Goal: Task Accomplishment & Management: Complete application form

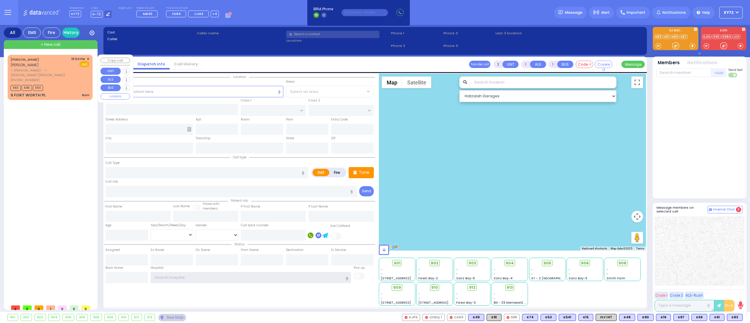
type input "KY72"
click at [89, 59] on div "[PERSON_NAME] [PERSON_NAME] [PERSON_NAME]' - ר' [PERSON_NAME] [PERSON_NAME] [PH…" at bounding box center [50, 77] width 83 height 43
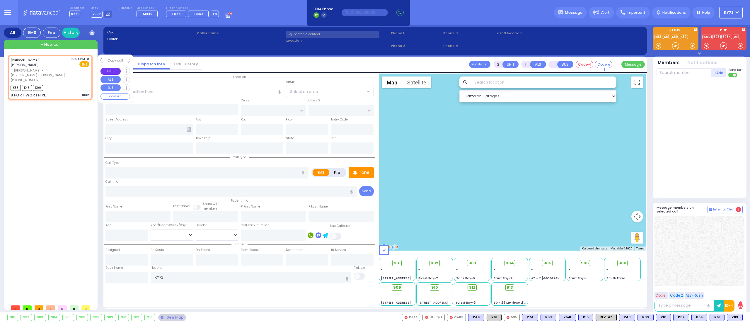
type input "3"
type input "0"
select select
type input "Burn"
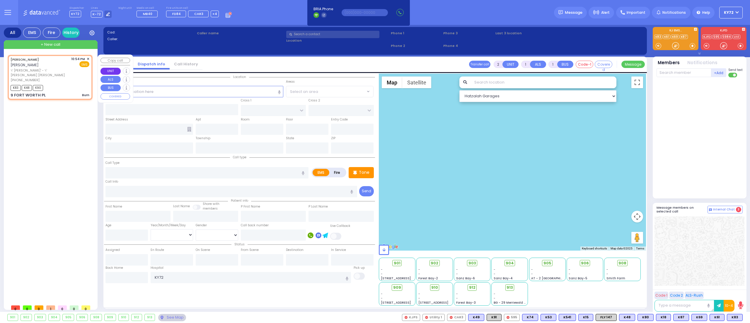
radio input "true"
type input "YESHAYA JOEL"
type input "POLLAK"
select select
type input "22:54"
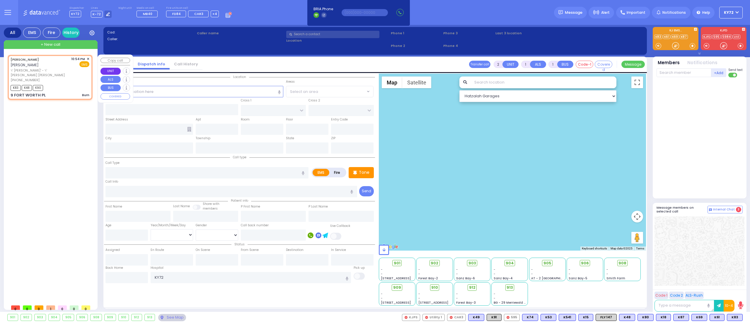
type input "22:54"
select select "Hatzalah Garages"
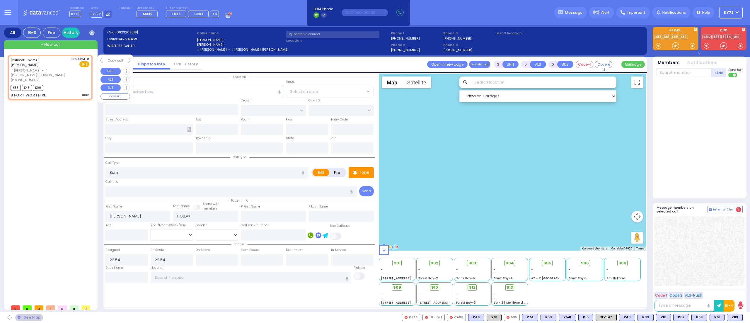
type input "GALVESTON DR"
type input "KINGSVILLE DR"
type input "9 FORT WORTH PL"
type input "Monroe"
type input "[US_STATE]"
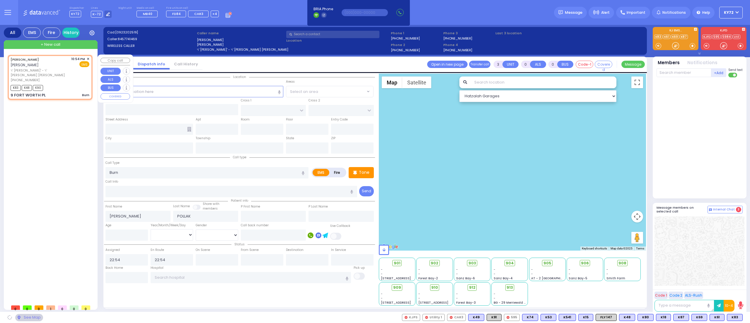
type input "10950"
select select "[GEOGRAPHIC_DATA]"
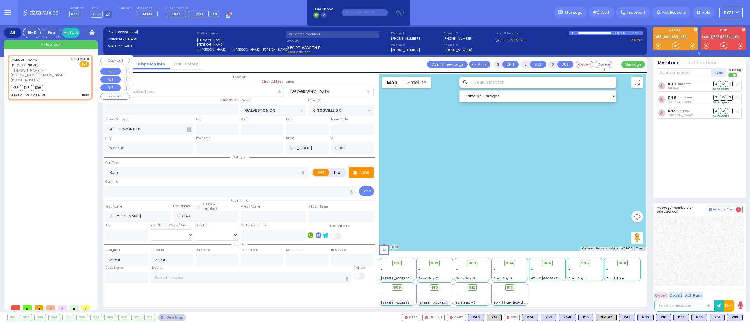
click at [88, 59] on span "✕" at bounding box center [88, 59] width 3 height 5
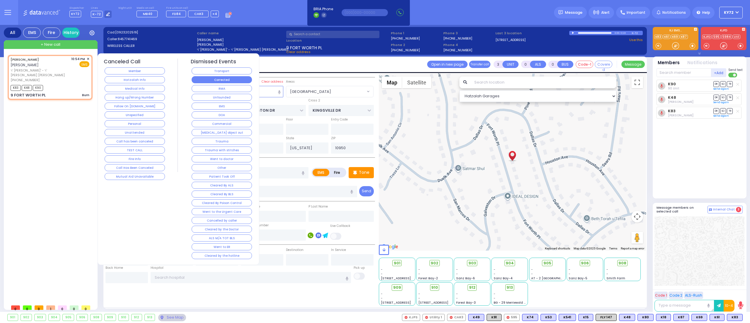
click at [222, 82] on button "Corrected" at bounding box center [222, 79] width 60 height 7
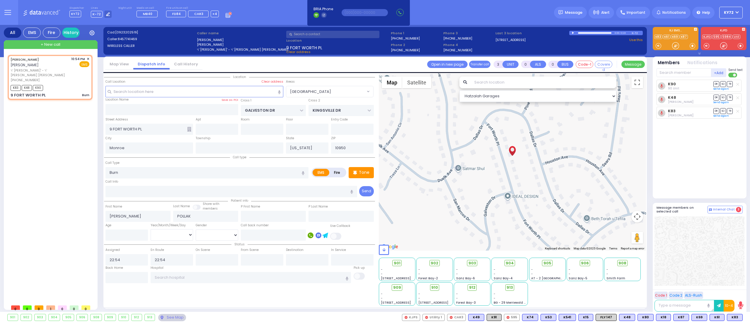
select select
radio input "true"
select select
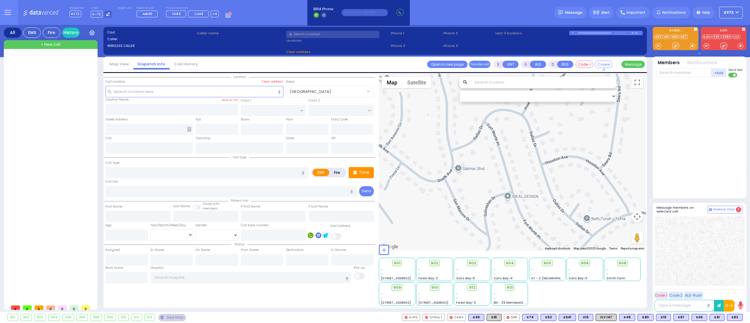
click at [39, 88] on div at bounding box center [51, 178] width 87 height 247
click at [16, 137] on div at bounding box center [51, 178] width 87 height 247
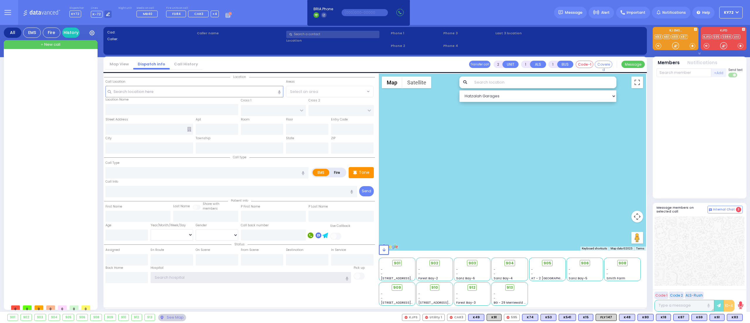
type input "KY72"
click at [55, 140] on div at bounding box center [51, 178] width 87 height 247
click at [50, 124] on div at bounding box center [51, 178] width 87 height 247
click at [19, 166] on div at bounding box center [51, 178] width 87 height 247
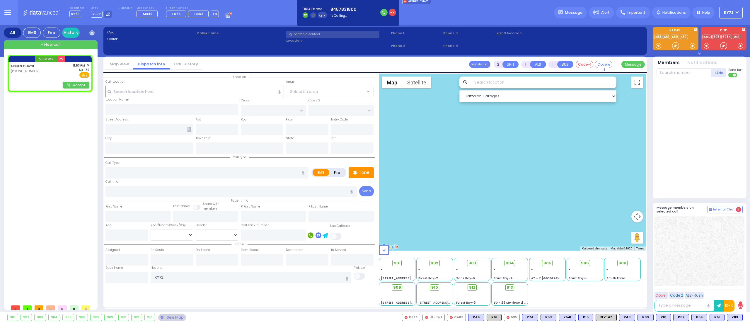
select select
radio input "true"
select select
type input "23:53"
select select "Hatzalah Garages"
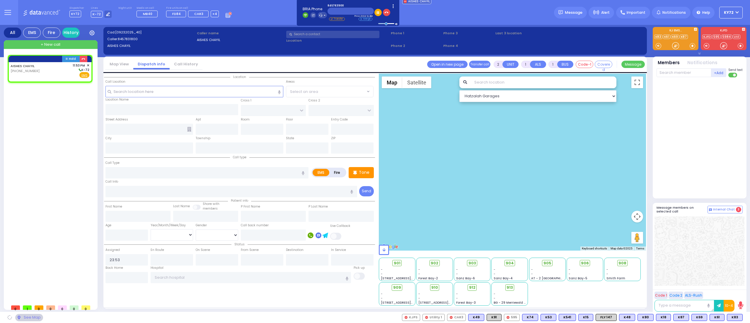
select select
radio input "true"
select select
select select "Hatzalah Garages"
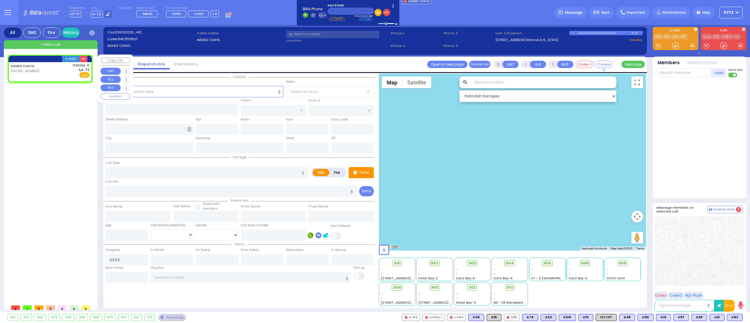
click at [38, 75] on div "AISHES CHAYIL (845) 783-1800 11:53 PM ✕ K-72" at bounding box center [50, 70] width 79 height 15
select select
radio input "true"
select select
select select "Hatzalah Garages"
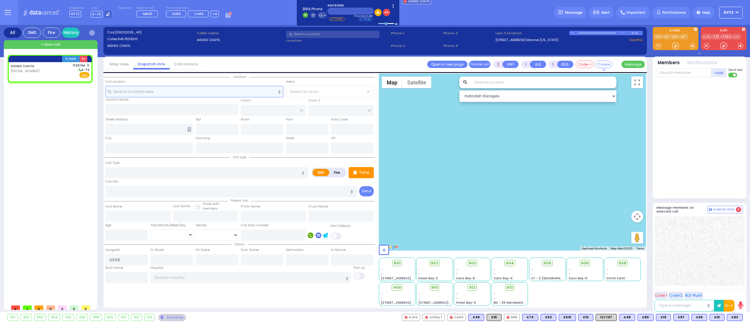
click at [160, 92] on input "text" at bounding box center [194, 91] width 178 height 11
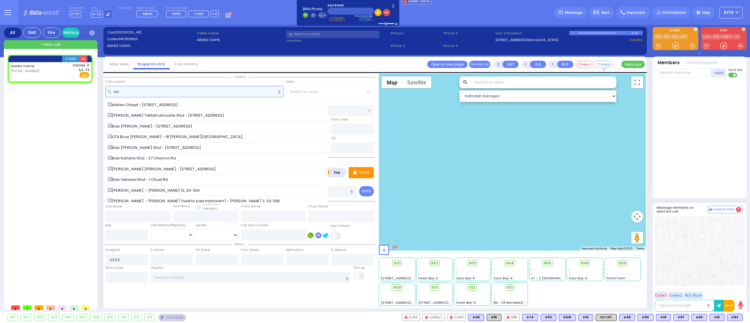
type input "ais"
click at [249, 101] on div "Aishes Chiayil - 7 Chevron rd." at bounding box center [217, 105] width 224 height 11
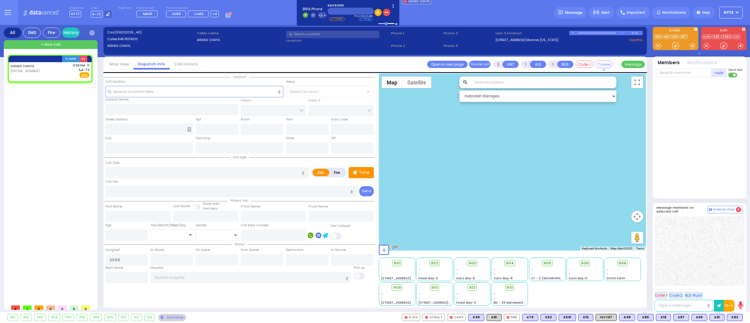
select select
radio input "true"
select select
select select "Hatzalah Garages"
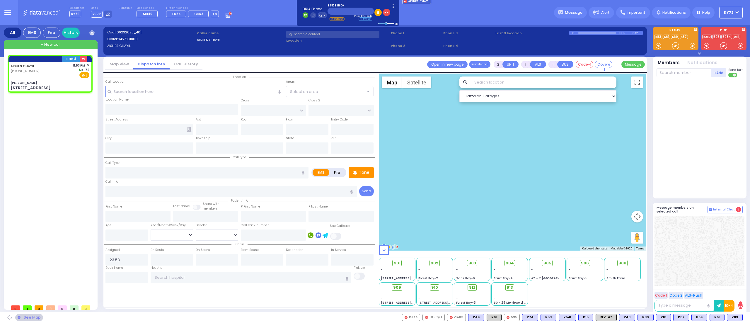
type input "[PERSON_NAME]"
type input "[GEOGRAPHIC_DATA]"
type input "[STREET_ADDRESS]"
type input "Monroe"
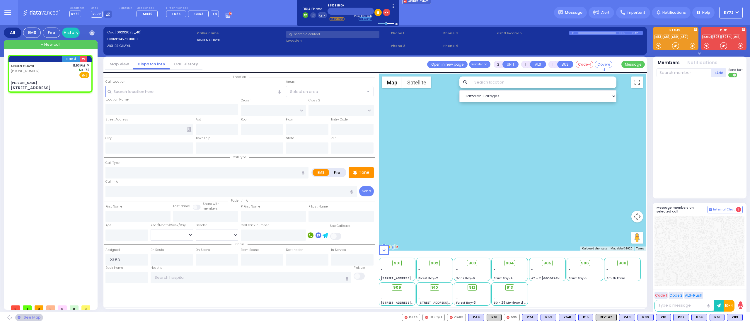
type input "[US_STATE]"
type input "10950"
select select "SECTION 5"
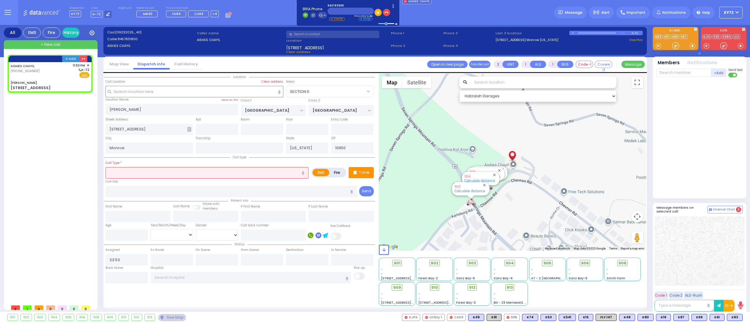
select select
radio input "true"
select select
select select "SECTION 5"
select select "Hatzalah Garages"
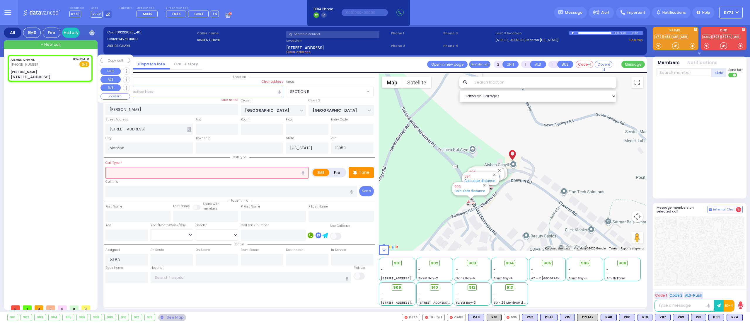
click at [46, 46] on span "+ New call" at bounding box center [51, 45] width 20 height 6
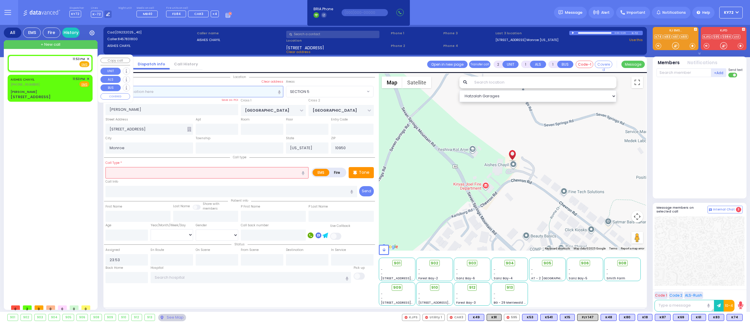
select select
radio input "true"
select select
select select "Hatzalah Garages"
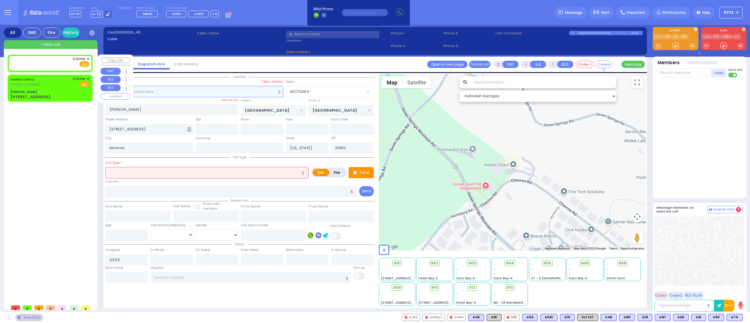
select select
radio input "true"
select select
select select "Hatzalah Garages"
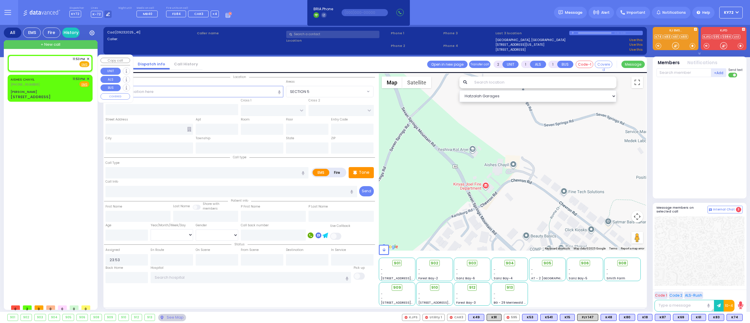
click at [47, 64] on div "11:53 PM ✕ Fire EMS" at bounding box center [50, 62] width 79 height 11
select select
radio input "true"
select select
select select "Hatzalah Garages"
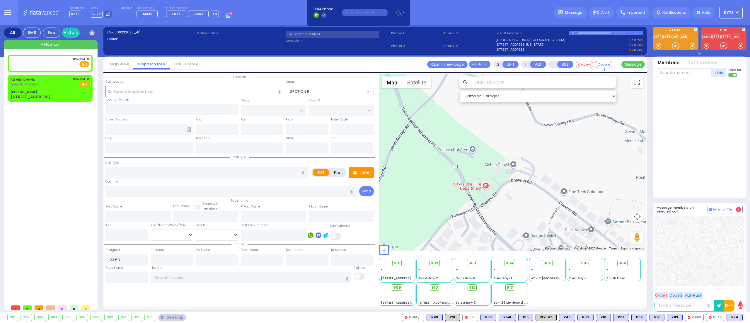
click at [186, 98] on div "Location Name Save as POI" at bounding box center [171, 100] width 133 height 6
click at [186, 93] on input "text" at bounding box center [194, 91] width 178 height 11
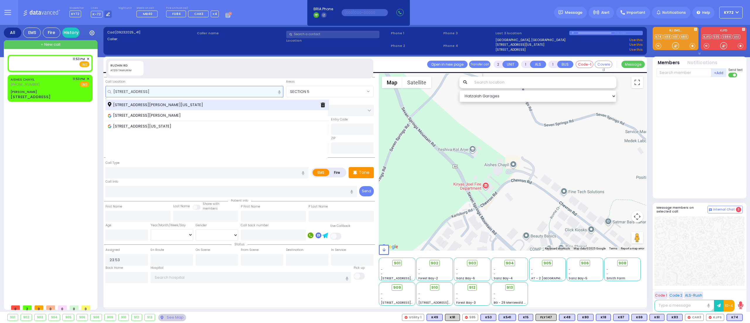
type input "10 ruzhin rd"
click at [230, 103] on div "10 Ruzhin Road Kiryas Joel New York 10950" at bounding box center [212, 105] width 208 height 6
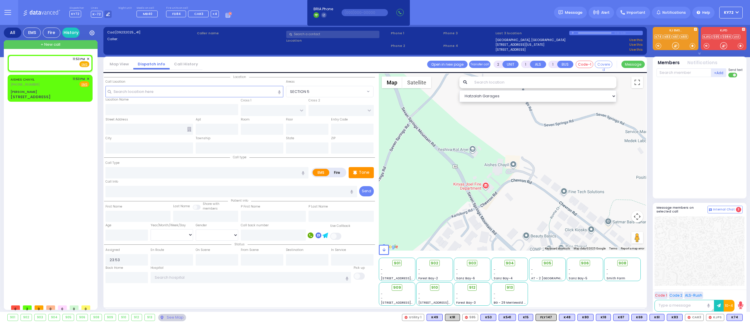
select select
radio input "true"
select select
select select "Hatzalah Garages"
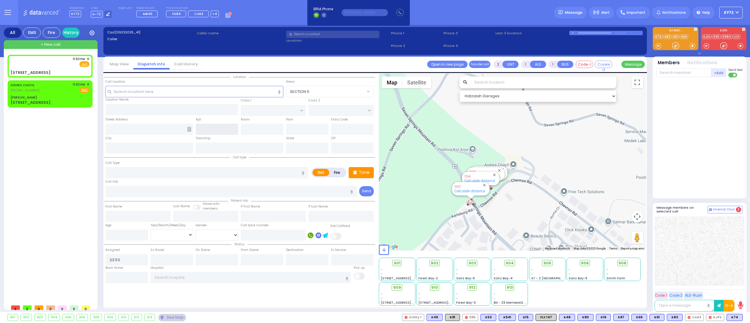
type input "ANIPOLI DR"
type input "KRAKOW BLVD"
type input "10 Ruzhin Road"
type input "Kiryas Joel"
type input "[US_STATE]"
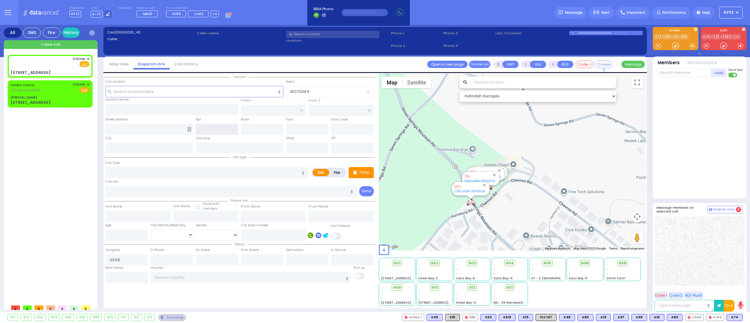
type input "10950"
select select "ATZEI TAMURIM"
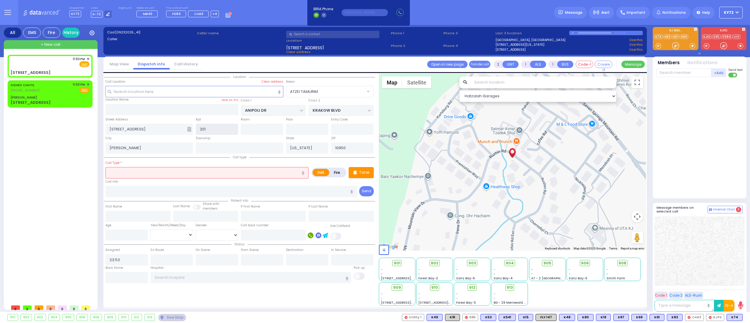
type input "201"
click at [212, 176] on input "text" at bounding box center [206, 172] width 203 height 11
select select
radio input "true"
select select
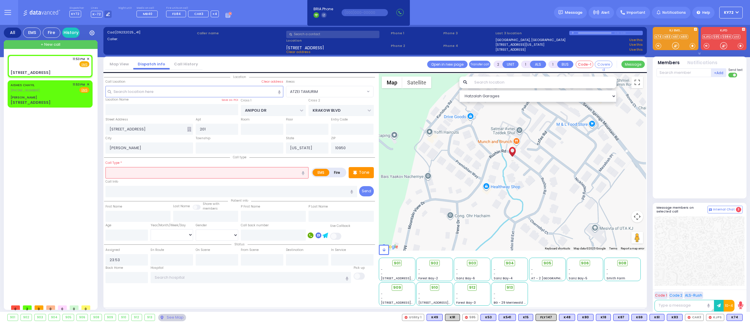
select select "Hatzalah Garages"
select select "ATZEI TAMURIM"
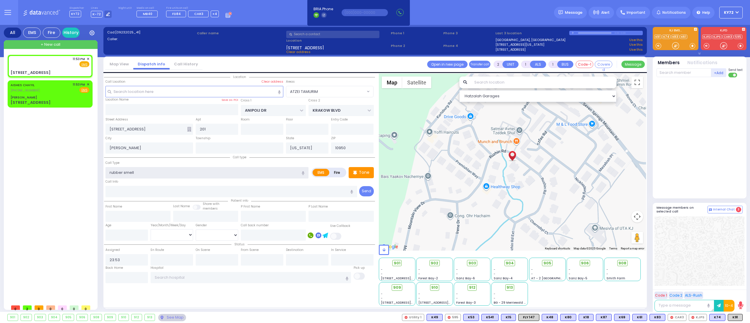
type input "rubber smell"
click at [338, 173] on label "Fire" at bounding box center [337, 172] width 16 height 7
radio input "true"
select select
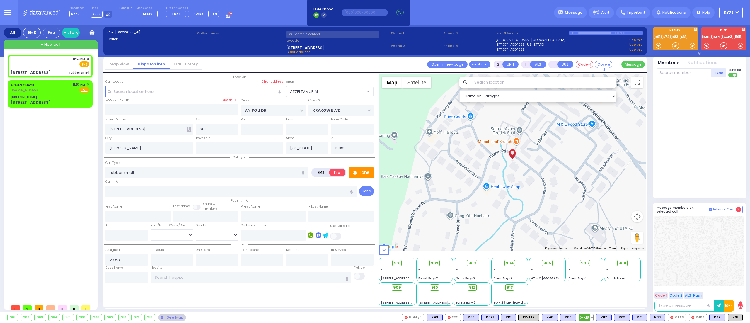
radio input "true"
select select
select select "Hatzalah Garages"
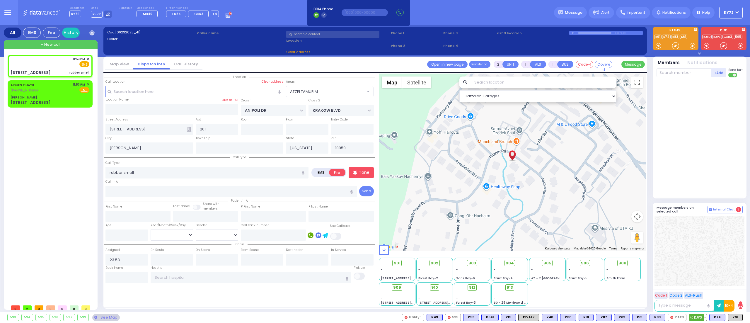
select select "ATZEI TAMURIM"
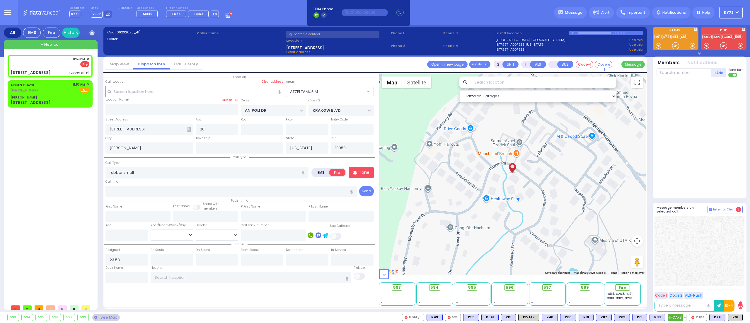
click at [679, 319] on span "CAR3" at bounding box center [677, 317] width 18 height 6
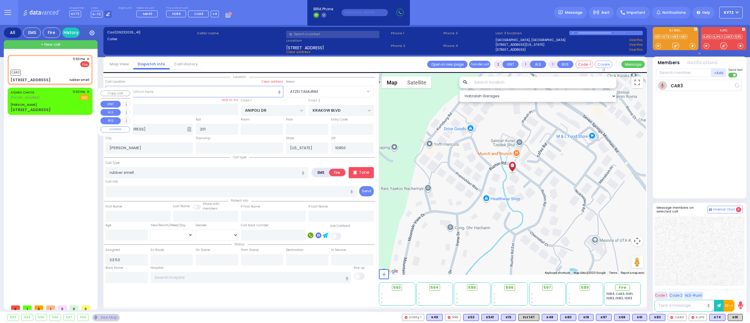
select select
radio input "true"
select select
type input "23:54"
select select "Hatzalah Garages"
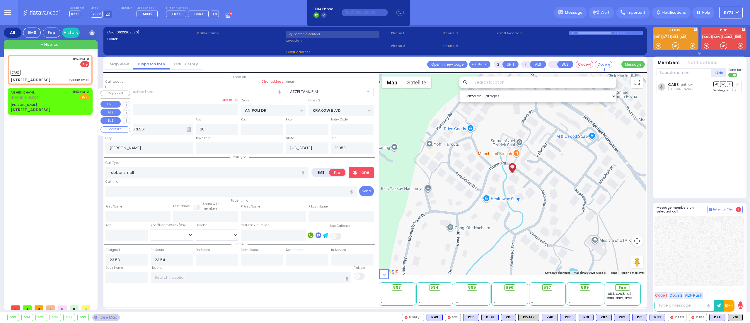
select select "ATZEI TAMURIM"
click at [43, 108] on div "7 Chevron rd" at bounding box center [50, 110] width 79 height 6
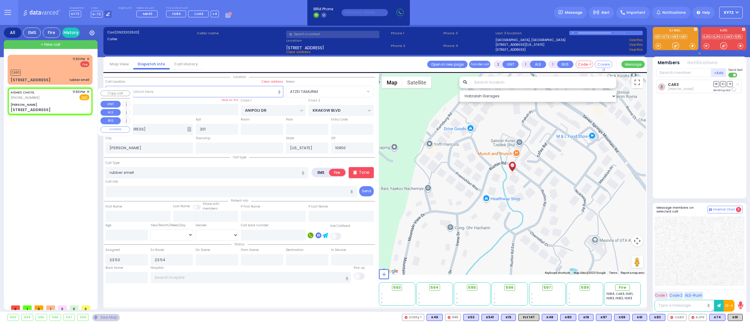
select select
radio input "true"
select select
type input "Aishes Chiayil"
type input "SEVEN SPRINGS MOUNTAIN RD"
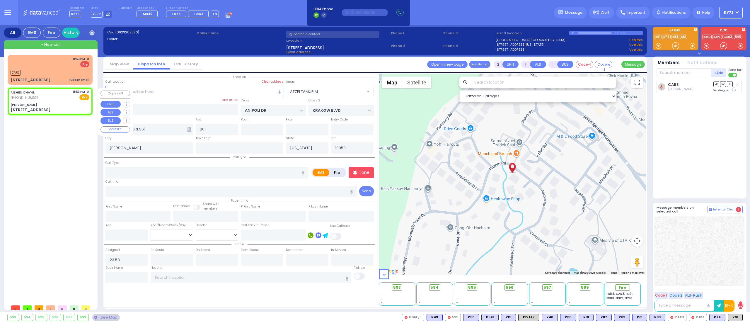
type input "KARLSBURG RD"
type input "7 Chevron rd"
type input "Monroe"
select select "SECTION 5"
select select "Hatzalah Garages"
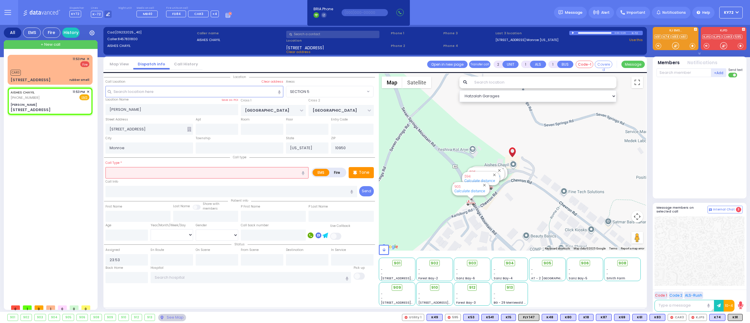
click at [130, 174] on input "text" at bounding box center [206, 172] width 203 height 11
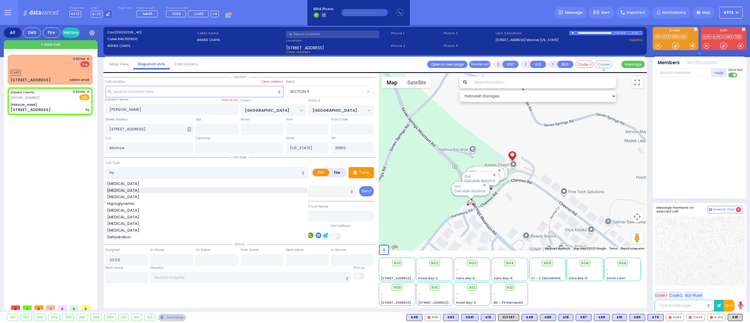
click at [134, 192] on div "Hypertension" at bounding box center [207, 191] width 200 height 6
type input "Hypertension"
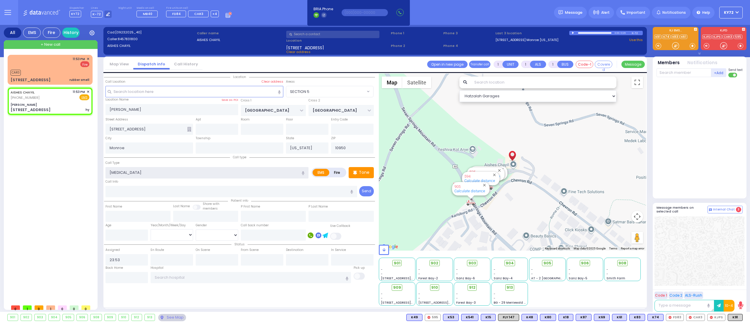
type input "2"
select select
radio input "true"
select select
select select "Hatzalah Garages"
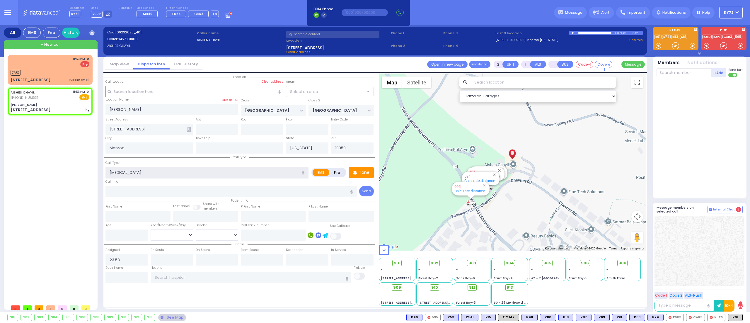
select select "SECTION 5"
type input "1"
select select
radio input "true"
select select
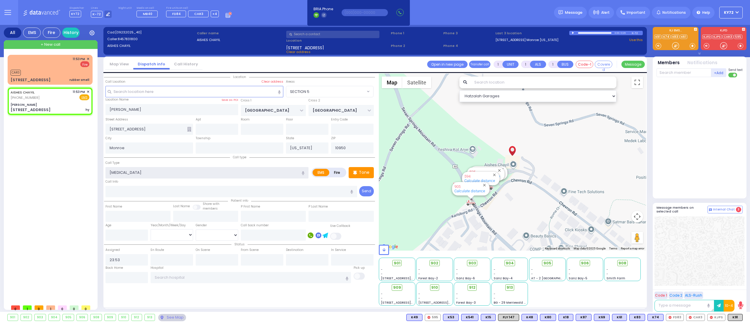
select select "Hatzalah Garages"
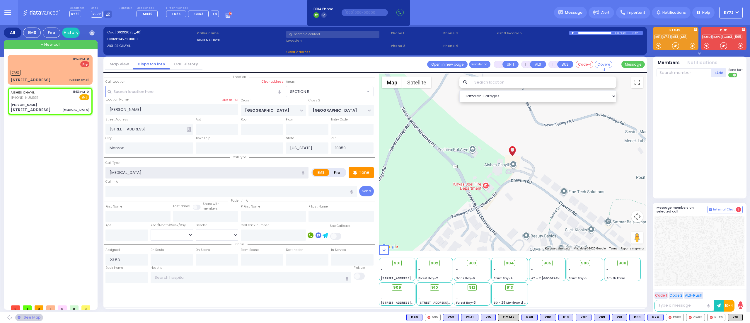
select select "SECTION 5"
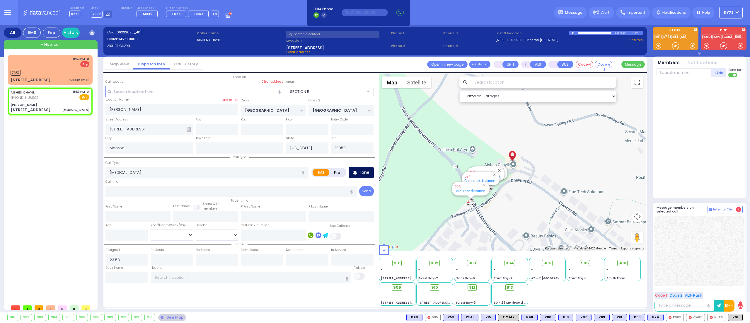
click at [362, 175] on p "Tone" at bounding box center [364, 172] width 11 height 6
select select
radio input "true"
select select
select select "Hatzalah Garages"
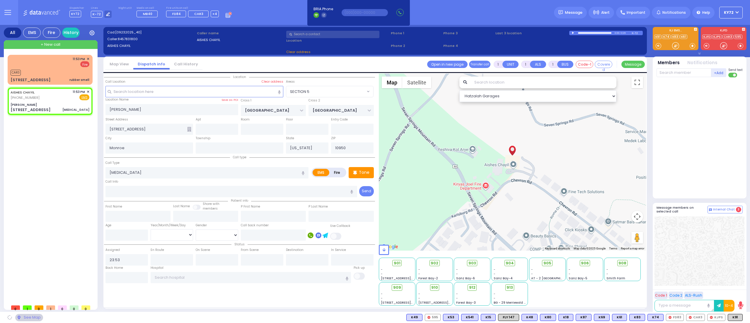
select select "SECTION 5"
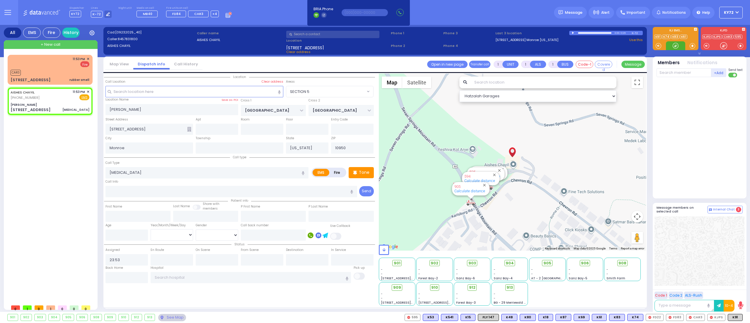
click at [677, 47] on div at bounding box center [676, 46] width 6 height 6
click at [715, 318] on span "K62" at bounding box center [717, 317] width 15 height 6
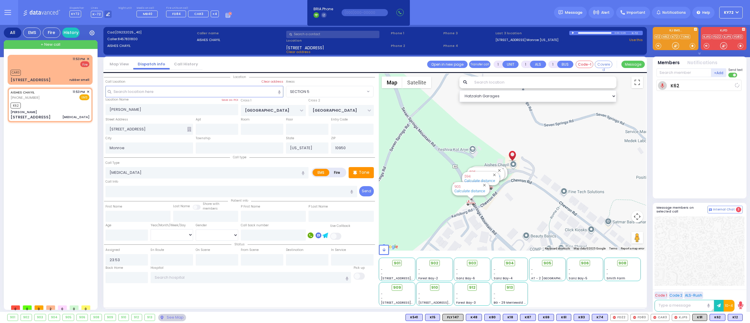
select select
radio input "true"
select select
type input "23:55"
click at [0, 0] on span "K12" at bounding box center [0, 0] width 0 height 0
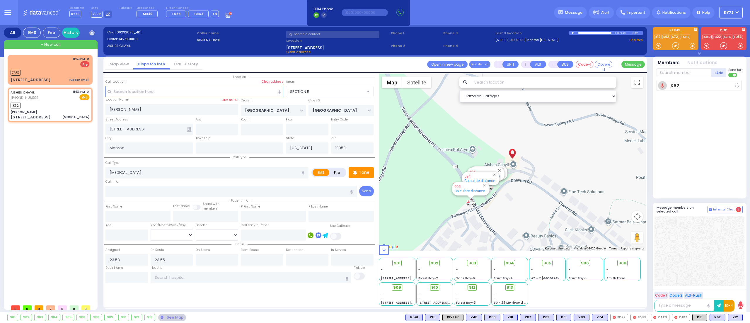
select select "Hatzalah Garages"
select select "SECTION 5"
select select
radio input "true"
select select
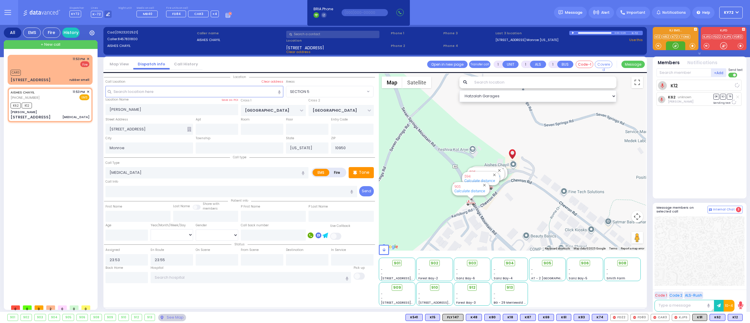
select select "Hatzalah Garages"
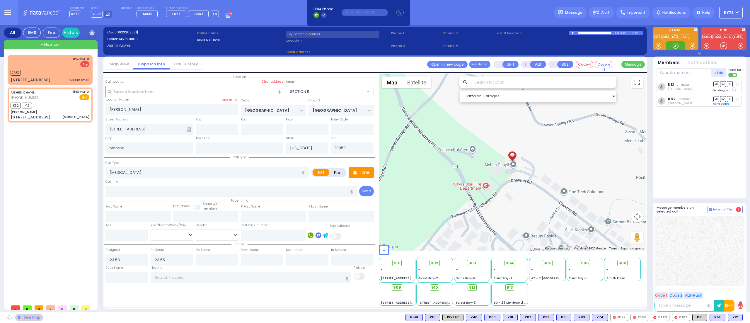
select select "SECTION 5"
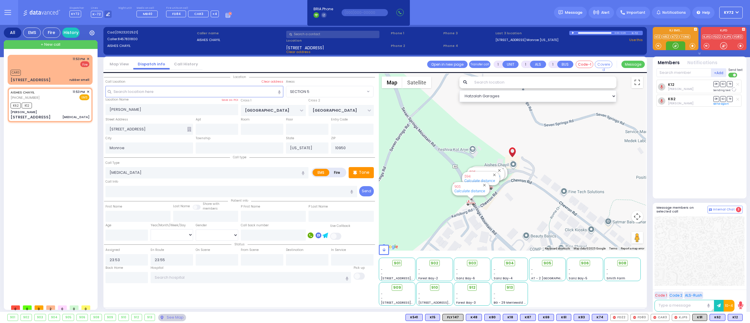
click at [677, 48] on div at bounding box center [676, 46] width 6 height 6
click at [675, 46] on div at bounding box center [676, 46] width 6 height 6
click at [685, 72] on input "text" at bounding box center [684, 72] width 55 height 9
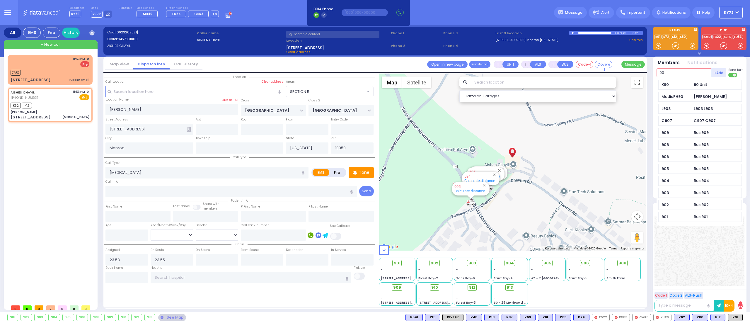
type input "90"
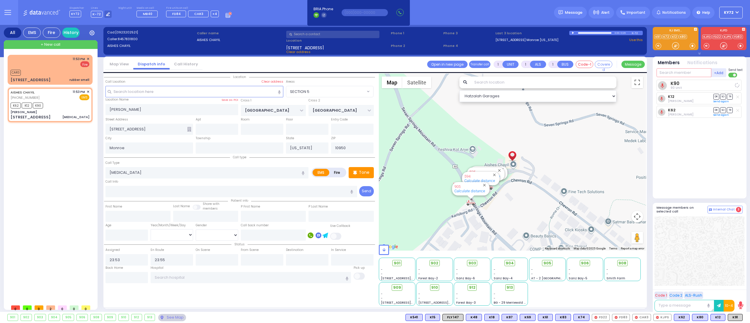
select select
radio input "true"
select select
select select "Hatzalah Garages"
select select "SECTION 5"
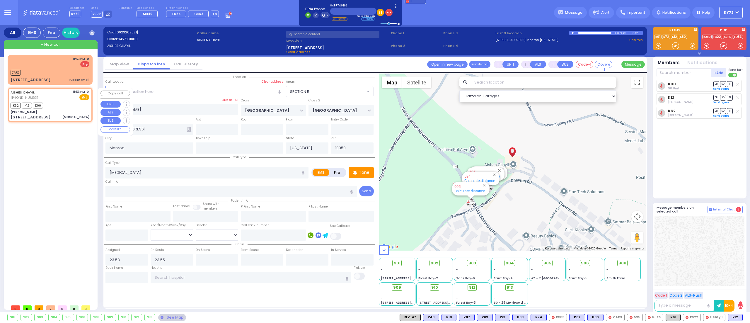
click at [71, 111] on div "Aishes Chiayil" at bounding box center [50, 112] width 79 height 4
select select
radio input "true"
select select
select select "Hatzalah Garages"
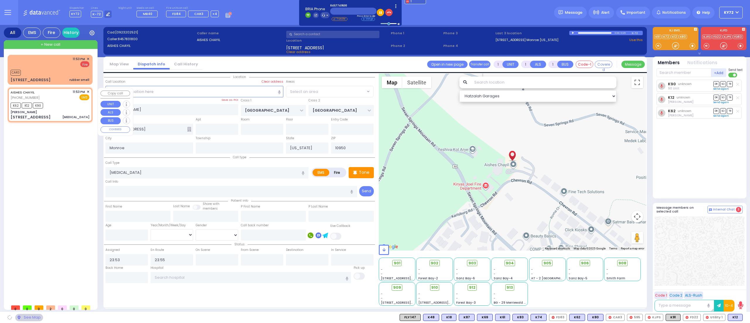
select select "SECTION 5"
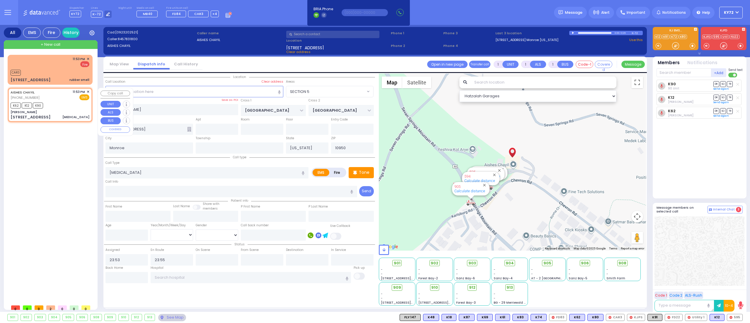
click at [72, 167] on div "11:53 PM ✕ CAR3 K62" at bounding box center [51, 178] width 87 height 247
click at [570, 14] on span "Message" at bounding box center [574, 13] width 18 height 6
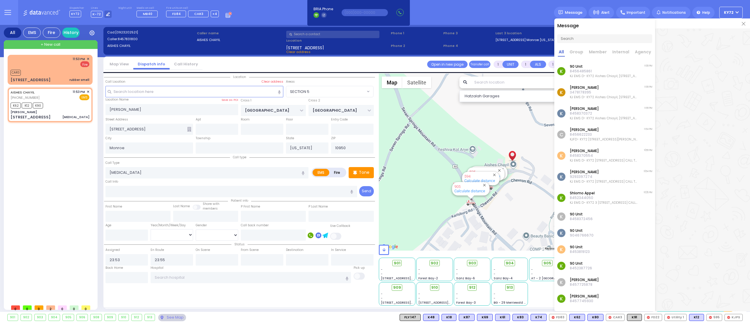
click at [610, 90] on p "[PERSON_NAME]" at bounding box center [604, 87] width 68 height 5
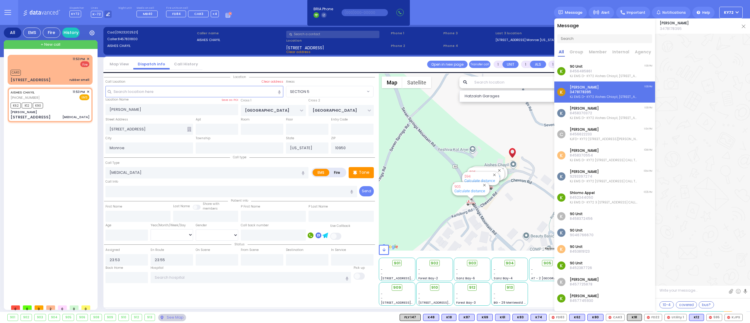
scroll to position [24944, 0]
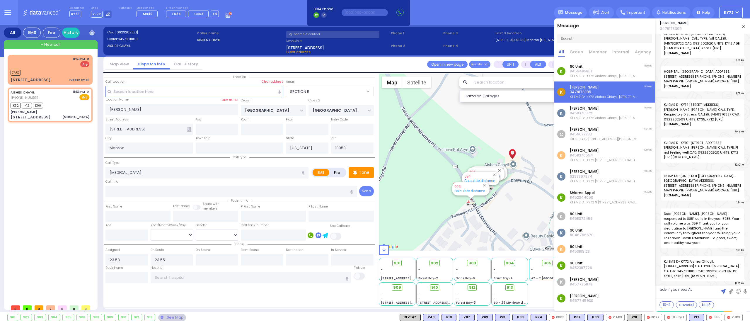
type textarea "adv if you need ALS"
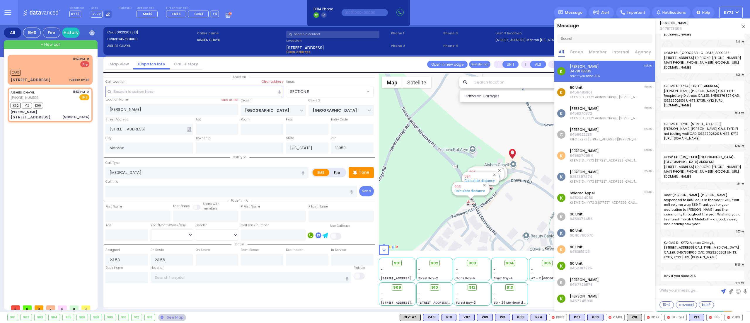
click at [745, 27] on img at bounding box center [744, 27] width 4 height 4
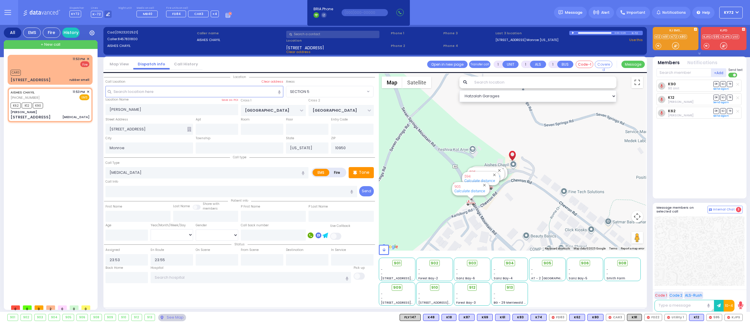
click at [66, 178] on div "11:53 PM ✕ CAR3 K62" at bounding box center [51, 178] width 87 height 247
click at [54, 70] on div "CAR3" at bounding box center [50, 71] width 79 height 7
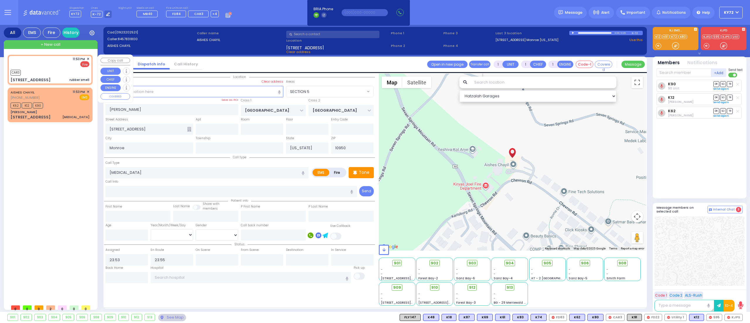
type input "2"
select select
type input "rubber smell"
radio input "false"
radio input "true"
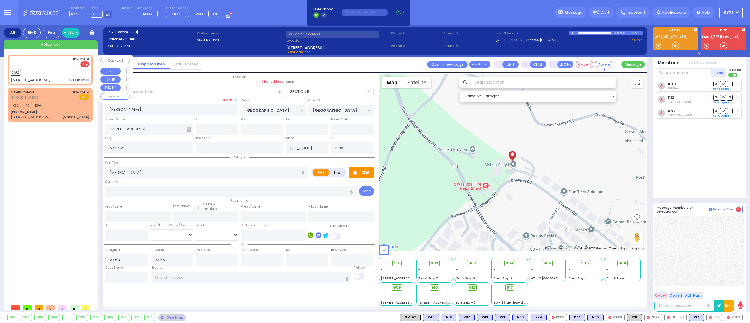
select select
type input "23:54"
select select "Hatzalah Garages"
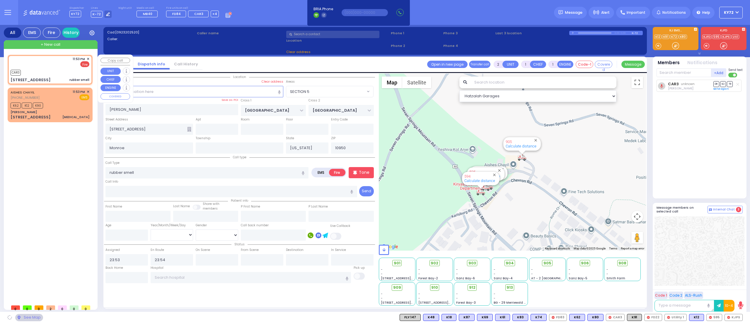
type input "ANIPOLI DR"
type input "KRAKOW BLVD"
type input "10 Ruzhin Road"
type input "201"
type input "Kiryas Joel"
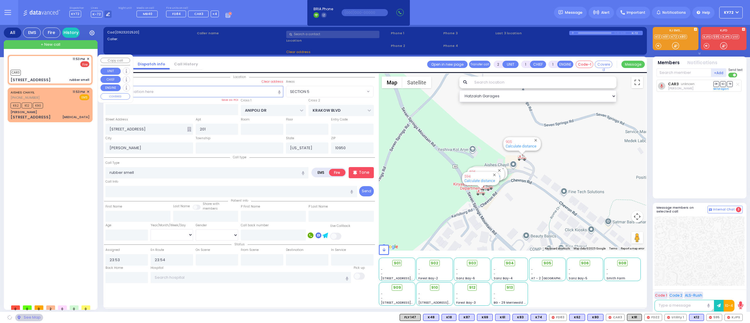
select select "ATZEI TAMURIM"
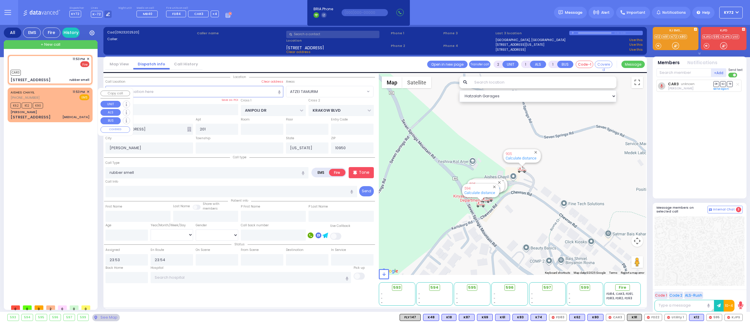
click at [59, 117] on div "7 Chevron rd Hypertension" at bounding box center [50, 117] width 79 height 6
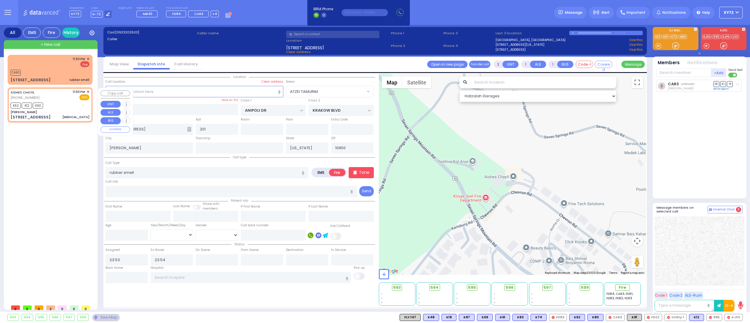
type input "1"
select select
type input "Hypertension"
radio input "true"
select select
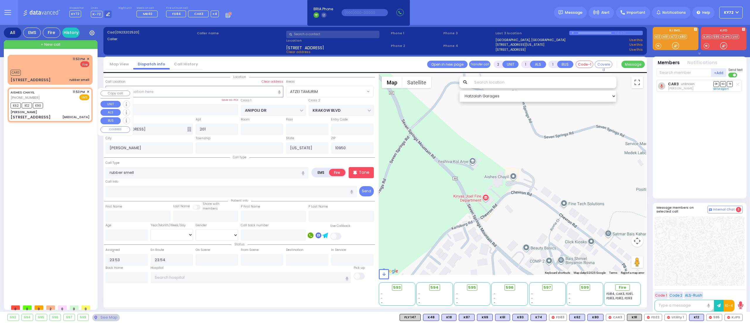
type input "23:55"
select select "Hatzalah Garages"
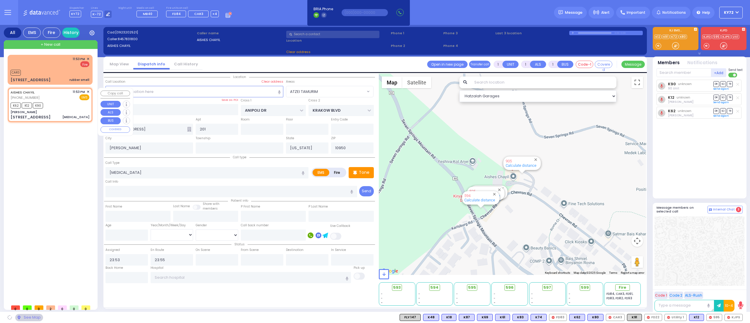
type input "Aishes Chiayil"
type input "SEVEN SPRINGS MOUNTAIN RD"
type input "KARLSBURG RD"
type input "7 Chevron rd"
type input "Monroe"
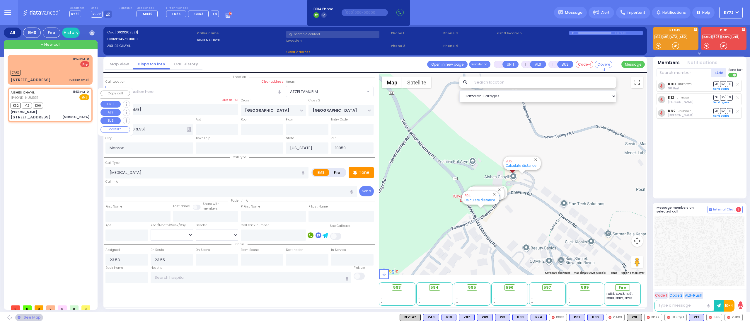
select select "SECTION 5"
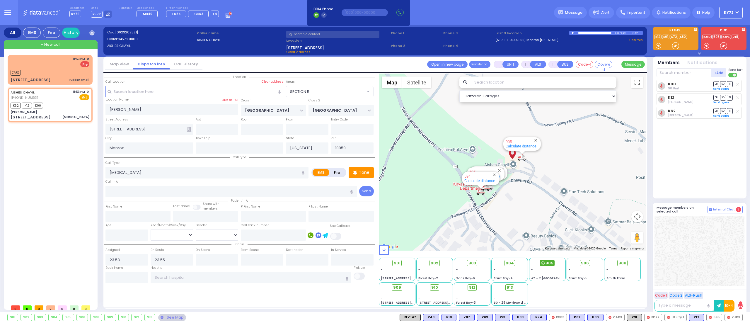
click at [550, 262] on span "905" at bounding box center [550, 263] width 8 height 6
select select
radio input "true"
select select
select select "Hatzalah Garages"
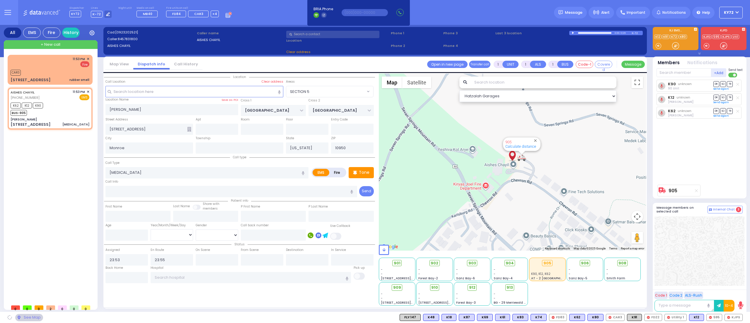
select select "SECTION 5"
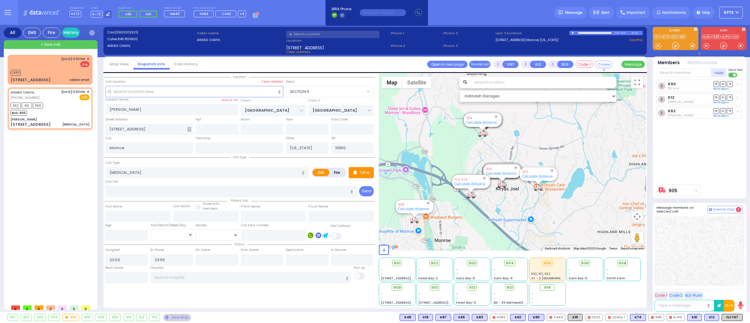
type input "6"
select select
radio input "true"
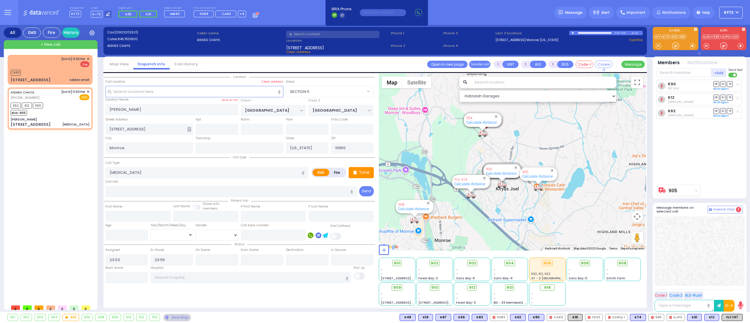
type input "Unknown"
select select "Year"
select select "Hatzalah Garages"
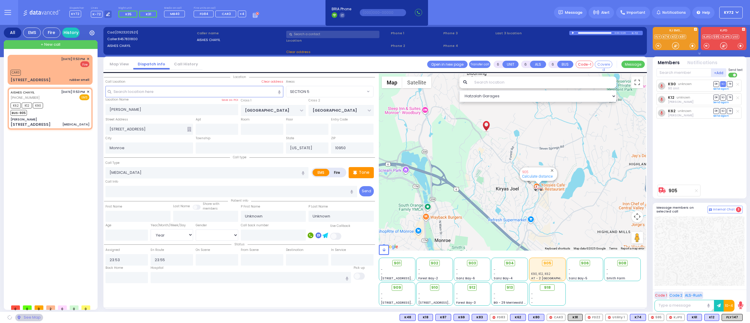
select select "SECTION 5"
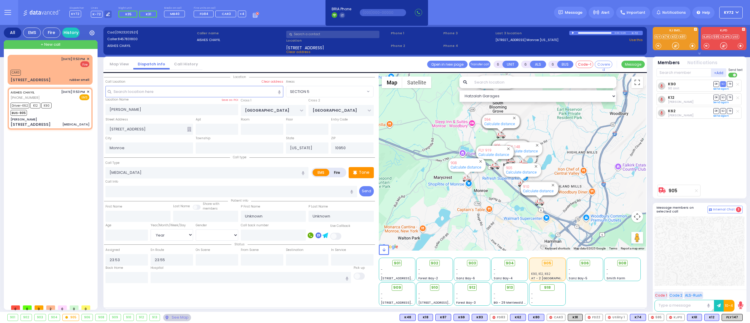
select select
radio input "true"
select select "Year"
type input "23:58"
type input "00:13"
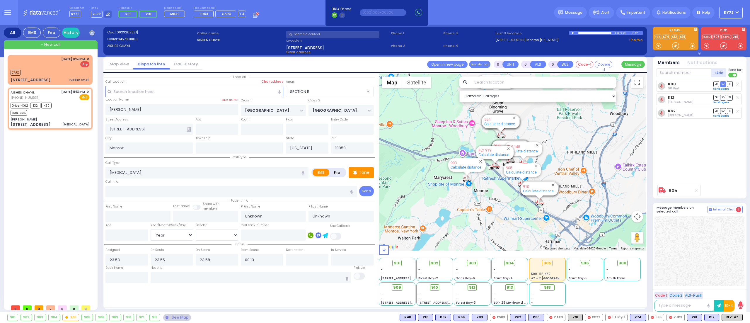
select select "Hatzalah Garages"
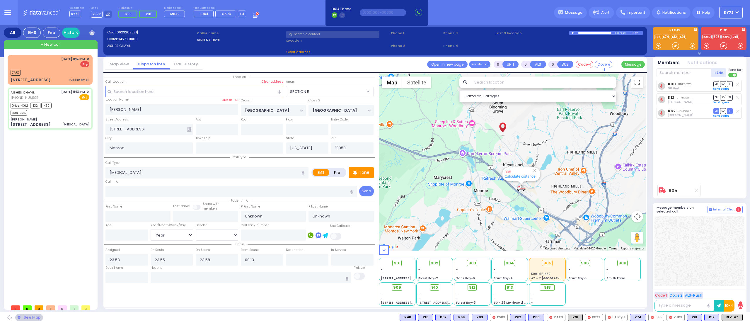
select select
radio input "true"
select select "Year"
select select "Hatzalah Garages"
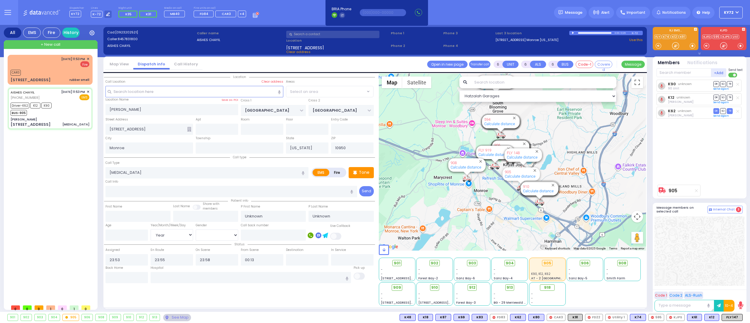
select select "SECTION 5"
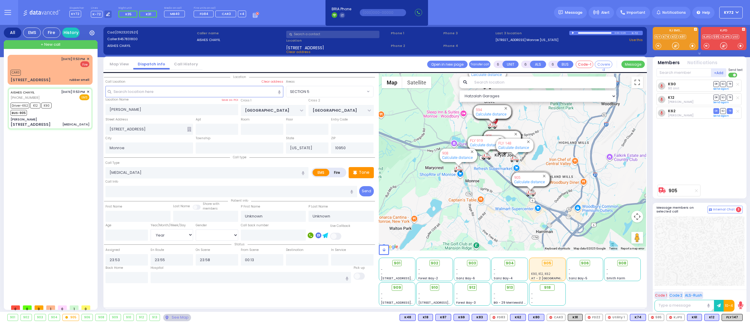
select select
radio input "true"
type input "Leah"
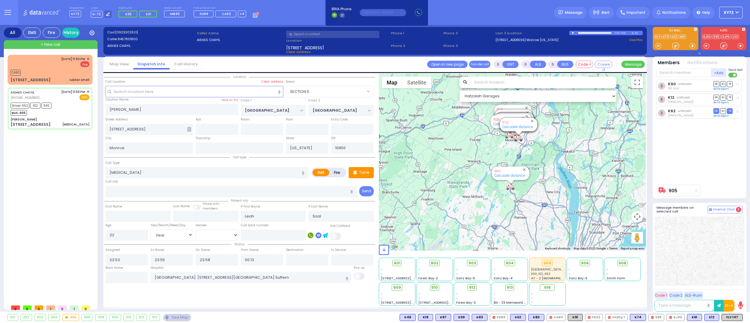
select select "SECTION 5"
select select "Year"
select select "[DEMOGRAPHIC_DATA]"
select select
radio input "true"
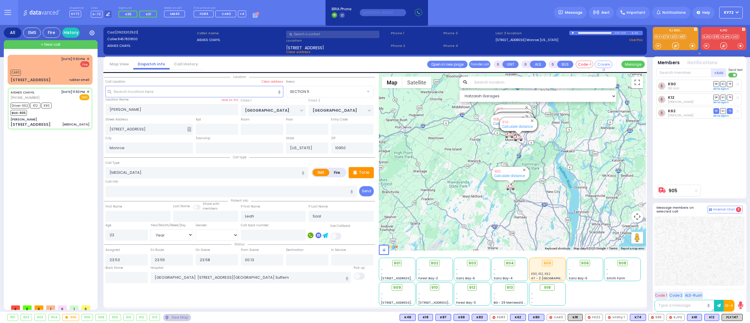
select select "Year"
select select "[DEMOGRAPHIC_DATA]"
select select "Hatzalah Garages"
select select "SECTION 5"
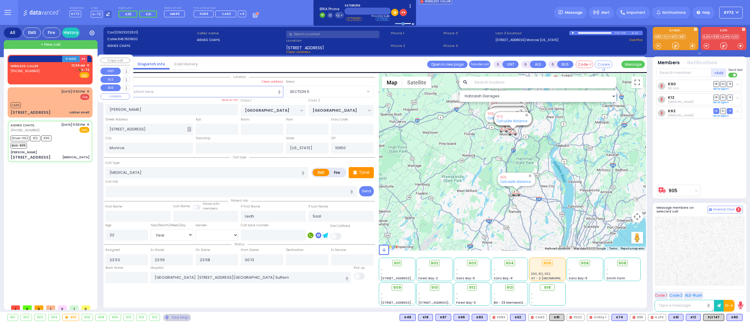
click at [37, 72] on div "[PHONE_NUMBER]" at bounding box center [26, 71] width 30 height 5
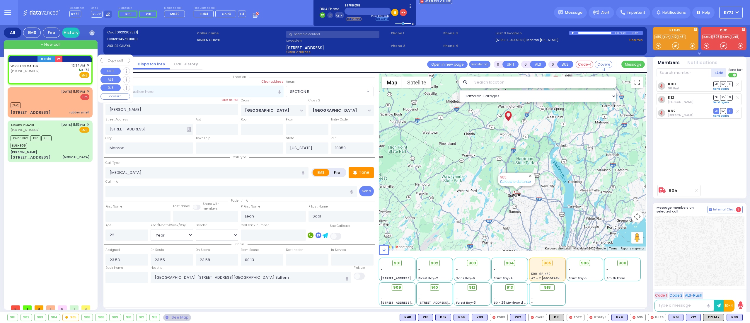
type input "2"
type input "1"
select select
radio input "true"
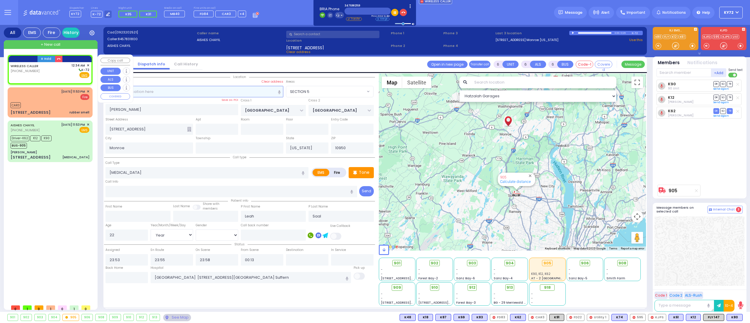
select select
type input "00:34"
select select "Hatzalah Garages"
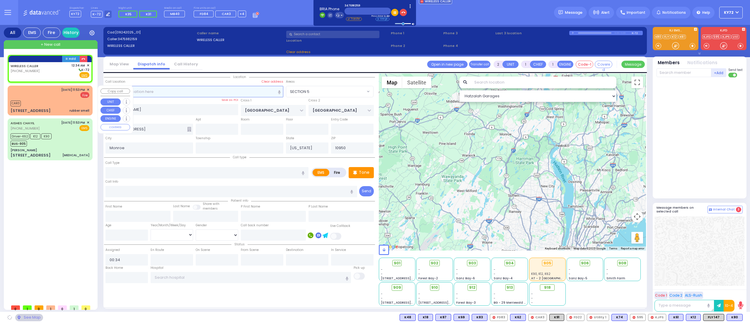
select select
radio input "true"
select select
select select "Hatzalah Garages"
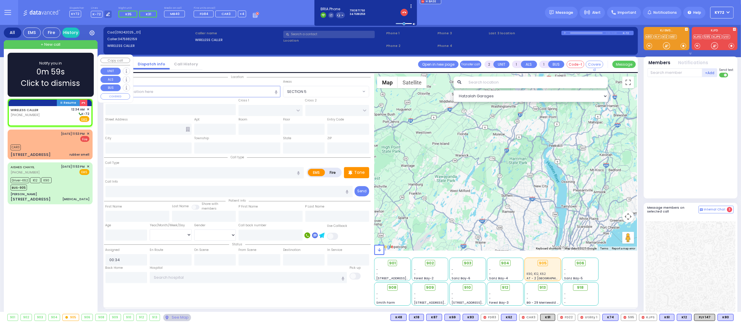
click at [25, 111] on link "WIRELESS CALLER" at bounding box center [25, 110] width 28 height 5
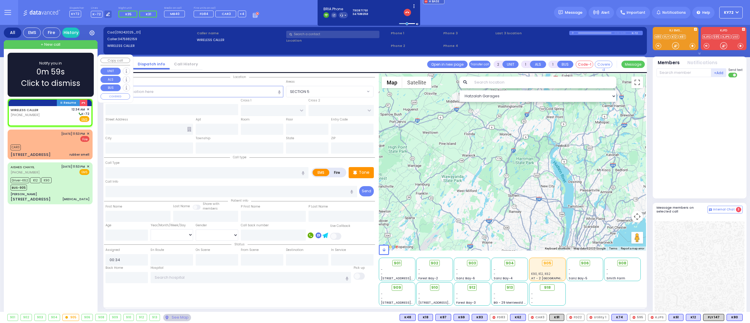
select select
radio input "true"
select select
select select "Hatzalah Garages"
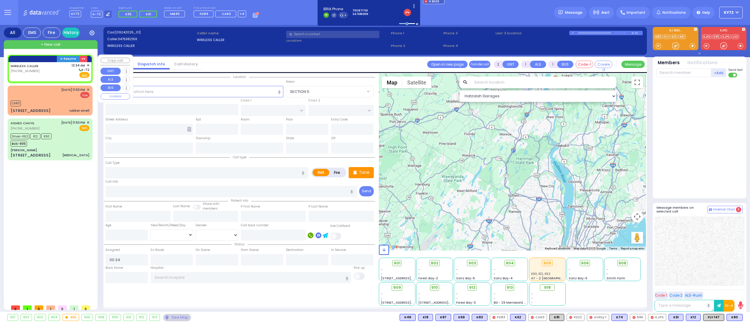
click at [40, 72] on div "WIRELESS CALLER (347) 598-2159 12:34 AM ✕ K-72" at bounding box center [50, 70] width 79 height 15
select select
radio input "true"
select select
select select "Hatzalah Garages"
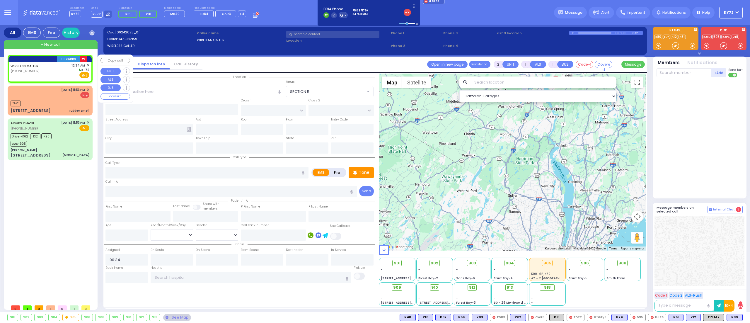
click at [84, 59] on icon "button" at bounding box center [83, 59] width 4 height 4
select select
radio input "true"
select select
select select "Hatzalah Garages"
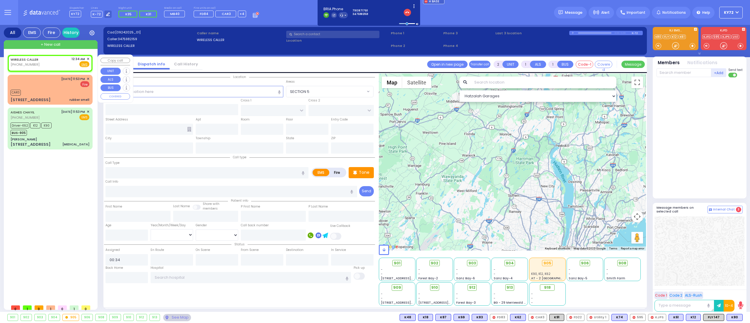
select select
radio input "true"
select select
select select "Hatzalah Garages"
click at [89, 59] on div "WIRELESS CALLER (347) 598-2159 12:34 AM ✕ Fire EMS" at bounding box center [50, 63] width 83 height 15
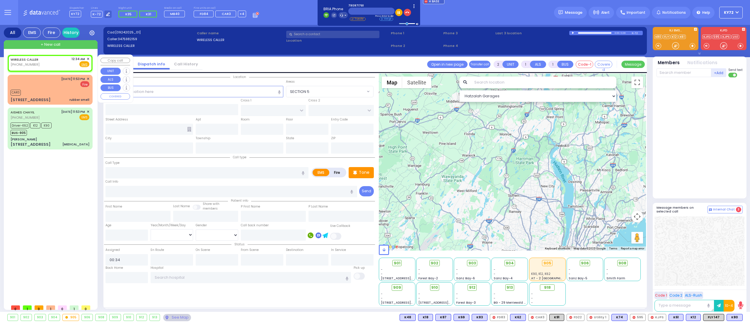
select select
radio input "true"
select select
click at [88, 59] on span "✕" at bounding box center [88, 59] width 3 height 5
select select "Hatzalah Garages"
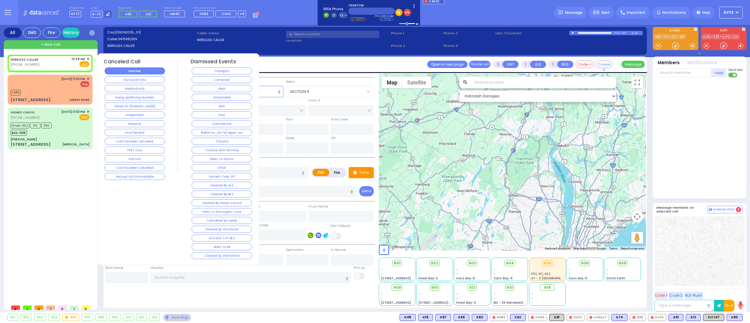
click at [149, 74] on button "Member" at bounding box center [135, 70] width 60 height 7
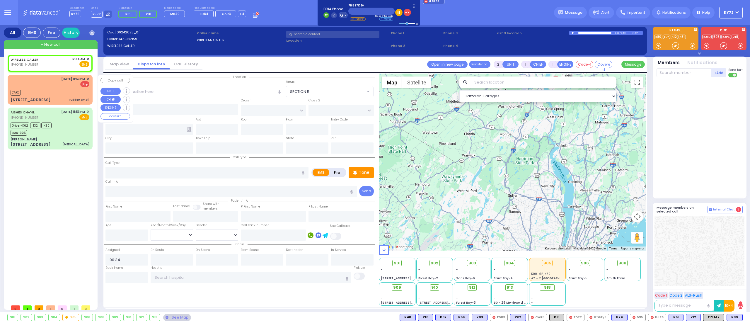
select select
radio input "true"
select select
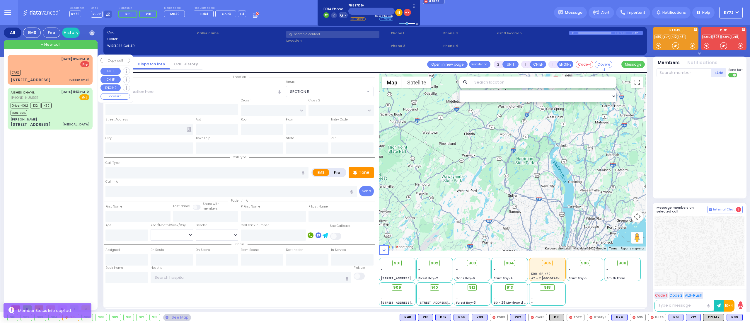
click at [54, 79] on div "10 Ruzhin Road 201 rubber smell" at bounding box center [50, 80] width 79 height 6
select select
type input "rubber smell"
radio input "false"
radio input "true"
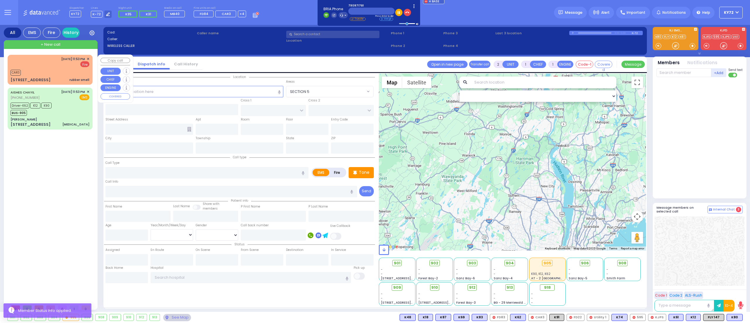
select select
type input "23:53"
type input "23:54"
select select "Hatzalah Garages"
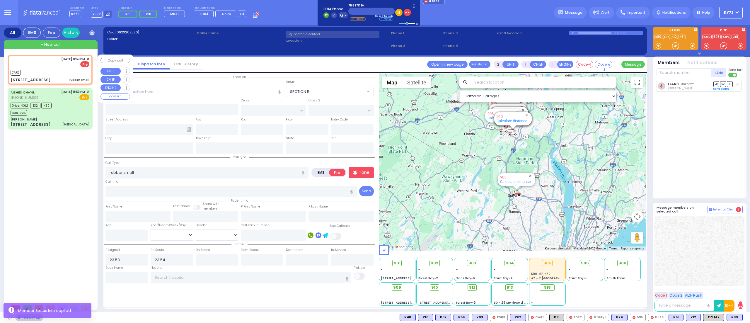
type input "ANIPOLI DR"
type input "KRAKOW BLVD"
type input "10 Ruzhin Road"
type input "201"
type input "Kiryas Joel"
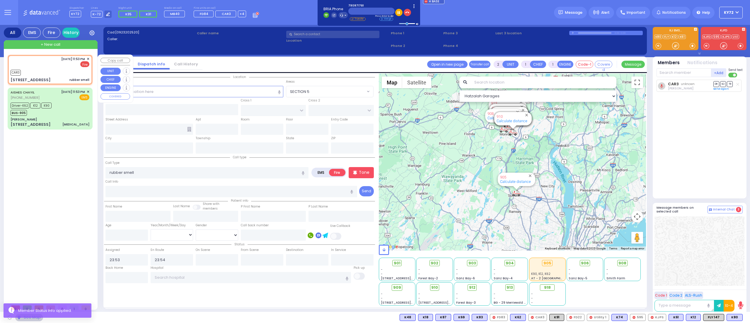
type input "[US_STATE]"
type input "10950"
select select "ATZEI TAMURIM"
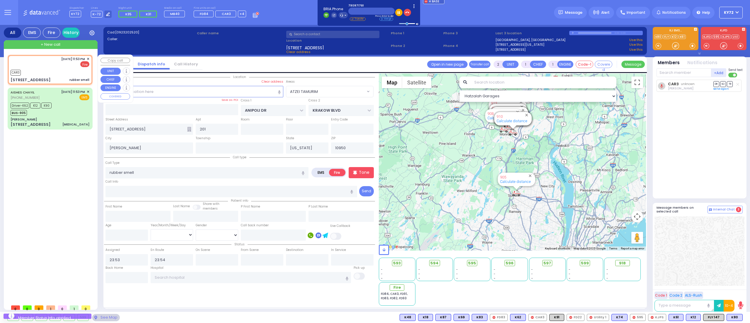
click at [88, 58] on span "✕" at bounding box center [88, 59] width 3 height 5
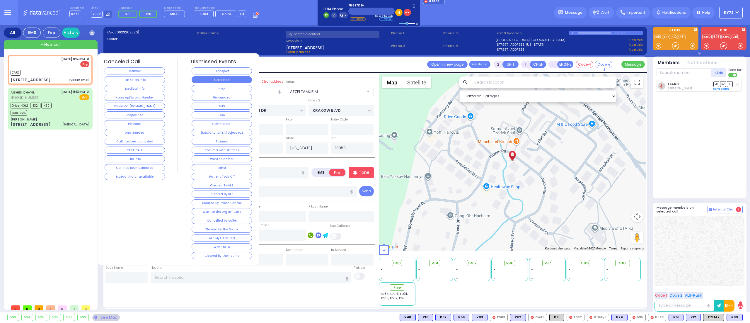
click at [219, 79] on button "Corrected" at bounding box center [222, 79] width 60 height 7
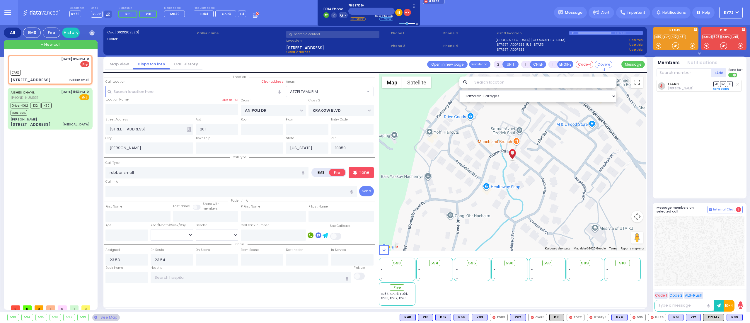
select select
radio input "true"
select select
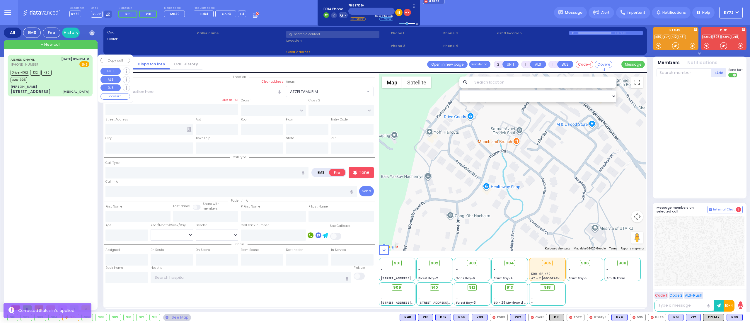
click at [69, 72] on div "Driver-K62 K12 K90 BUS-905" at bounding box center [50, 75] width 79 height 15
type input "6"
select select
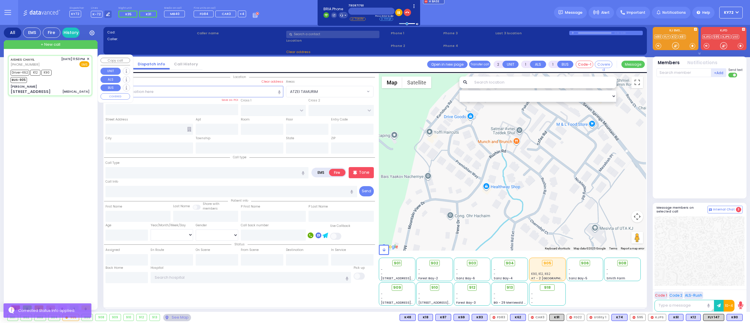
type input "Hypertension"
radio input "true"
type input "Leah"
type input "Saal"
type input "22"
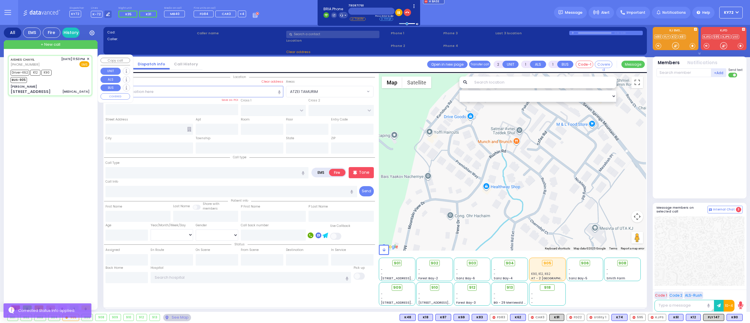
select select "Year"
select select "[DEMOGRAPHIC_DATA]"
type input "23:53"
type input "23:55"
type input "23:58"
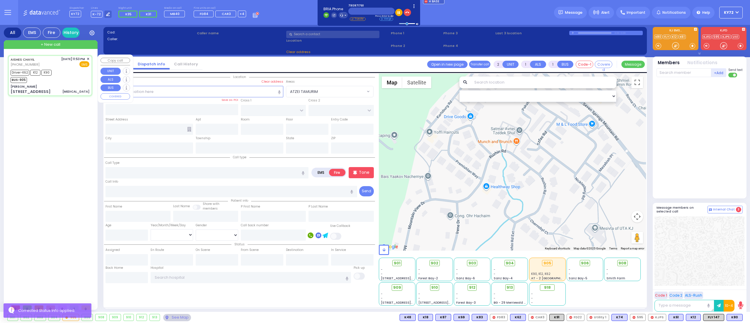
type input "00:13"
type input "Good Samaritan Hospital 257 Lafayette Avenue 8457909405 Suffern"
select select "Hatzalah Garages"
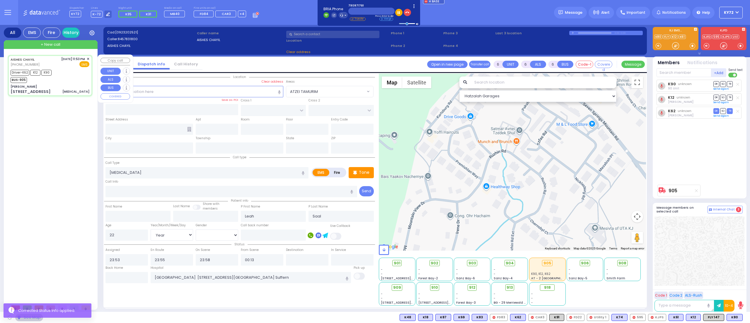
type input "Aishes Chiayil"
type input "SEVEN SPRINGS MOUNTAIN RD"
type input "KARLSBURG RD"
type input "7 Chevron rd"
type input "Monroe"
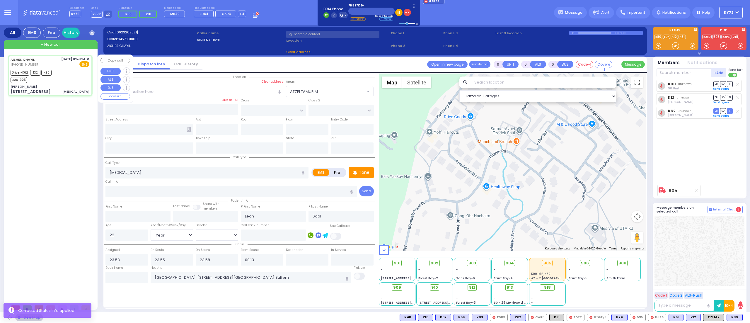
type input "[US_STATE]"
type input "10950"
select select "SECTION 5"
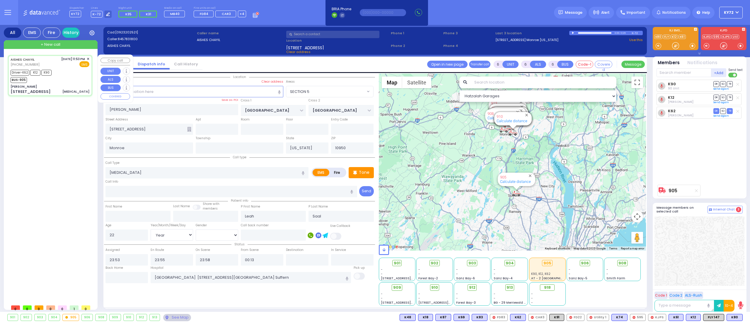
select select
radio input "true"
select select "Year"
select select "[DEMOGRAPHIC_DATA]"
select select "Hatzalah Garages"
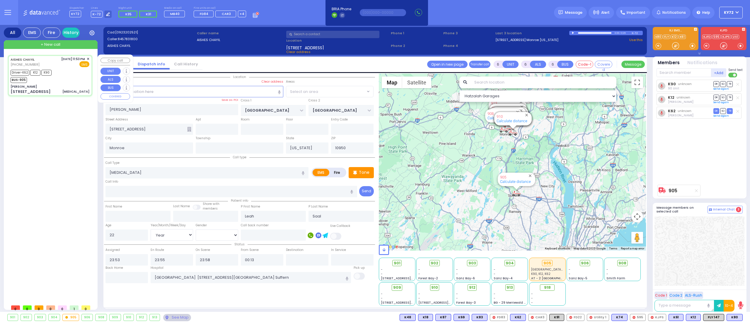
select select "SECTION 5"
select select
radio input "true"
select select "Year"
select select "[DEMOGRAPHIC_DATA]"
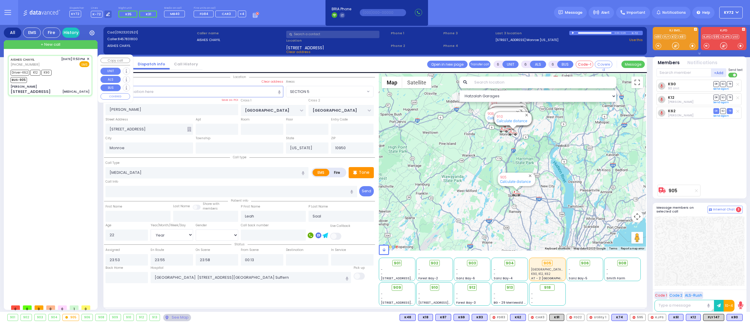
type input "00:38"
type input "00:42"
select select "Hatzalah Garages"
select select "SECTION 5"
select select
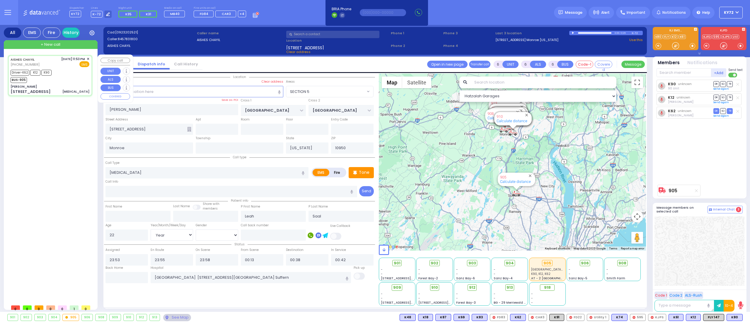
radio input "true"
select select "Year"
select select "[DEMOGRAPHIC_DATA]"
select select "Hatzalah Garages"
select select "SECTION 5"
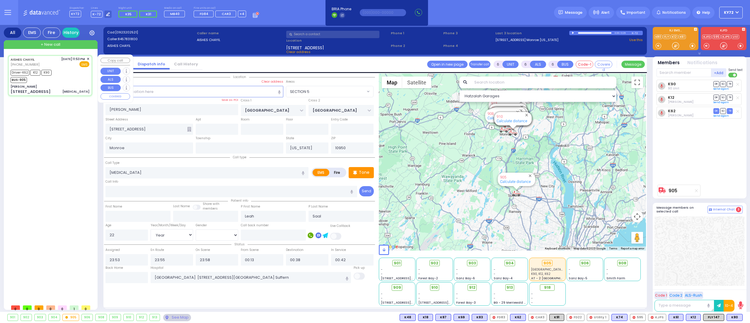
select select
radio input "true"
select select "Year"
select select "[DEMOGRAPHIC_DATA]"
select select "Hatzalah Garages"
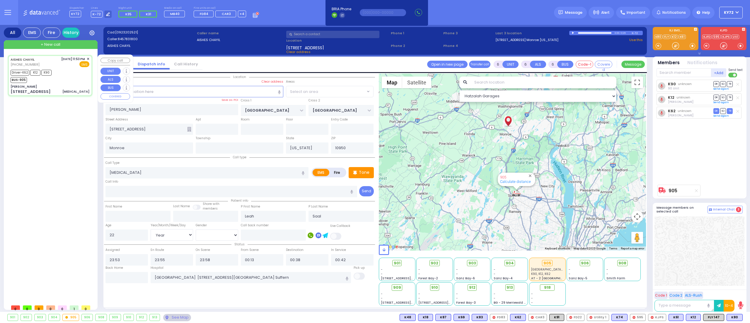
select select "SECTION 5"
select select
radio input "true"
select select "Year"
select select "[DEMOGRAPHIC_DATA]"
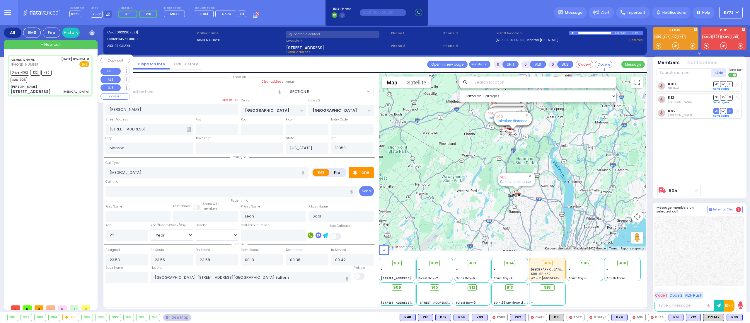
select select "Hatzalah Garages"
select select "SECTION 5"
select select
radio input "true"
select select "Year"
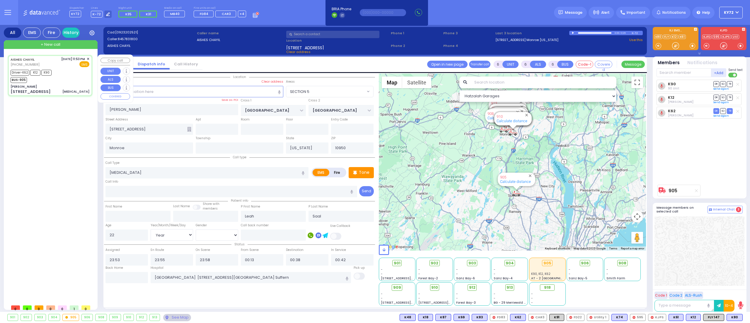
select select "[DEMOGRAPHIC_DATA]"
select select "Hatzalah Garages"
select select "SECTION 5"
select select
radio input "true"
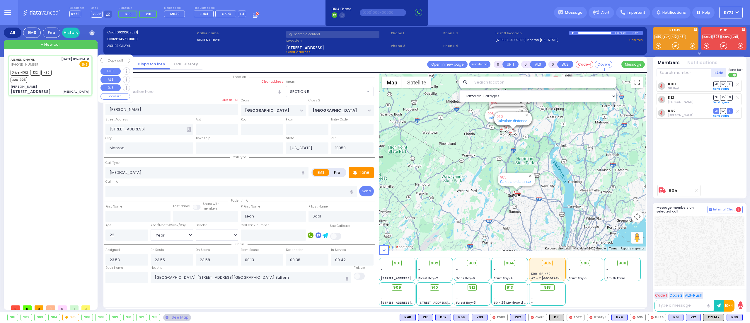
select select "Year"
select select "[DEMOGRAPHIC_DATA]"
select select "Hatzalah Garages"
select select "SECTION 5"
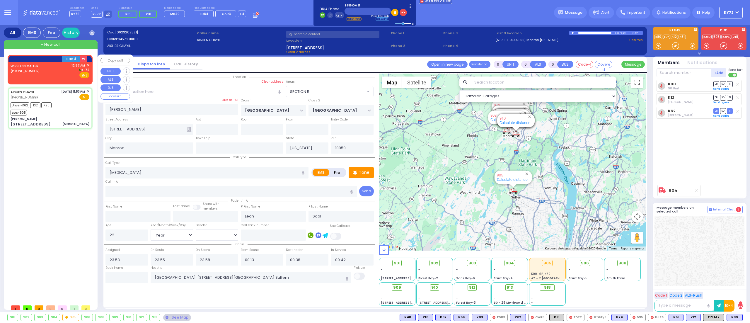
click at [33, 65] on link "WIRELESS CALLER" at bounding box center [25, 66] width 28 height 5
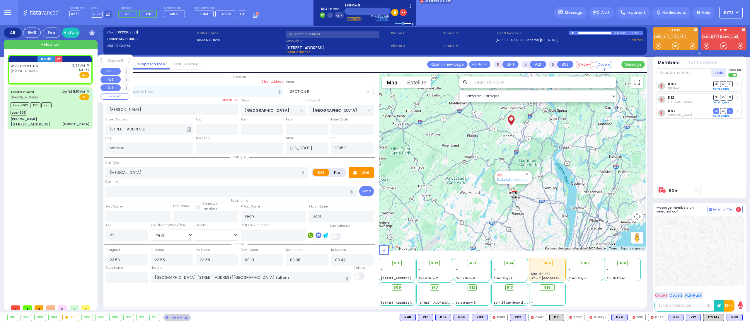
type input "2"
type input "1"
select select
radio input "true"
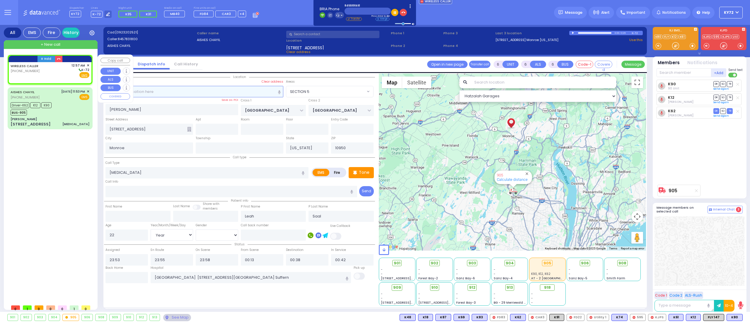
select select
type input "00:57"
select select "Hatzalah Garages"
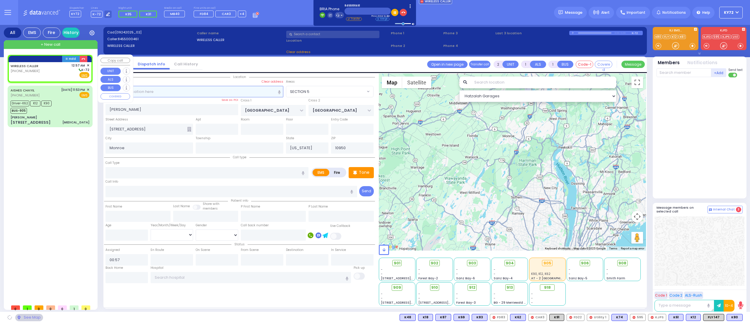
select select
radio input "true"
select select
select select "Hatzalah Garages"
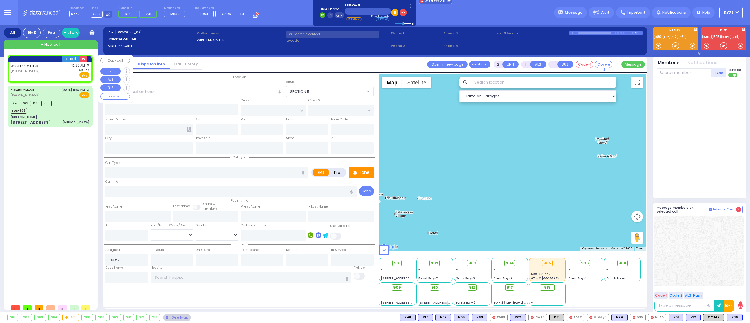
click at [37, 70] on div "(845) 500-0461" at bounding box center [26, 71] width 30 height 5
select select
radio input "true"
select select
select select "Hatzalah Garages"
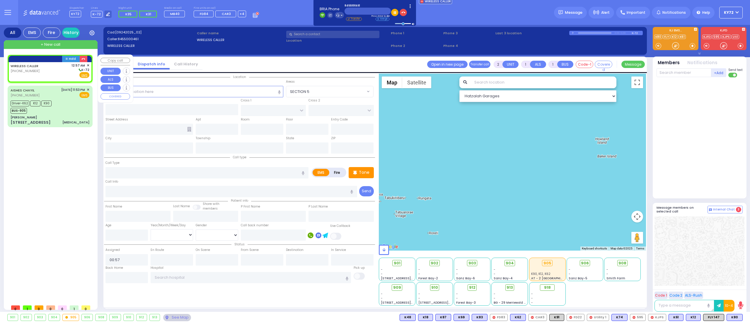
click at [47, 68] on div "WIRELESS CALLER (845) 500-0461 12:57 AM ✕ K-72" at bounding box center [50, 70] width 79 height 15
select select
radio input "true"
select select
select select "Hatzalah Garages"
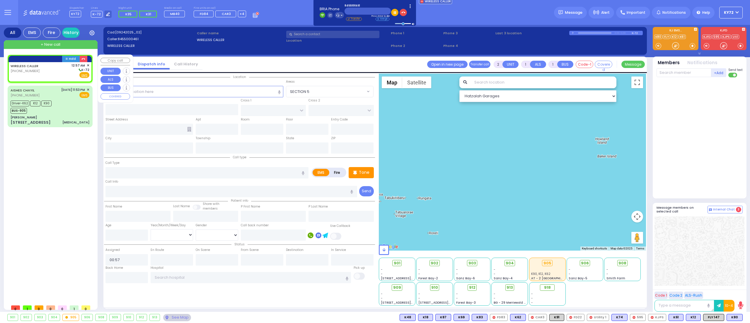
click at [42, 74] on div "WIRELESS CALLER (845) 500-0461 12:57 AM ✕ K-72" at bounding box center [50, 70] width 79 height 15
select select
click at [202, 95] on input "text" at bounding box center [194, 91] width 178 height 11
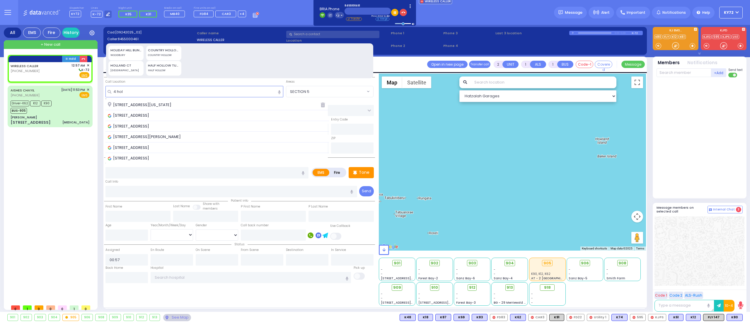
click at [236, 103] on div "4 Holland Court Monroe New York 10950" at bounding box center [212, 105] width 208 height 6
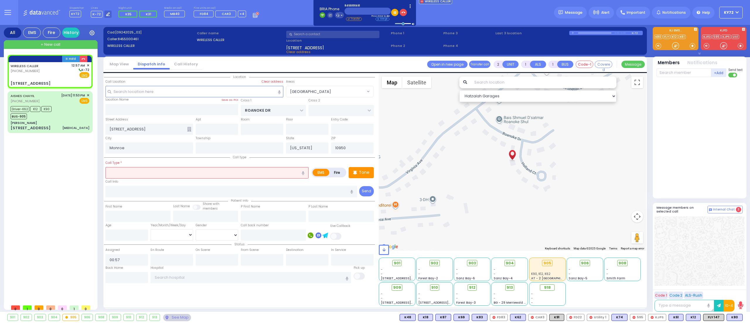
click at [176, 172] on input "text" at bounding box center [206, 172] width 203 height 11
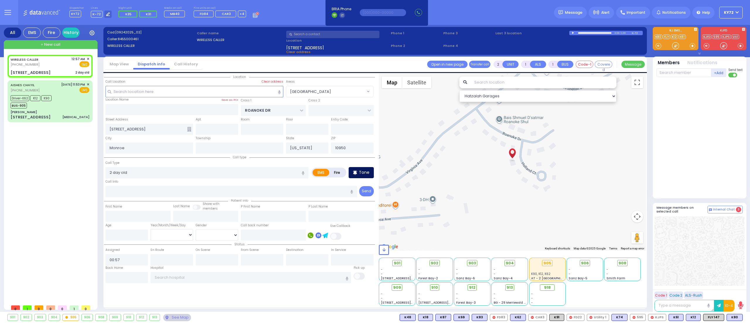
click at [371, 177] on div "Tone" at bounding box center [361, 172] width 25 height 11
click at [675, 45] on div at bounding box center [676, 46] width 6 height 6
click at [676, 44] on div at bounding box center [676, 46] width 6 height 6
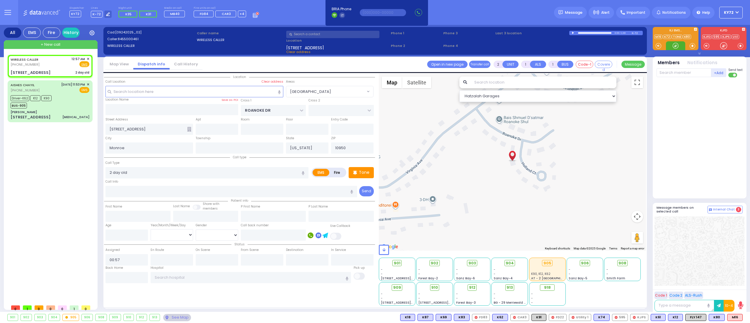
click at [673, 45] on div at bounding box center [676, 46] width 6 height 6
click at [171, 176] on input "2 day old" at bounding box center [206, 172] width 203 height 11
click at [671, 45] on div at bounding box center [675, 45] width 19 height 9
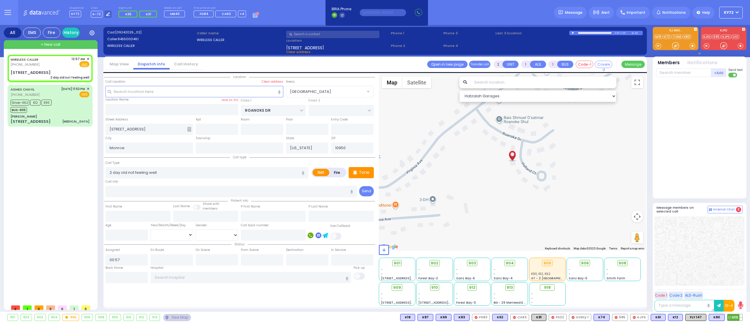
click at [730, 319] on circle at bounding box center [729, 317] width 3 height 3
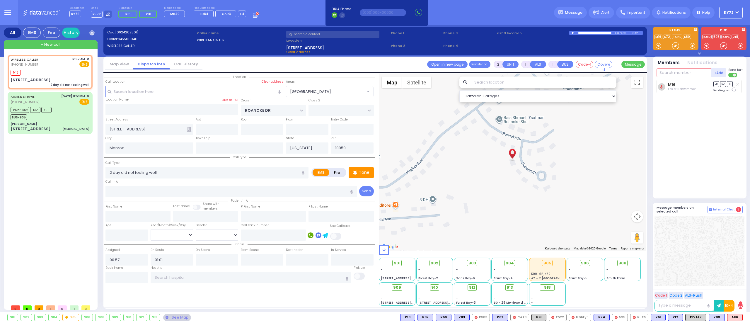
click at [699, 74] on input "text" at bounding box center [684, 72] width 55 height 9
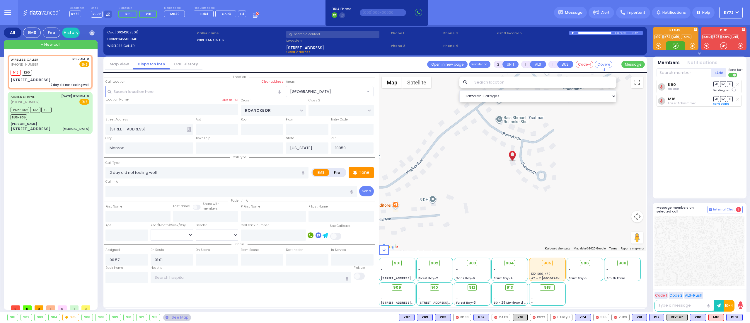
click at [674, 44] on div at bounding box center [676, 46] width 6 height 6
click at [673, 45] on div at bounding box center [676, 46] width 6 height 6
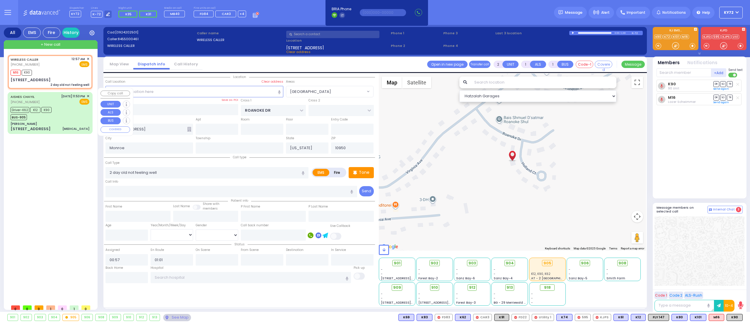
click at [62, 126] on div "7 Chevron rd Hypertension" at bounding box center [50, 129] width 79 height 6
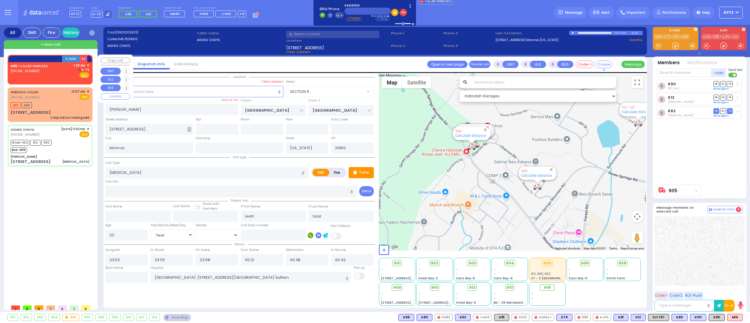
click at [39, 70] on div "[PHONE_NUMBER]" at bounding box center [30, 71] width 39 height 5
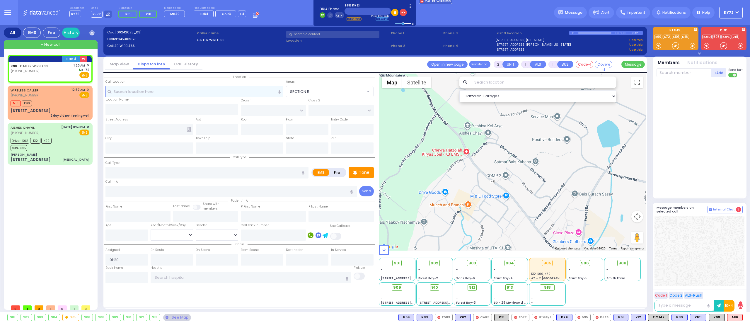
click at [154, 90] on input "text" at bounding box center [194, 91] width 178 height 11
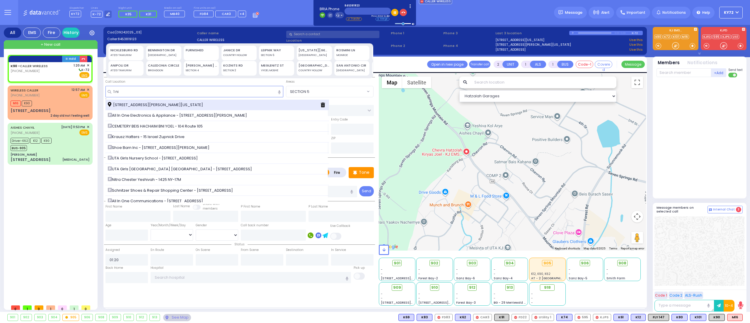
click at [169, 101] on div "[STREET_ADDRESS][PERSON_NAME][US_STATE]" at bounding box center [217, 105] width 224 height 11
click at [144, 104] on span "[STREET_ADDRESS][PERSON_NAME][US_STATE]" at bounding box center [156, 105] width 97 height 6
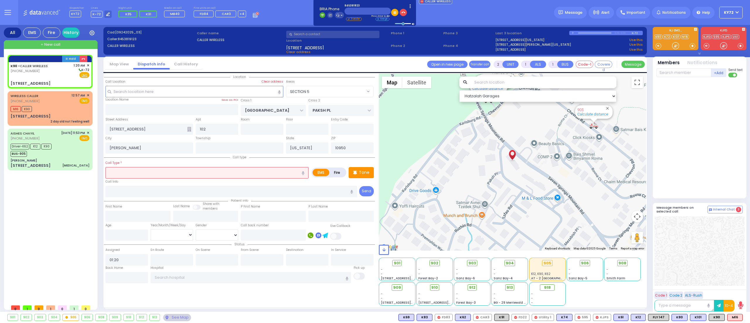
click at [240, 168] on input "text" at bounding box center [206, 172] width 203 height 11
select select "SECTION 5"
select select
type input "baby not feeling well"
select select
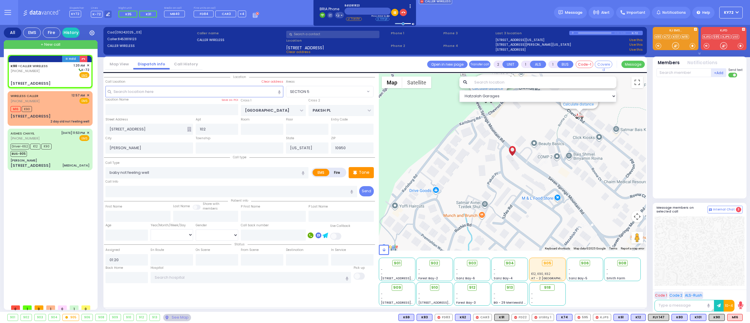
radio input "true"
select select
select select "Hatzalah Garages"
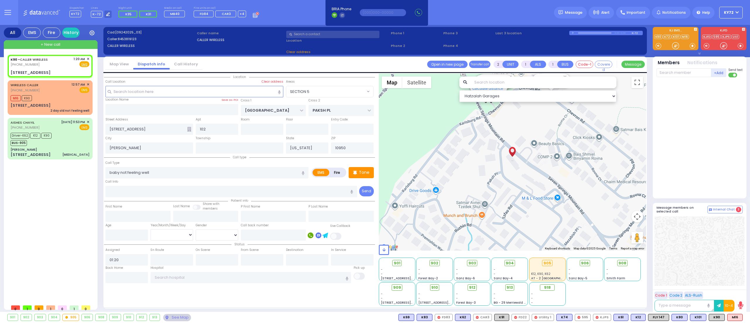
select select "SECTION 5"
select select
radio input "true"
select select
select select "Hatzalah Garages"
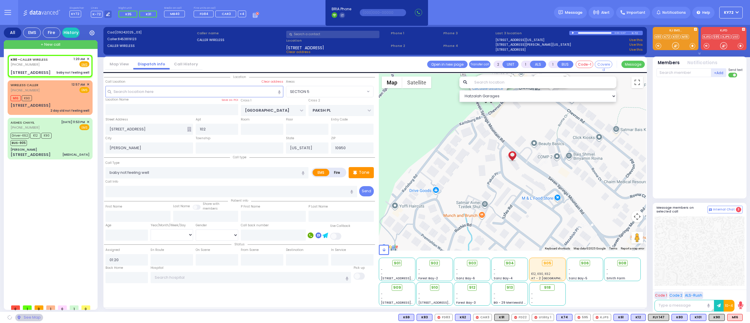
select select "SECTION 5"
type input "baby not feeling well"
select select
radio input "true"
select select
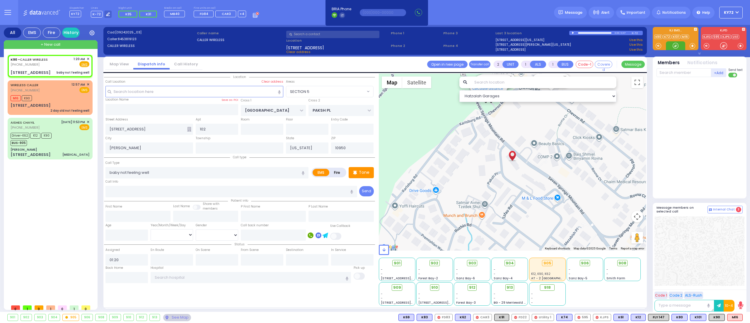
select select "Hatzalah Garages"
select select "SECTION 5"
click at [675, 47] on div at bounding box center [676, 46] width 6 height 6
click at [68, 99] on div "M16 K90" at bounding box center [50, 97] width 79 height 7
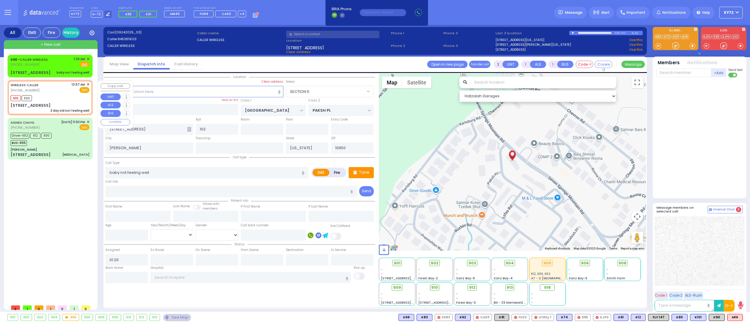
type input "6"
select select
type input "2 day old not feeling well"
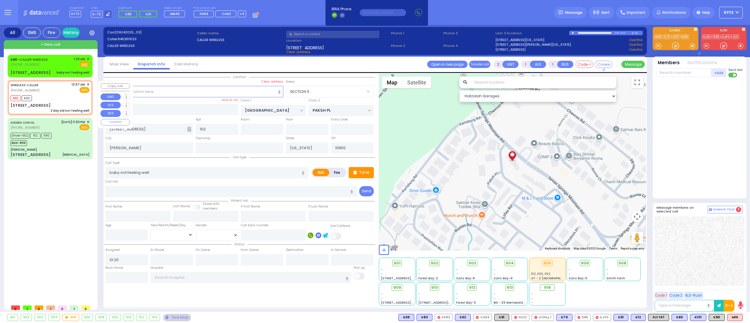
radio input "true"
type input "Baby boy"
type input "Lax"
type input "3"
select select "Day"
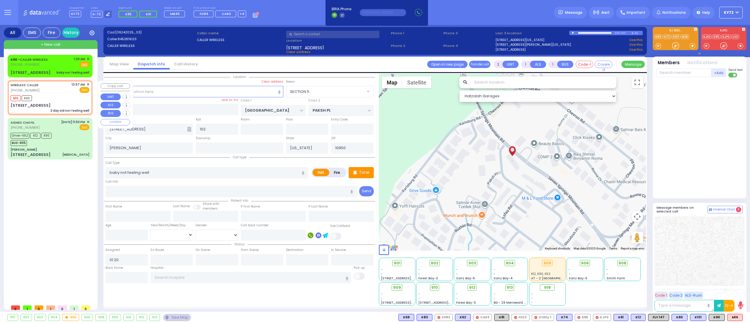
select select "[DEMOGRAPHIC_DATA]"
type input "00:57"
type input "01:01"
type input "ROANOKE DR"
type input "[STREET_ADDRESS]"
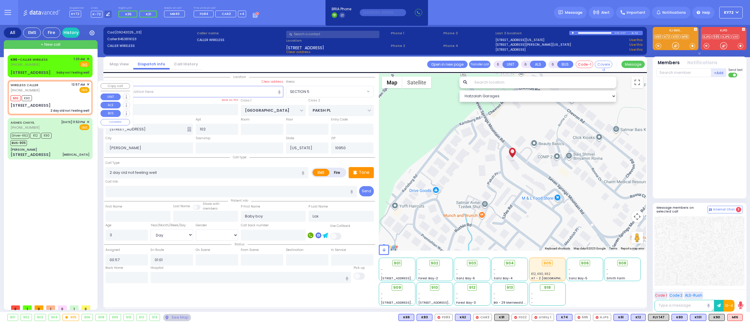
type input "Monroe"
select select "Hatzalah Garages"
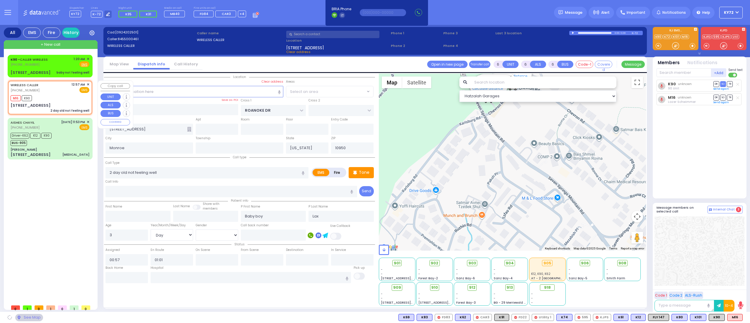
select select "[GEOGRAPHIC_DATA]"
click at [89, 83] on span "✕" at bounding box center [88, 84] width 3 height 5
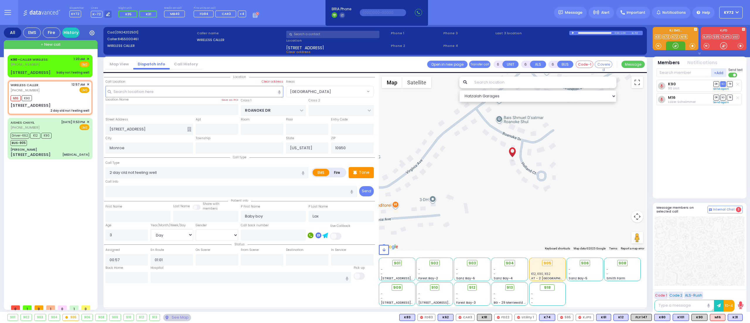
click at [674, 45] on div at bounding box center [676, 46] width 6 height 6
click at [59, 70] on div "baby not feeling well" at bounding box center [73, 73] width 33 height 6
type input "2"
type input "1"
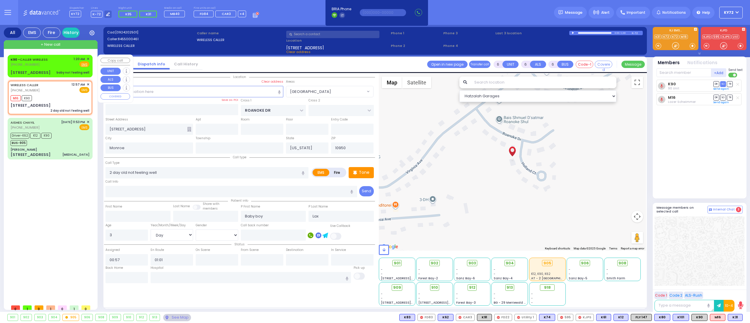
select select
type input "baby not feeling well"
radio input "true"
select select
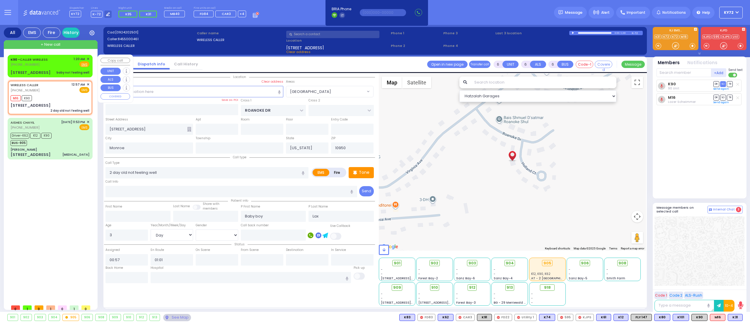
type input "01:20"
select select "Hatzalah Garages"
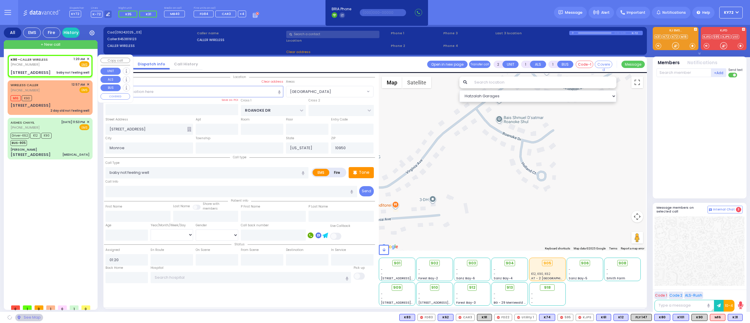
type input "SEVEN SPRINGS MOUNTAIN RD"
type input "PAKSH PL"
type input "1 Nicklesburg Road"
type input "102"
type input "Kiryas Joel"
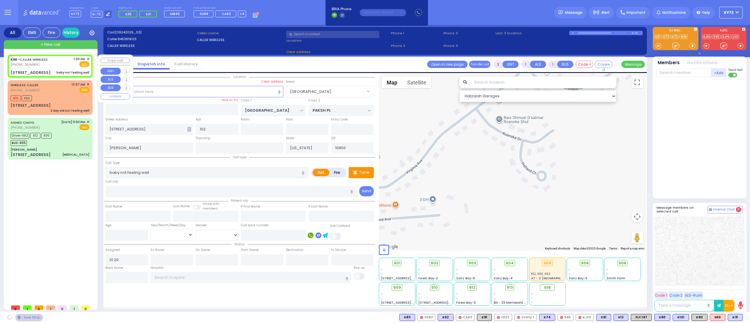
select select "SECTION 5"
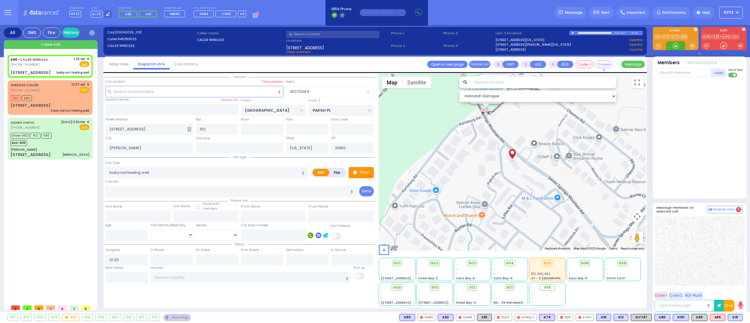
click at [673, 49] on div at bounding box center [676, 46] width 6 height 6
click at [732, 315] on span "K31" at bounding box center [735, 317] width 14 height 6
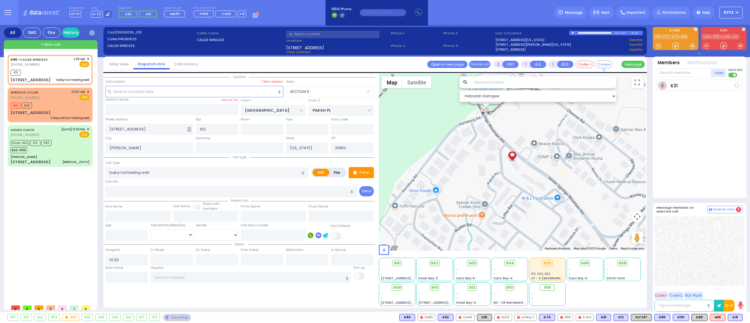
select select
radio input "true"
select select
type input "01:22"
select select "Hatzalah Garages"
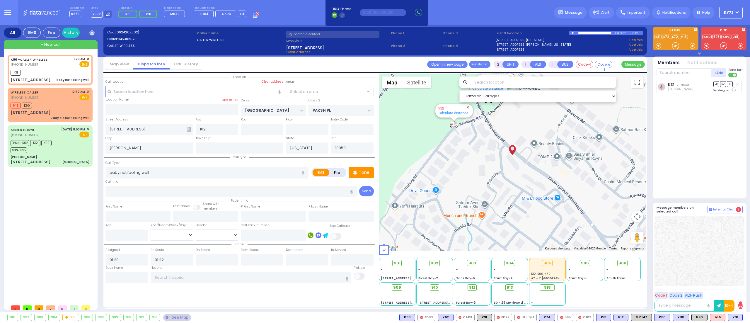
select select "SECTION 5"
click at [675, 47] on div at bounding box center [676, 46] width 6 height 6
click at [674, 46] on div at bounding box center [676, 46] width 6 height 6
click at [674, 44] on div at bounding box center [676, 46] width 6 height 6
click at [57, 105] on div "M16 K90" at bounding box center [50, 104] width 79 height 7
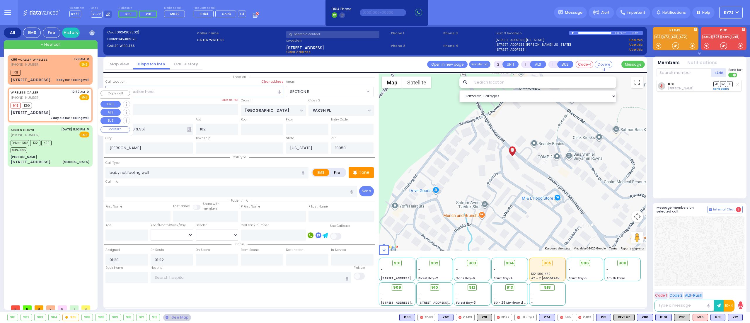
type input "6"
select select
type input "2 day old not feeling well"
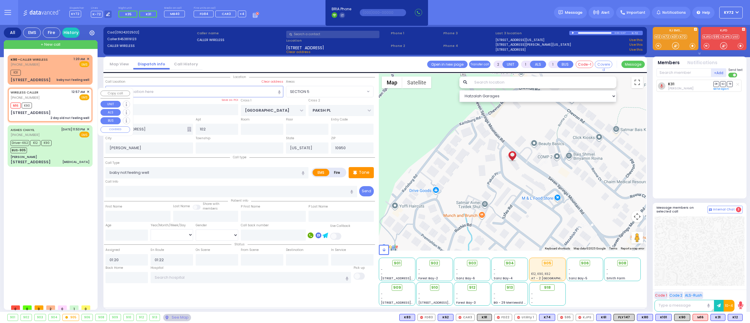
radio input "true"
type input "Baby boy"
type input "Lax"
type input "3"
select select "Day"
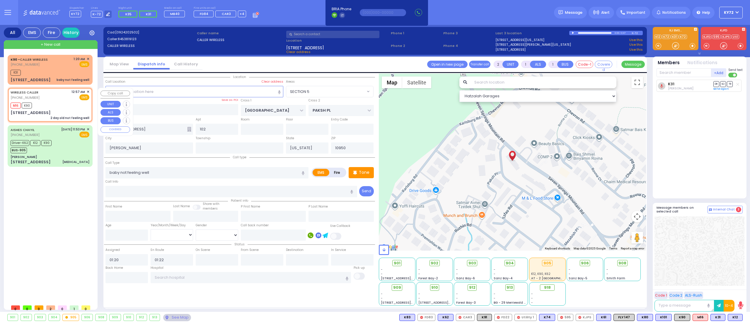
select select "[DEMOGRAPHIC_DATA]"
type input "00:57"
type input "01:01"
type input "ROANOKE DR"
type input "4 Holland Court"
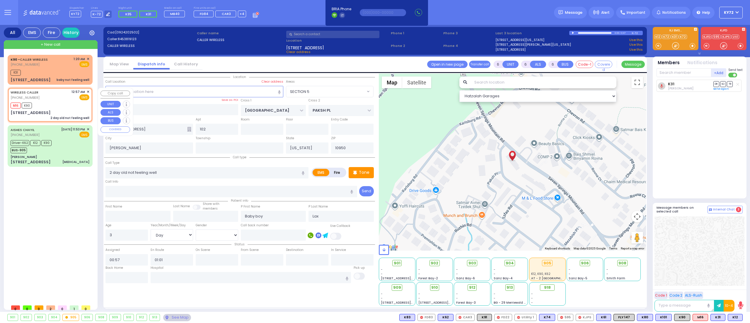
type input "Monroe"
select select "Hatzalah Garages"
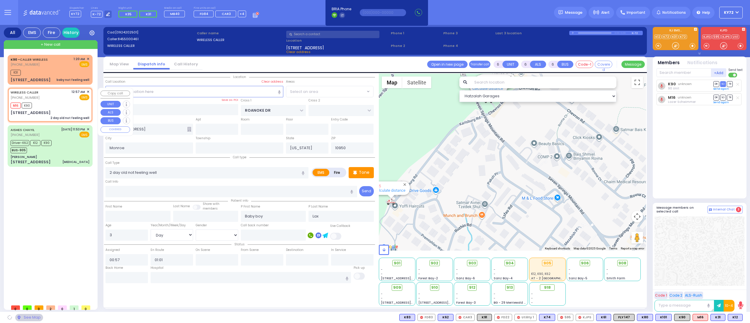
select select "[GEOGRAPHIC_DATA]"
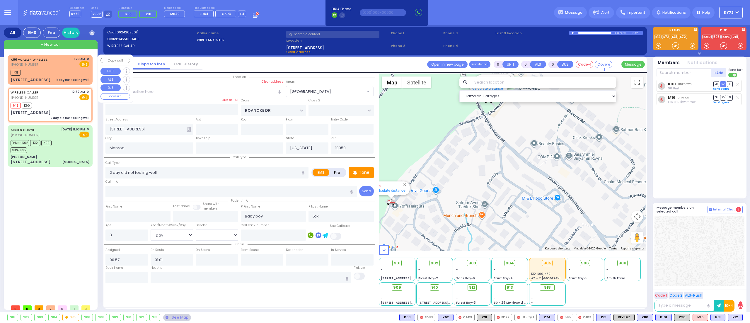
click at [53, 76] on div "K90 - CALLER WIRELESS (845) 381-9123 1:20 AM ✕ EMS" at bounding box center [50, 70] width 83 height 28
type input "2"
type input "1"
select select
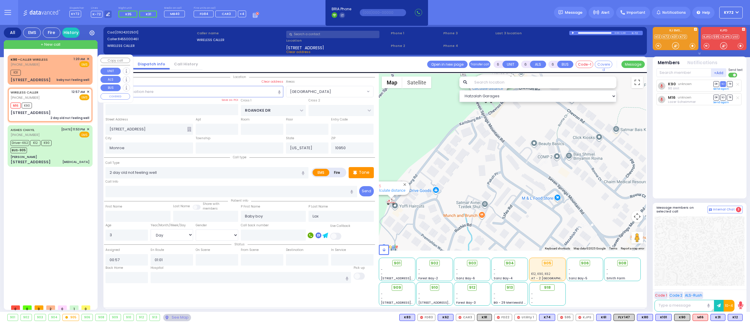
type input "baby not feeling well"
radio input "true"
select select
type input "01:20"
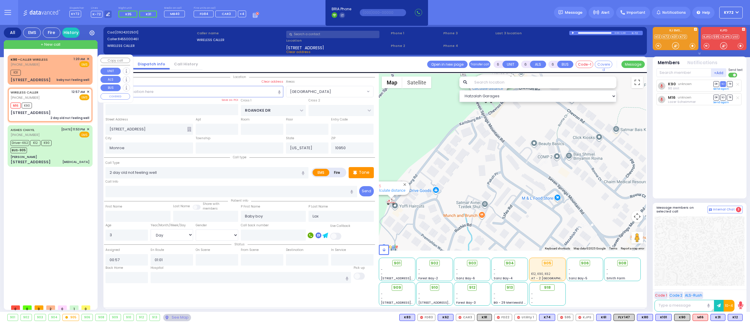
type input "01:22"
select select "Hatzalah Garages"
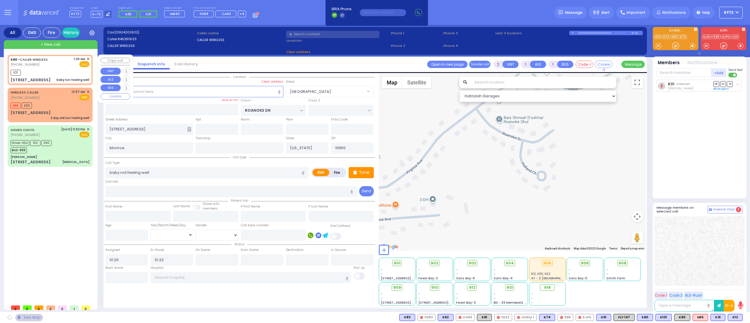
type input "SEVEN SPRINGS MOUNTAIN RD"
type input "PAKSH PL"
type input "1 Nicklesburg Road"
type input "102"
type input "Kiryas Joel"
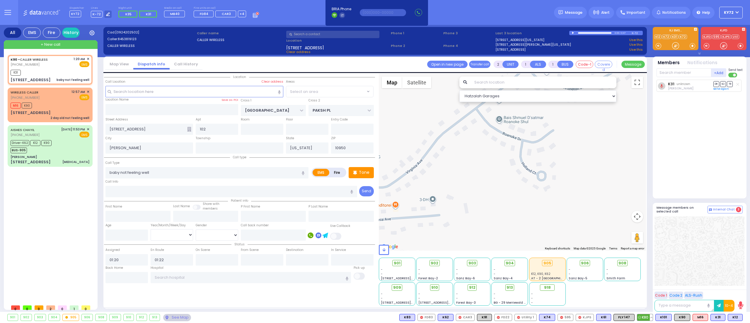
select select "SECTION 5"
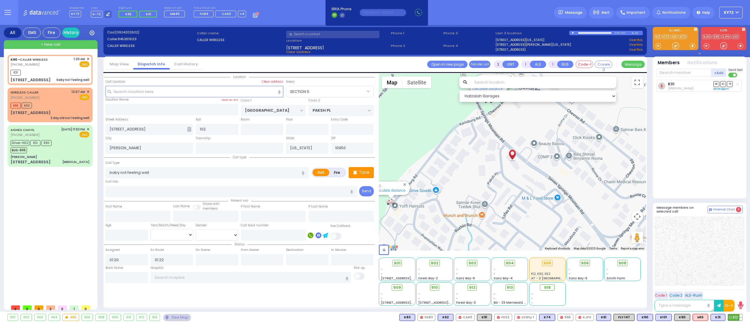
click at [736, 317] on span "K12" at bounding box center [735, 317] width 14 height 6
select select
radio input "true"
select select
select select "Hatzalah Garages"
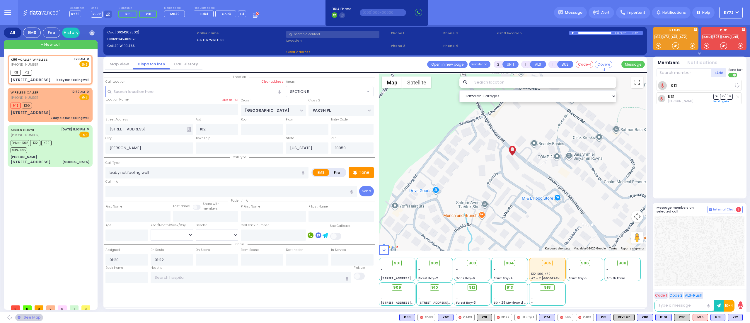
select select "SECTION 5"
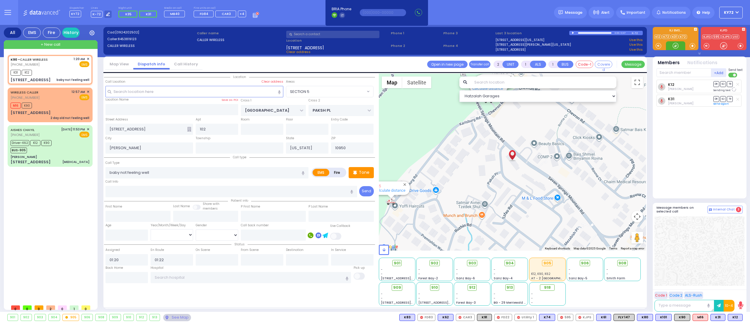
click at [675, 48] on div at bounding box center [676, 46] width 6 height 6
click at [63, 104] on div "M16 K90" at bounding box center [50, 104] width 79 height 7
type input "6"
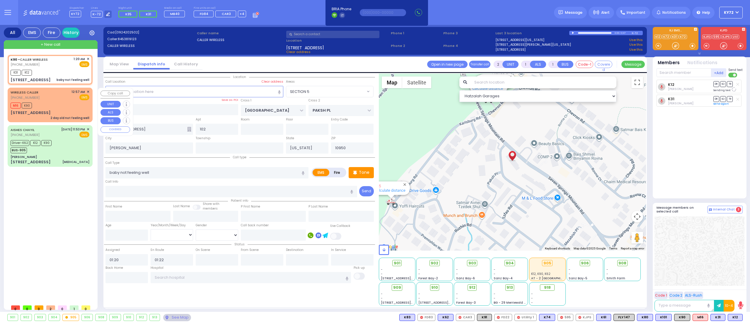
select select
type input "2 day old not feeling well"
radio input "true"
type input "Baby boy"
type input "Lax"
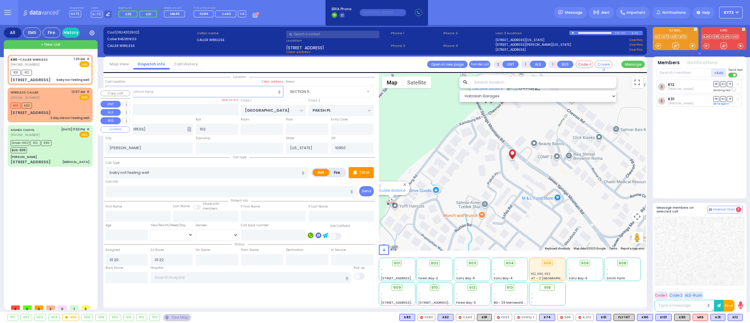
type input "3"
select select "Day"
select select "[DEMOGRAPHIC_DATA]"
type input "00:57"
type input "01:01"
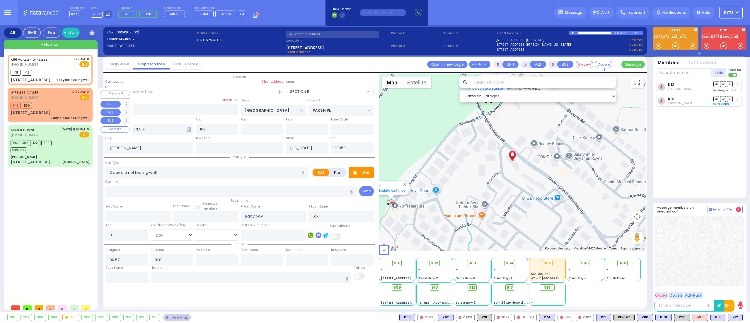
select select "Hatzalah Garages"
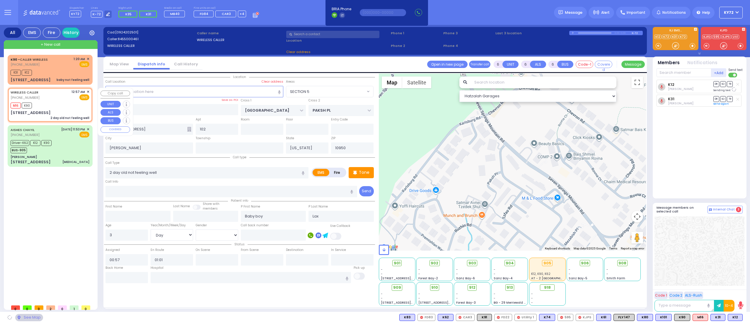
type input "ROANOKE DR"
type input "4 Holland Court"
type input "Monroe"
select select "[GEOGRAPHIC_DATA]"
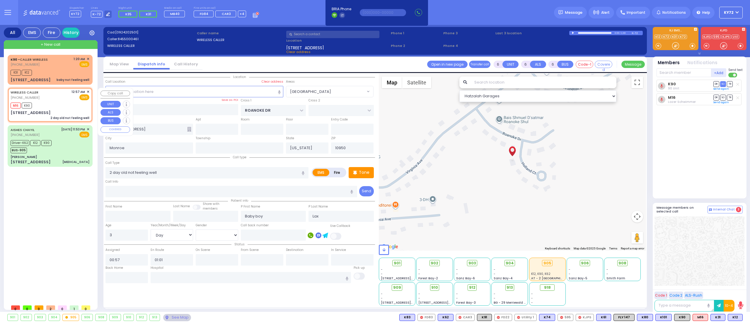
click at [88, 92] on span "✕" at bounding box center [88, 91] width 3 height 5
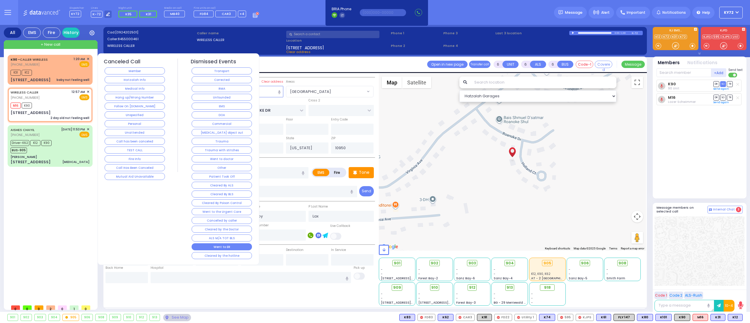
click at [232, 248] on button "Went to ER" at bounding box center [222, 246] width 60 height 7
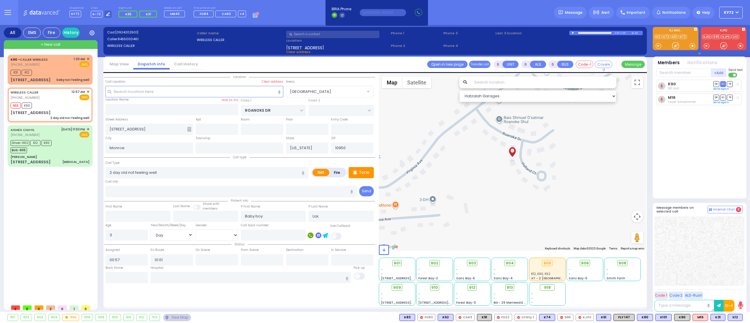
select select
radio input "true"
select select
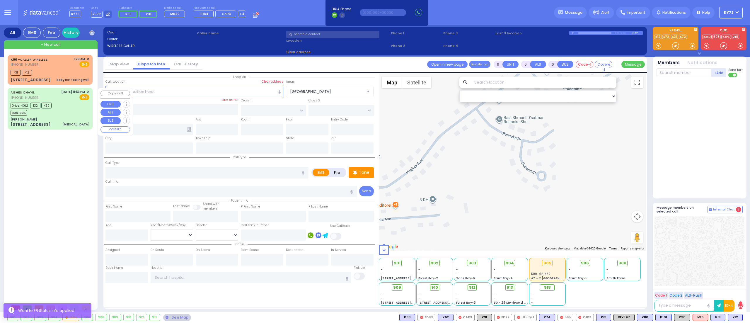
click at [60, 115] on div "Driver-K62 K12 K90 BUS-905" at bounding box center [50, 108] width 79 height 15
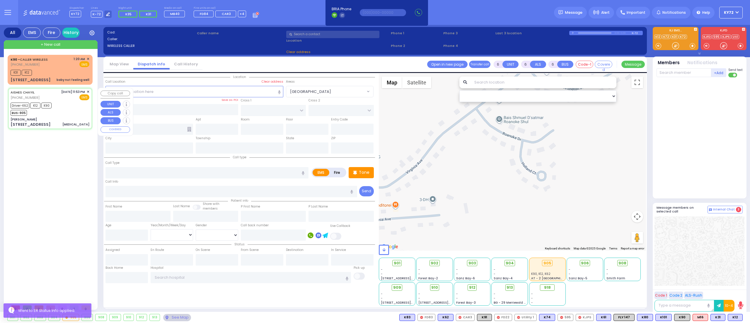
select select
type input "Hypertension"
radio input "true"
type input "Leah"
type input "Saal"
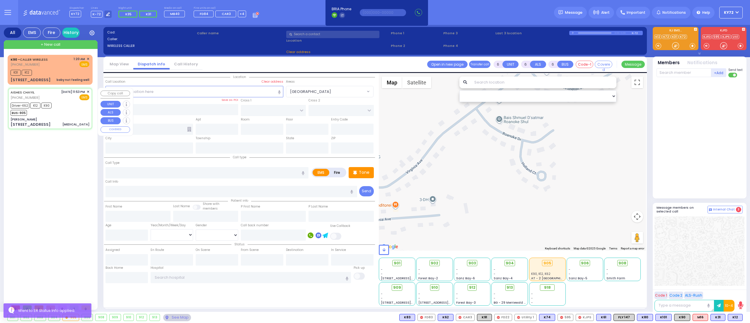
type input "22"
select select "Year"
select select "[DEMOGRAPHIC_DATA]"
type input "23:53"
type input "23:55"
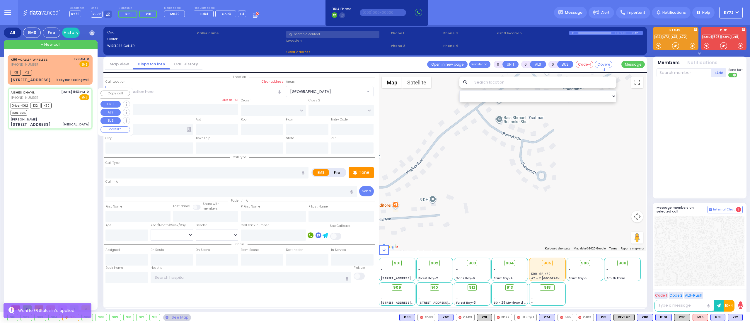
type input "23:58"
type input "00:13"
type input "00:38"
type input "00:42"
type input "Good Samaritan Hospital 257 Lafayette Avenue 8457909405 Suffern"
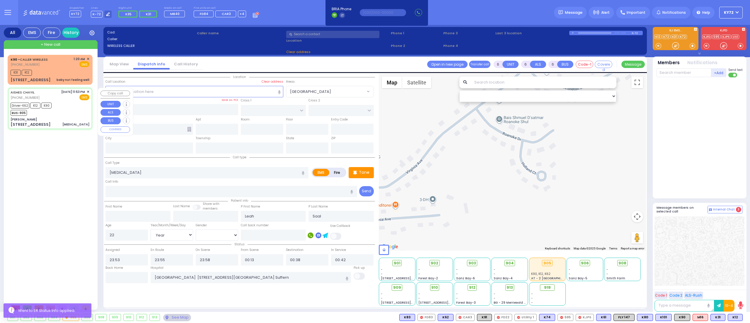
type input "Aishes Chiayil"
type input "SEVEN SPRINGS MOUNTAIN RD"
type input "KARLSBURG RD"
type input "7 Chevron rd"
type input "Monroe"
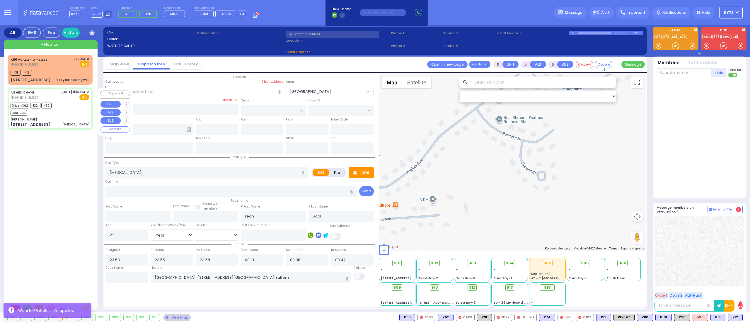
type input "[US_STATE]"
type input "10950"
select select "Hatzalah Garages"
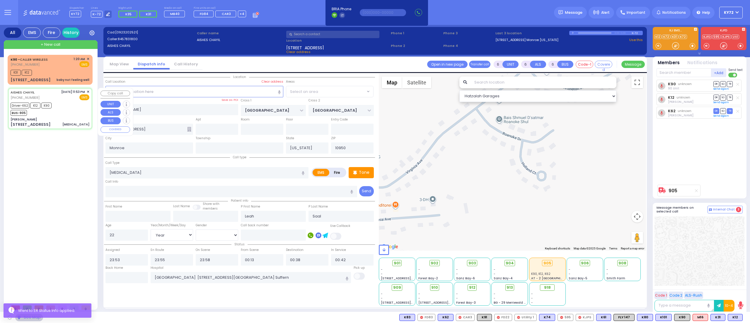
select select "SECTION 5"
click at [122, 276] on input "text" at bounding box center [126, 277] width 42 height 11
click at [122, 275] on input "text" at bounding box center [126, 277] width 42 height 11
type input "01:23"
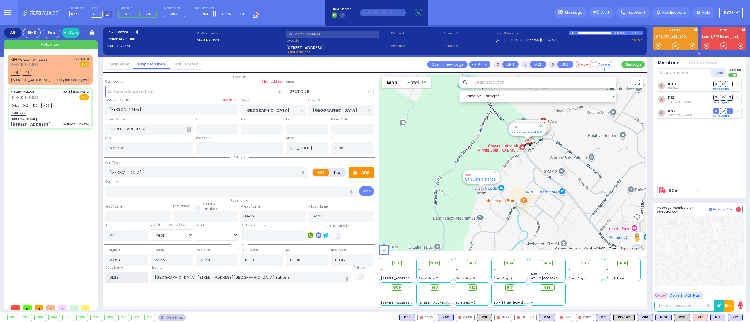
select select
radio input "true"
select select
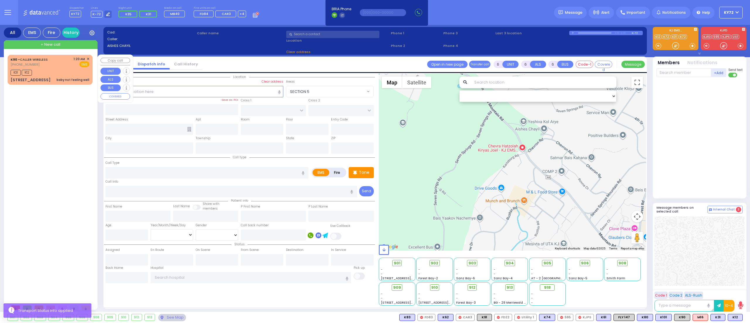
click at [49, 67] on div "[PHONE_NUMBER]" at bounding box center [30, 64] width 39 height 5
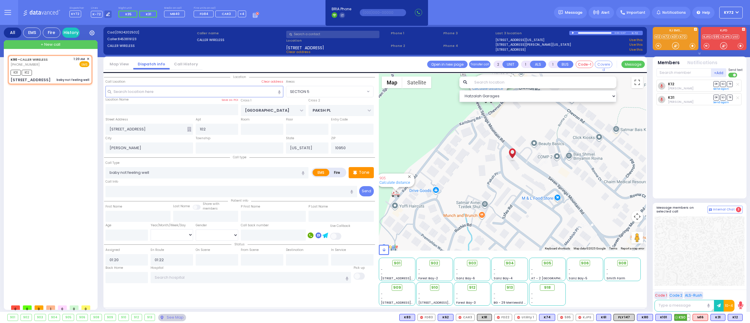
click at [681, 318] on span "K90" at bounding box center [683, 317] width 16 height 6
click at [672, 45] on div at bounding box center [675, 45] width 19 height 9
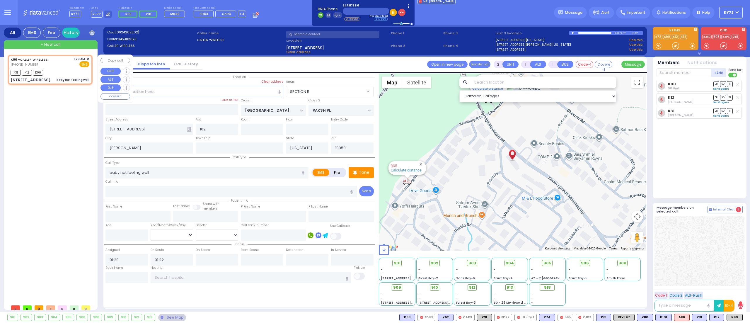
click at [52, 169] on div "K90 - CALLER WIRELESS (845) 381-9123 1:20 AM ✕ K31" at bounding box center [51, 178] width 87 height 247
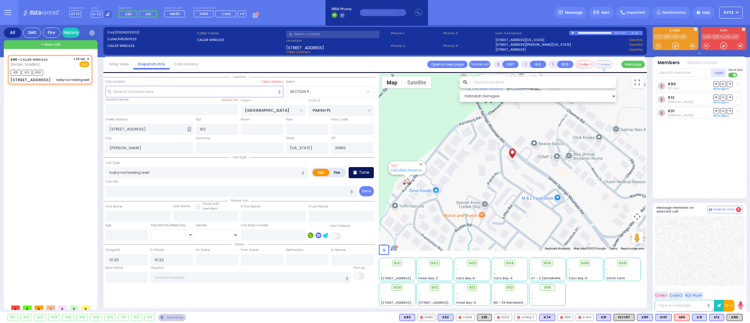
click at [363, 178] on div "Tone" at bounding box center [361, 172] width 25 height 11
click at [675, 45] on div at bounding box center [676, 46] width 6 height 6
click at [677, 44] on div at bounding box center [676, 46] width 6 height 6
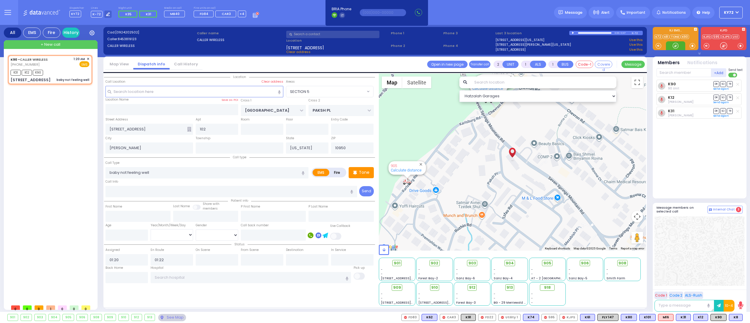
click at [673, 47] on div at bounding box center [676, 46] width 6 height 6
click at [734, 318] on span "K8" at bounding box center [735, 317] width 13 height 6
click at [678, 45] on div at bounding box center [676, 46] width 6 height 6
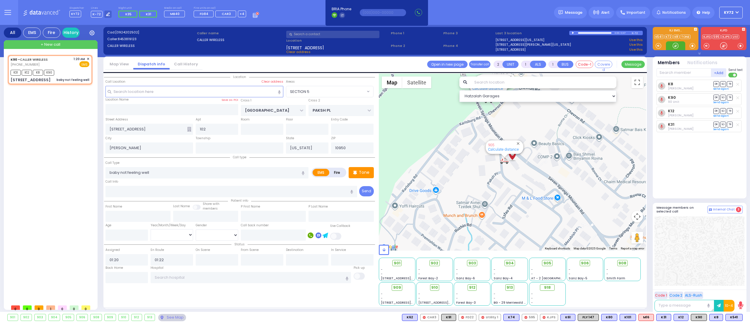
click at [676, 44] on div at bounding box center [676, 46] width 6 height 6
click at [735, 316] on span "K541" at bounding box center [734, 317] width 17 height 6
click at [675, 43] on div at bounding box center [676, 46] width 6 height 6
click at [674, 46] on div at bounding box center [676, 46] width 6 height 6
click at [78, 73] on div "K31 K12 K8 K541 K90" at bounding box center [50, 71] width 79 height 7
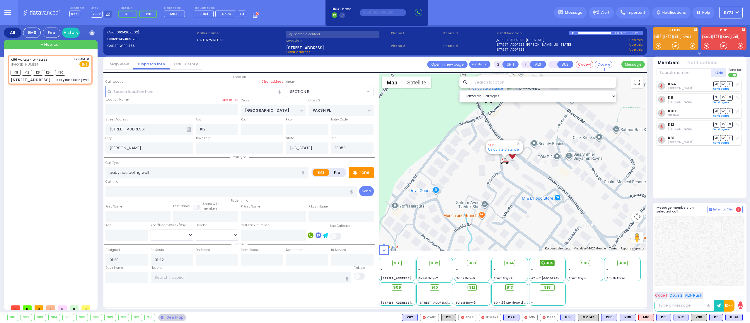
click at [549, 263] on span "905" at bounding box center [550, 263] width 8 height 6
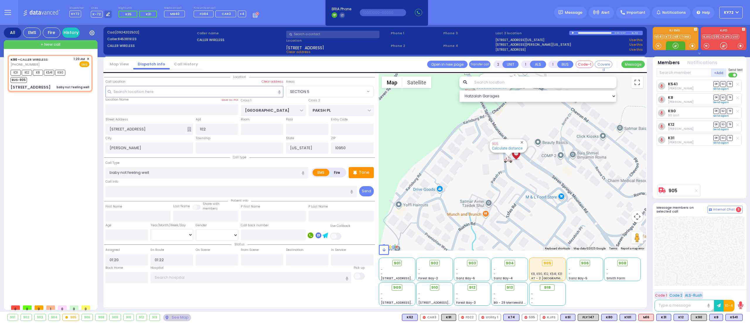
click at [674, 44] on div at bounding box center [676, 46] width 6 height 6
click at [675, 48] on div at bounding box center [676, 46] width 6 height 6
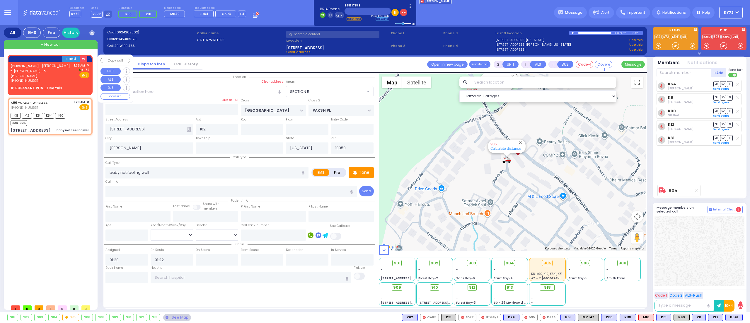
click at [44, 86] on u "10 PHEASANT RUN - Use this" at bounding box center [37, 88] width 52 height 5
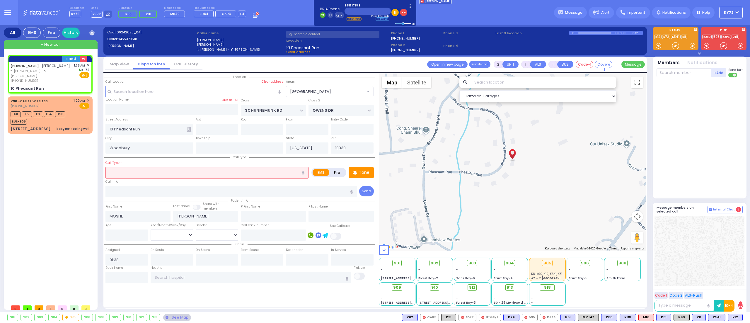
click at [159, 177] on input "text" at bounding box center [206, 172] width 203 height 11
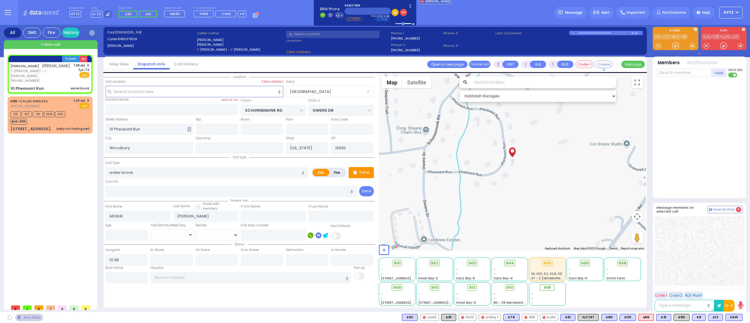
click at [128, 183] on div "Call Info" at bounding box center [231, 187] width 252 height 19
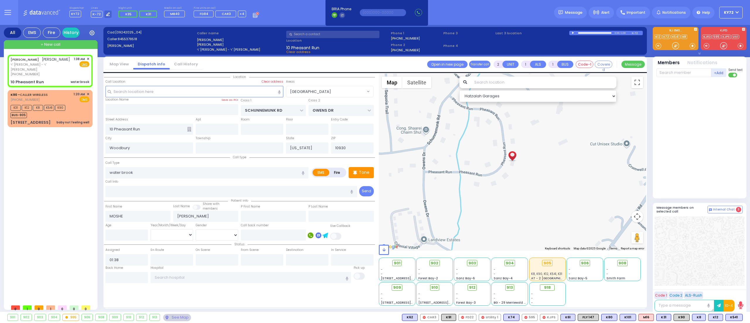
click at [12, 186] on div "MOSHE BREUER משה ברייער ר' יצחק אהרן - ר' ישראל לייב כהן (845) 537-9518 1:38 AM…" at bounding box center [51, 178] width 87 height 247
click at [362, 173] on p "Tone" at bounding box center [364, 172] width 11 height 6
click at [675, 48] on div at bounding box center [676, 46] width 6 height 6
click at [675, 47] on div at bounding box center [676, 46] width 6 height 6
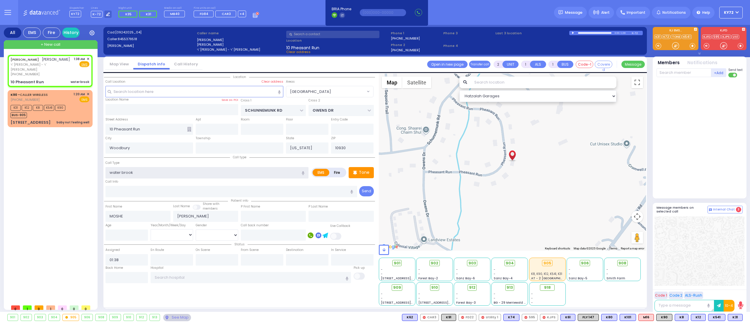
click at [159, 175] on input "water brook" at bounding box center [206, 172] width 203 height 11
click at [672, 48] on div at bounding box center [675, 45] width 19 height 9
click at [362, 173] on p "Tone" at bounding box center [364, 172] width 11 height 6
drag, startPoint x: 679, startPoint y: 46, endPoint x: 674, endPoint y: 46, distance: 4.7
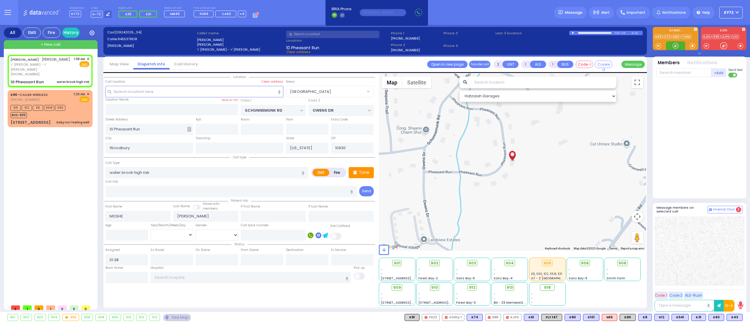
click at [675, 46] on div at bounding box center [676, 46] width 6 height 6
click at [731, 318] on span "K43" at bounding box center [735, 317] width 16 height 6
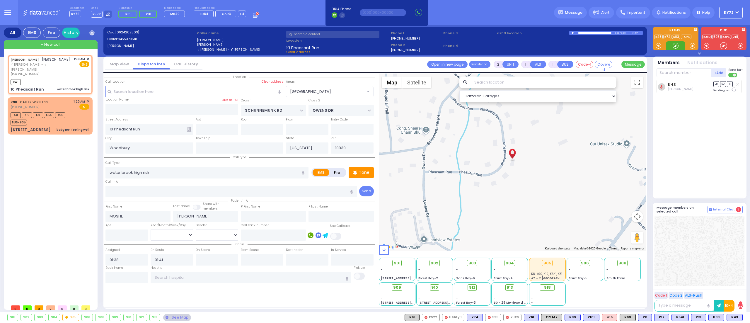
click at [675, 46] on div at bounding box center [676, 46] width 6 height 6
click at [675, 45] on div at bounding box center [676, 46] width 6 height 6
click at [731, 319] on span "M16" at bounding box center [735, 317] width 15 height 6
click at [676, 45] on div at bounding box center [676, 46] width 6 height 6
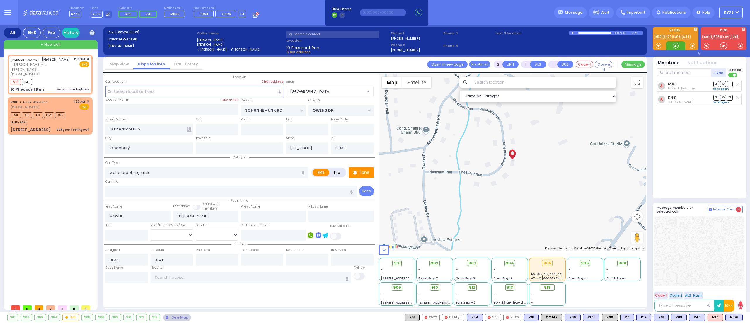
click at [676, 45] on div at bounding box center [676, 46] width 6 height 6
click at [361, 167] on div "Tone" at bounding box center [361, 172] width 25 height 11
click at [677, 46] on div at bounding box center [676, 46] width 6 height 6
click at [674, 45] on div at bounding box center [676, 46] width 6 height 6
click at [736, 318] on span "K101" at bounding box center [735, 317] width 16 height 6
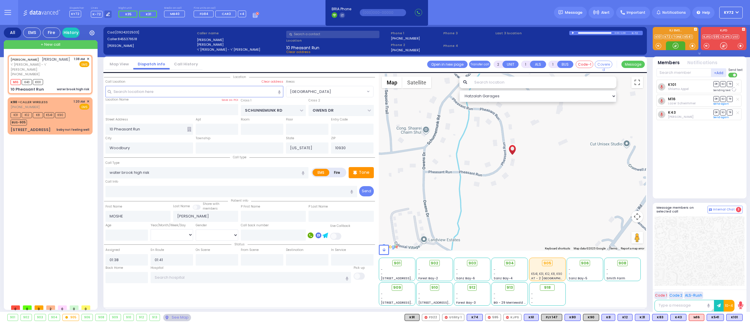
click at [676, 45] on div at bounding box center [676, 46] width 6 height 6
click at [681, 74] on input "text" at bounding box center [684, 72] width 55 height 9
click at [79, 121] on div "K90 - CALLER WIRELESS (845) 381-9123 1:20 AM ✕ EMS" at bounding box center [50, 115] width 83 height 35
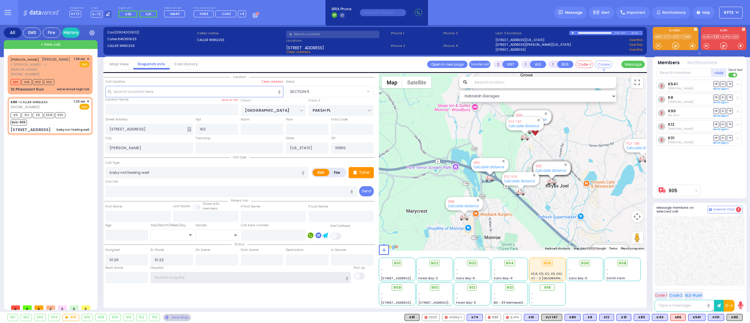
click at [259, 275] on input "text" at bounding box center [251, 277] width 201 height 11
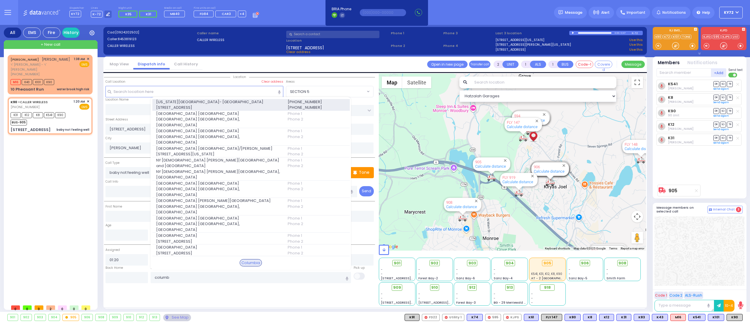
click at [236, 110] on span "622 West 168th Street 723" at bounding box center [218, 108] width 125 height 6
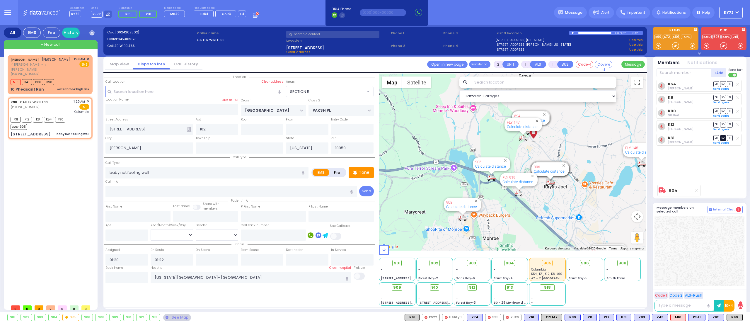
click at [722, 139] on span "SO" at bounding box center [723, 138] width 6 height 6
click at [723, 125] on span "SO" at bounding box center [723, 125] width 6 height 6
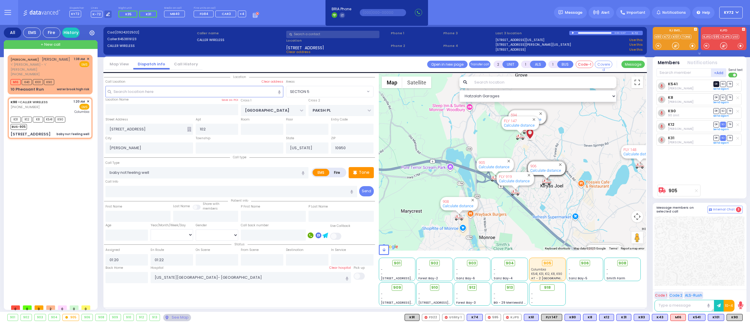
click at [715, 81] on span "DR" at bounding box center [717, 84] width 6 height 6
click at [730, 96] on span "TR" at bounding box center [730, 98] width 6 height 6
click at [731, 111] on span "TR" at bounding box center [730, 111] width 6 height 6
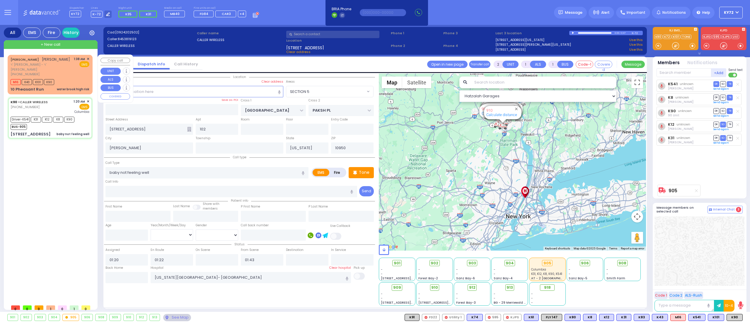
click at [73, 78] on div "M16 K43 K101 K90" at bounding box center [50, 81] width 79 height 7
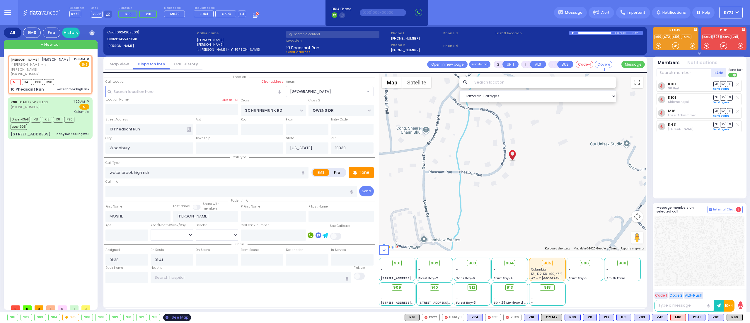
click at [175, 314] on div "See Map" at bounding box center [177, 317] width 28 height 7
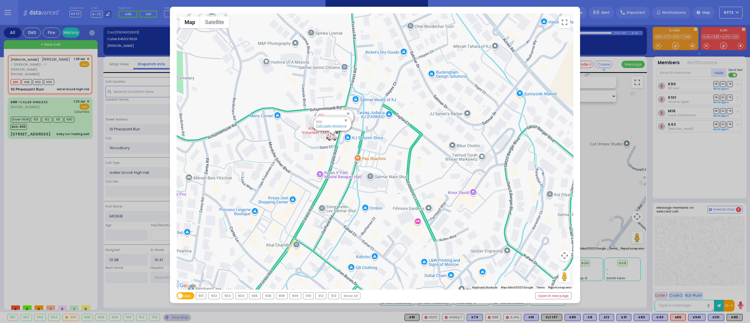
select select "[GEOGRAPHIC_DATA]"
select select
click at [35, 176] on div "← Move left → Move right ↑ Move up ↓ Move down + Zoom in - Zoom out Home Jump l…" at bounding box center [375, 161] width 750 height 323
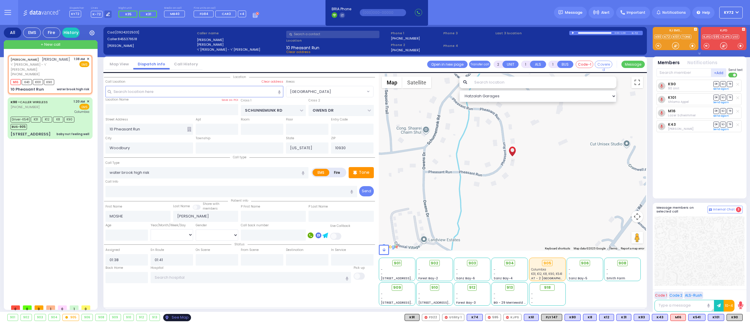
click at [186, 316] on div "See Map" at bounding box center [177, 317] width 28 height 7
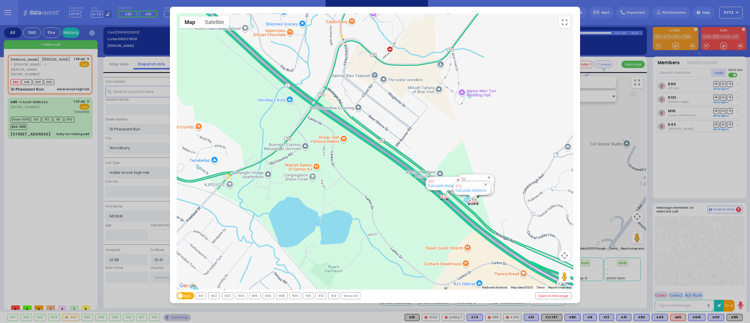
drag, startPoint x: 422, startPoint y: 107, endPoint x: 395, endPoint y: 63, distance: 51.3
click at [395, 63] on div "594 Calculate distance 595 Calculate distance 596 Calculate distance 901 Calcul…" at bounding box center [375, 151] width 397 height 276
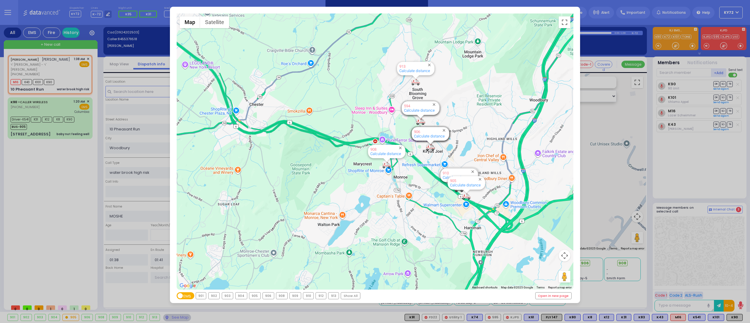
click at [55, 197] on div "← Move left → Move right ↑ Move up ↓ Move down + Zoom in - Zoom out Home Jump l…" at bounding box center [375, 161] width 750 height 323
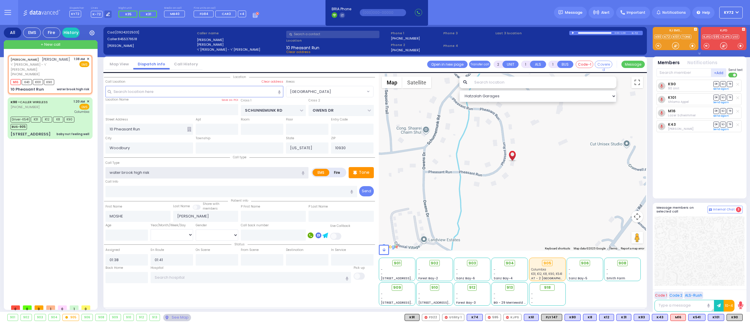
click at [125, 170] on input "water brook high risk" at bounding box center [206, 172] width 203 height 11
click at [131, 172] on input "water brook high risk" at bounding box center [206, 172] width 203 height 11
type input "water broke high risk"
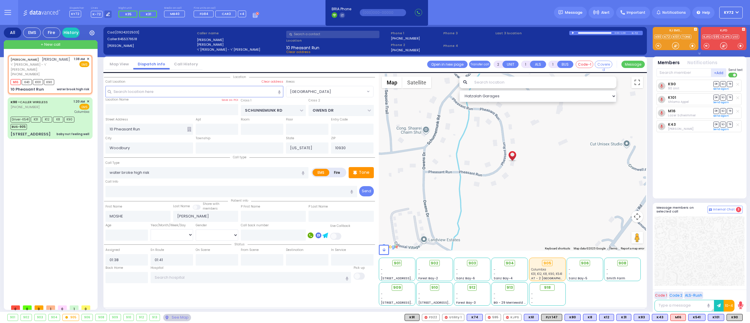
click at [59, 162] on div "[PERSON_NAME] [PERSON_NAME] ר' [PERSON_NAME] - ר' [PERSON_NAME] [PHONE_NUMBER] …" at bounding box center [51, 178] width 87 height 247
select select
radio input "true"
select select
select select "Hatzalah Garages"
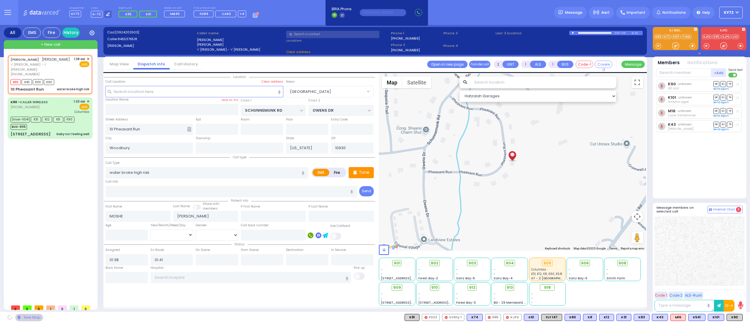
select select "[GEOGRAPHIC_DATA]"
click at [203, 274] on input "text" at bounding box center [251, 277] width 201 height 11
click at [59, 236] on div "[PERSON_NAME] [PERSON_NAME] ר' [PERSON_NAME] - ר' [PERSON_NAME] [PHONE_NUMBER] …" at bounding box center [51, 178] width 87 height 247
click at [183, 312] on div "901 902 903 904 905 906" at bounding box center [375, 317] width 750 height 11
click at [184, 316] on div "See Map" at bounding box center [177, 317] width 28 height 7
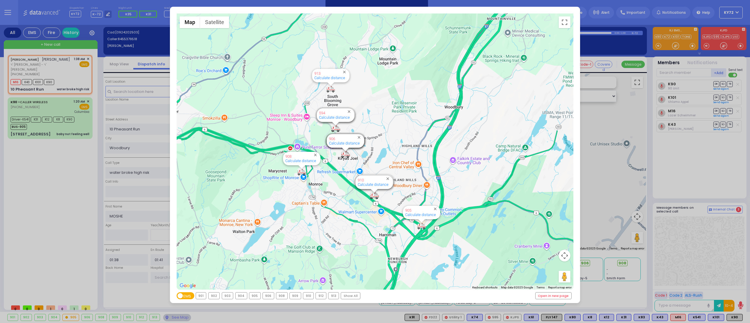
click at [350, 296] on div "Show All" at bounding box center [350, 295] width 19 height 6
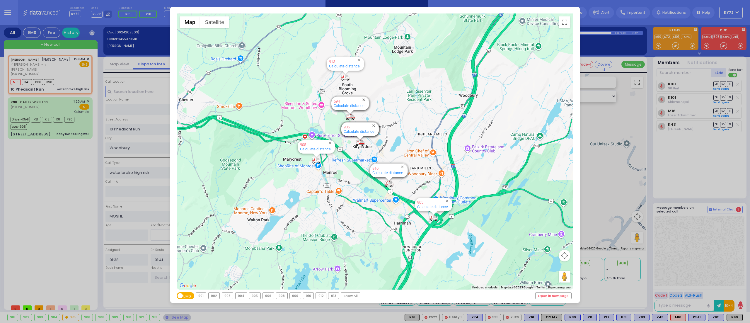
click at [346, 296] on div "Show All" at bounding box center [350, 295] width 19 height 6
click at [353, 298] on div "Show All" at bounding box center [350, 295] width 19 height 6
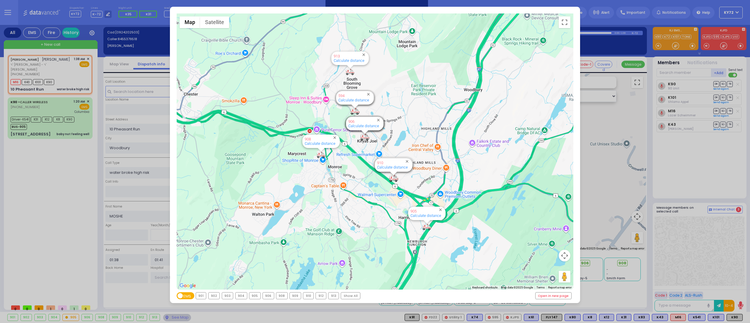
click at [74, 225] on div "← Move left → Move right ↑ Move up ↓ Move down + Zoom in - Zoom out Home Jump l…" at bounding box center [375, 161] width 750 height 323
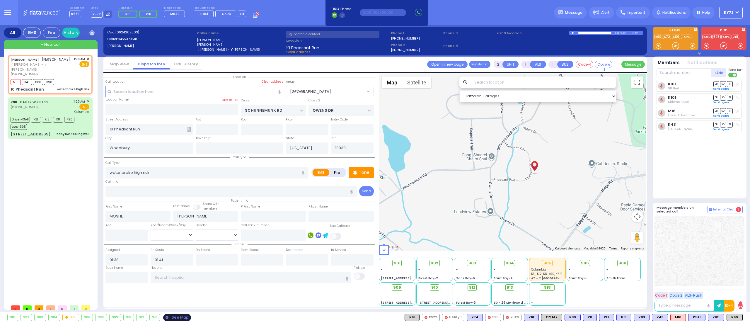
click at [182, 319] on div "See Map" at bounding box center [177, 317] width 28 height 7
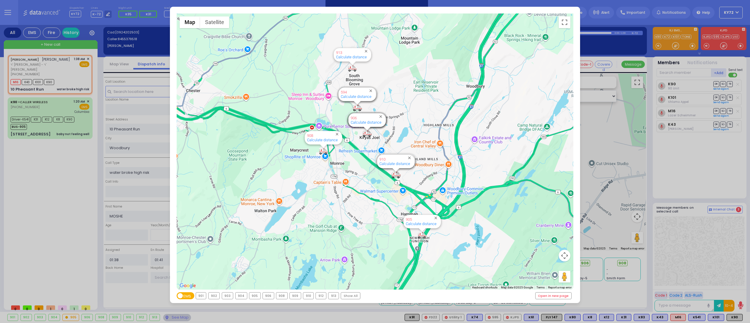
click at [47, 238] on div "← Move left → Move right ↑ Move up ↓ Move down + Zoom in - Zoom out Home Jump l…" at bounding box center [375, 161] width 750 height 323
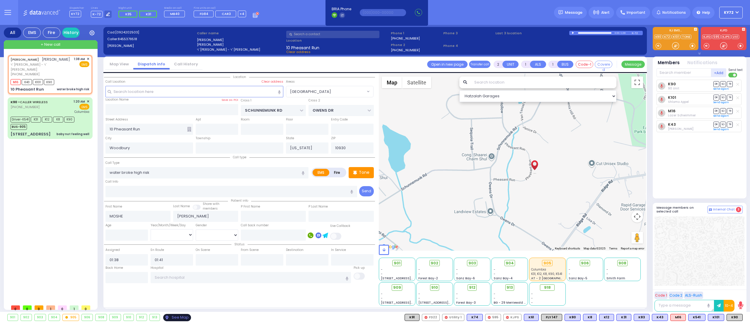
click at [183, 314] on div "See Map" at bounding box center [177, 317] width 28 height 7
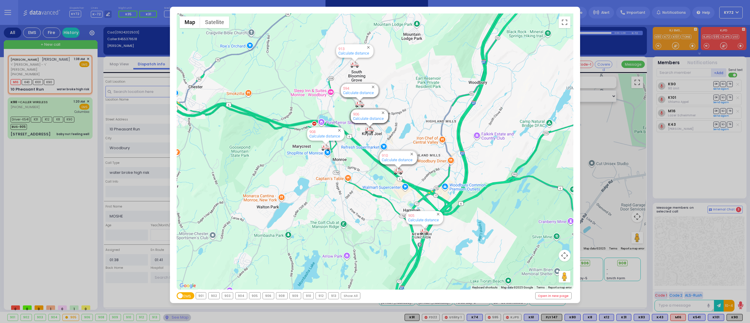
click at [10, 193] on div "← Move left → Move right ↑ Move up ↓ Move down + Zoom in - Zoom out Home Jump l…" at bounding box center [375, 161] width 750 height 323
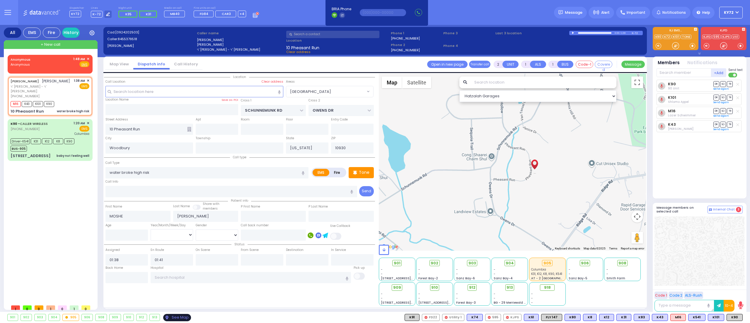
click at [173, 317] on div "See Map" at bounding box center [177, 317] width 28 height 7
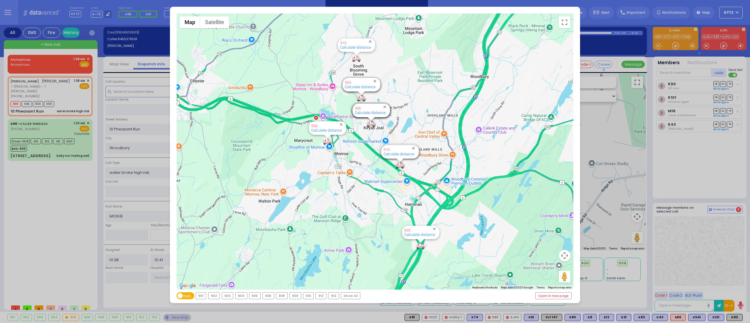
click at [48, 68] on div "← Move left → Move right ↑ Move up ↓ Move down + Zoom in - Zoom out Home Jump l…" at bounding box center [375, 161] width 750 height 323
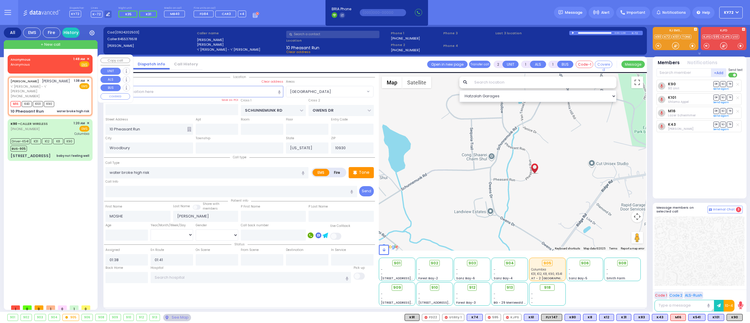
click at [89, 57] on div "[PERSON_NAME] 1:48 AM ✕ Fire EMS" at bounding box center [50, 63] width 83 height 15
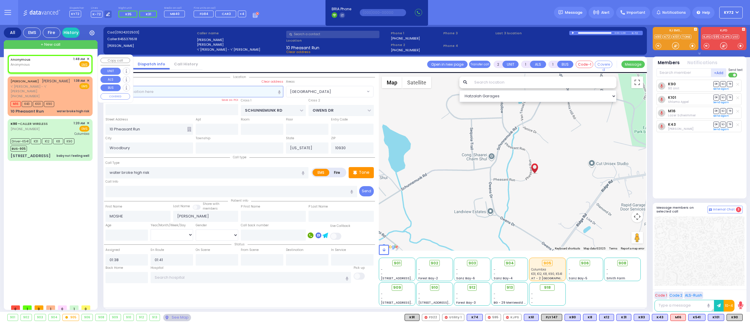
select select
radio input "true"
select select
type input "01:48"
select select "Hatzalah Garages"
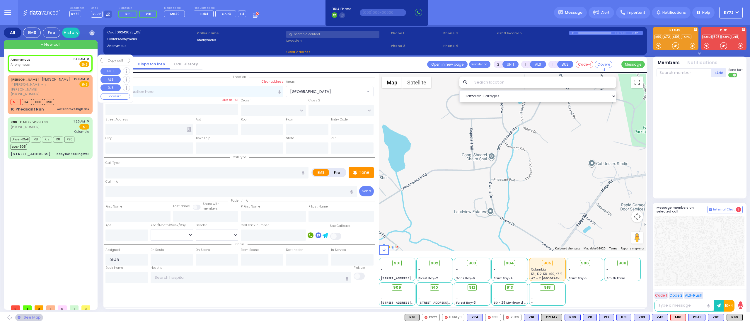
select select
radio input "true"
select select
select select "Hatzalah Garages"
click at [87, 57] on span "✕" at bounding box center [88, 59] width 3 height 5
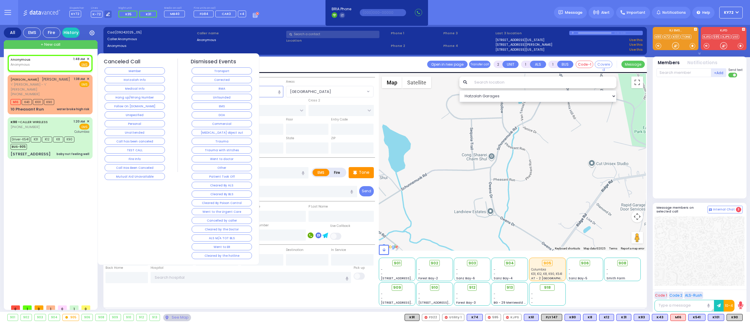
click at [118, 66] on div "Canceled Call Member Hatzalah Info Medical Info Hang up/Wrong Number Follow On …" at bounding box center [135, 120] width 62 height 122
click at [121, 67] on div "Member" at bounding box center [135, 71] width 62 height 9
click at [120, 71] on button "Member" at bounding box center [135, 70] width 60 height 7
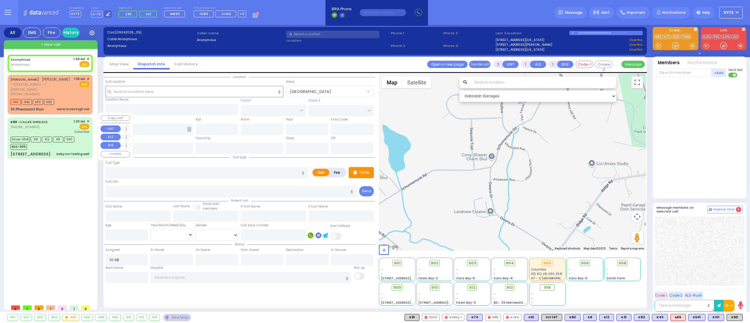
click at [35, 192] on div "[PERSON_NAME] 1:48 AM ✕ EMS" at bounding box center [51, 178] width 87 height 247
select select
radio input "true"
select select
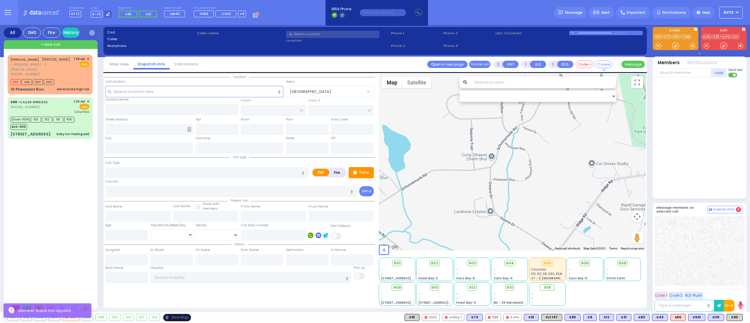
click at [186, 321] on div "See Map" at bounding box center [177, 317] width 28 height 7
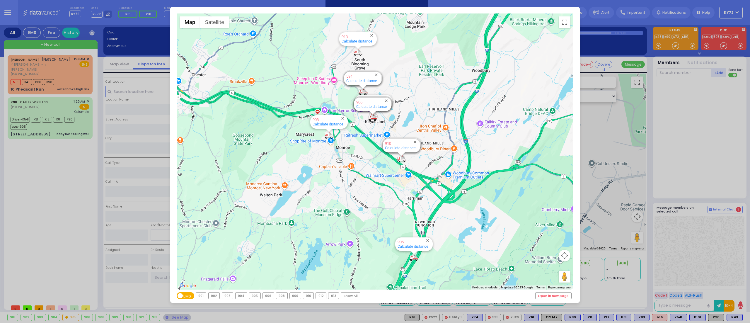
click at [695, 272] on div "← Move left → Move right ↑ Move up ↓ Move down + Zoom in - Zoom out Home Jump l…" at bounding box center [375, 161] width 750 height 323
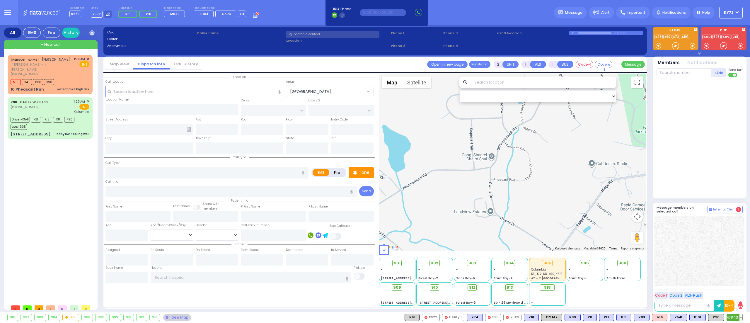
click at [741, 318] on button at bounding box center [741, 317] width 3 height 6
click at [736, 292] on icon at bounding box center [737, 291] width 6 height 6
click at [686, 155] on div at bounding box center [700, 138] width 86 height 117
click at [183, 314] on div "See Map" at bounding box center [177, 317] width 28 height 7
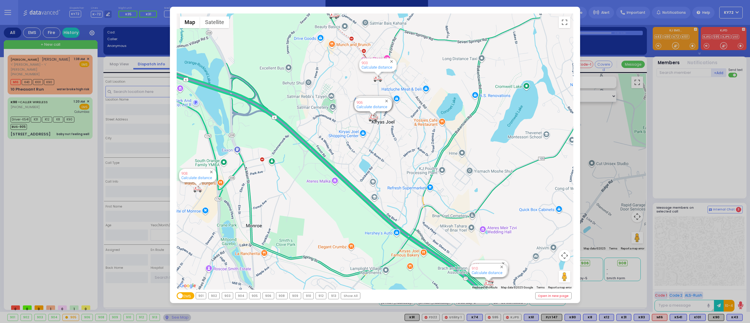
click at [39, 207] on div "← Move left → Move right ↑ Move up ↓ Move down + Zoom in - Zoom out Home Jump l…" at bounding box center [375, 161] width 750 height 323
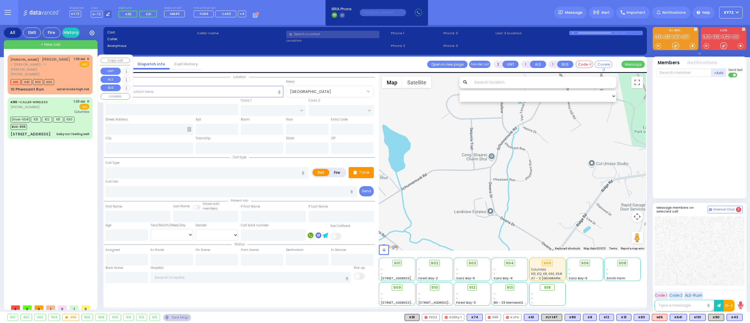
click at [73, 58] on div "[PERSON_NAME] [PERSON_NAME] ר' [PERSON_NAME] - ר' [PERSON_NAME] [PHONE_NUMBER] …" at bounding box center [50, 67] width 79 height 20
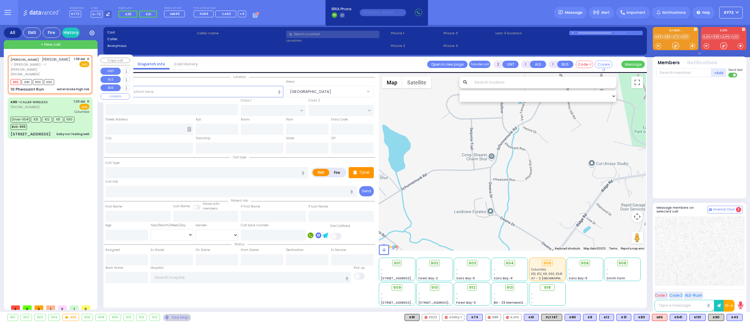
select select
type input "water broke high risk"
radio input "true"
type input "MOSHE"
type input "[PERSON_NAME]"
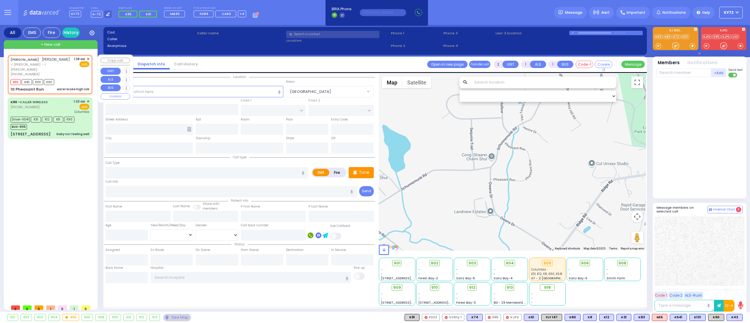
select select
type input "01:38"
type input "01:41"
select select "Hatzalah Garages"
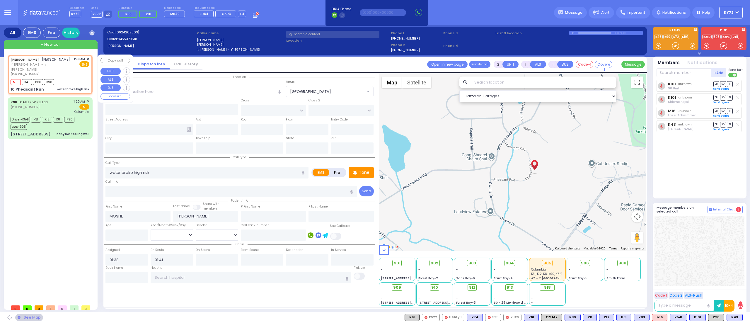
type input "SCHUNNEMUNK RD"
type input "OWENS DR"
type input "10 Pheasant Run"
type input "Woodbury"
type input "[US_STATE]"
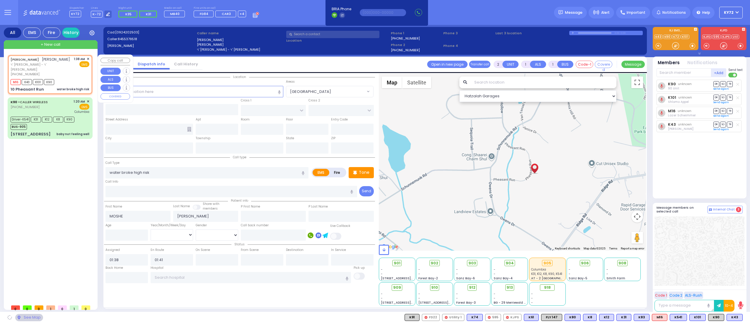
type input "10930"
select select "[GEOGRAPHIC_DATA]"
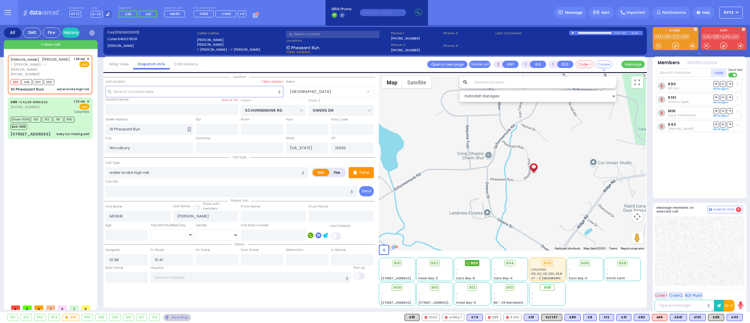
click at [471, 263] on span "903" at bounding box center [475, 263] width 8 height 6
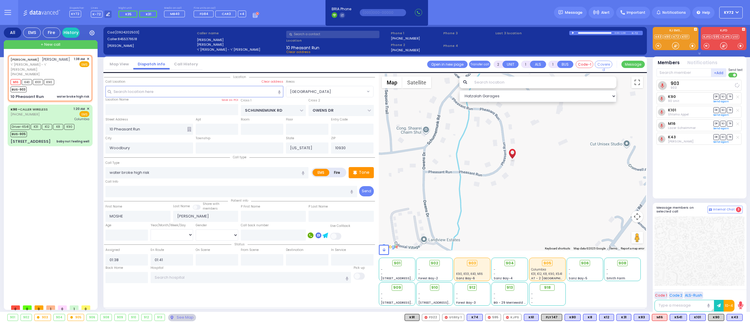
select select
radio input "true"
select select
select select "[GEOGRAPHIC_DATA]"
select select "Hatzalah Garages"
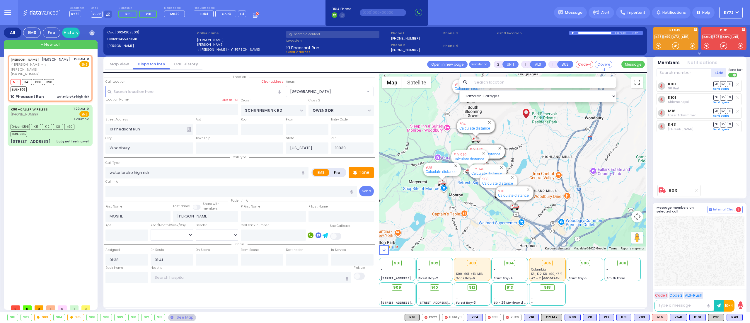
type input "6"
select select
radio input "true"
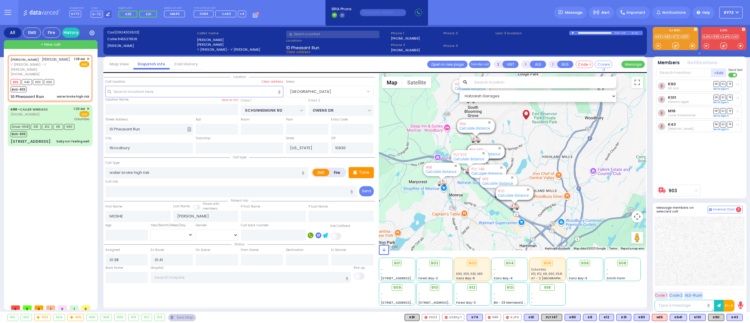
type input "Unknown"
select select "Year"
select select "Hatzalah Garages"
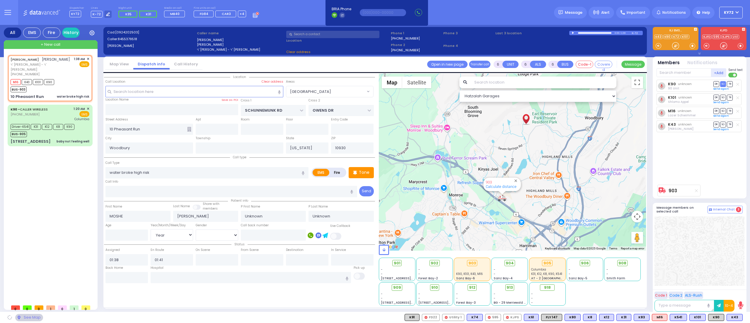
select select "[GEOGRAPHIC_DATA]"
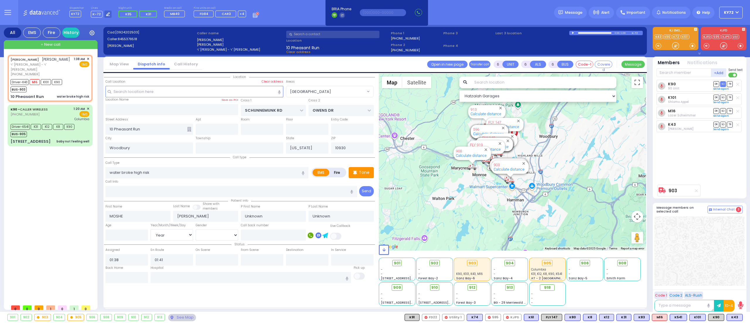
select select
radio input "true"
select select "Year"
select select "Hatzalah Garages"
select select "[GEOGRAPHIC_DATA]"
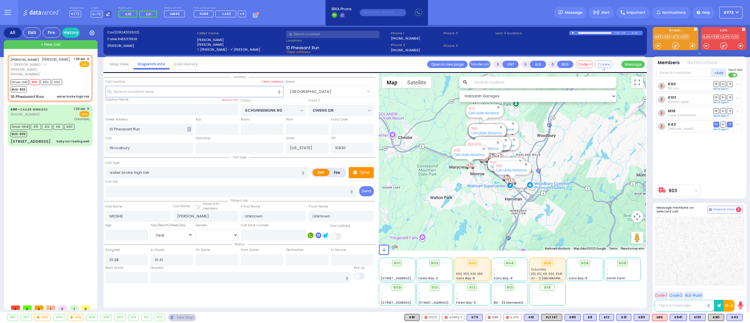
select select
radio input "true"
type input "[PERSON_NAME]"
type input "Breuer"
type input "36"
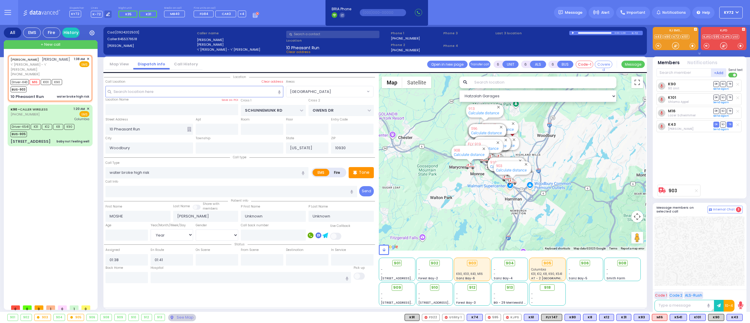
select select "Year"
select select "[DEMOGRAPHIC_DATA]"
select select "Hatzalah Garages"
select select "[GEOGRAPHIC_DATA]"
select select
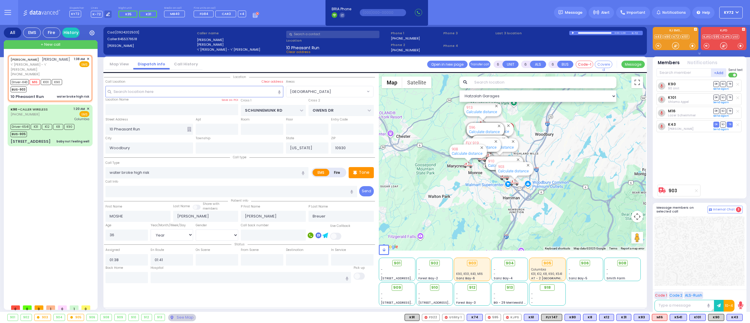
radio input "true"
select select "Year"
select select "[DEMOGRAPHIC_DATA]"
select select "Hatzalah Garages"
select select "[GEOGRAPHIC_DATA]"
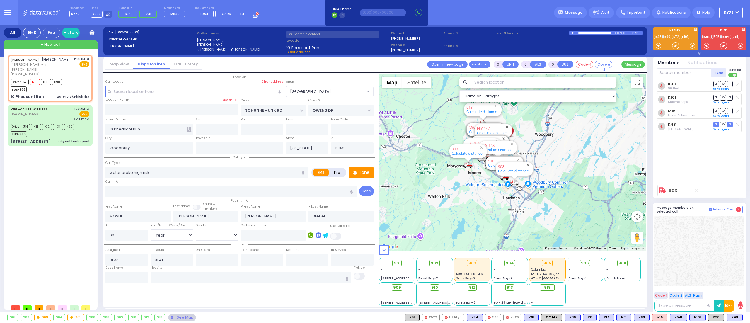
select select
radio input "true"
select select "Year"
select select "[DEMOGRAPHIC_DATA]"
select select "[GEOGRAPHIC_DATA]"
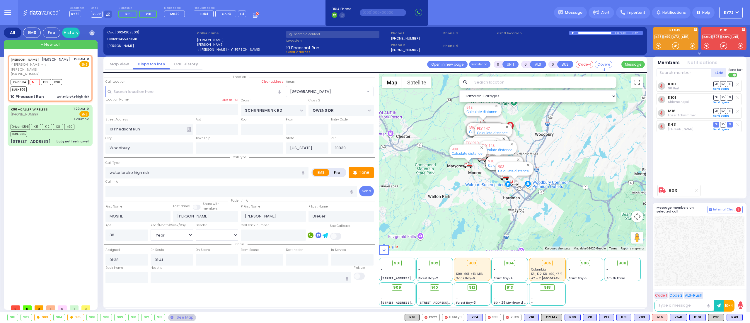
select select "Hatzalah Garages"
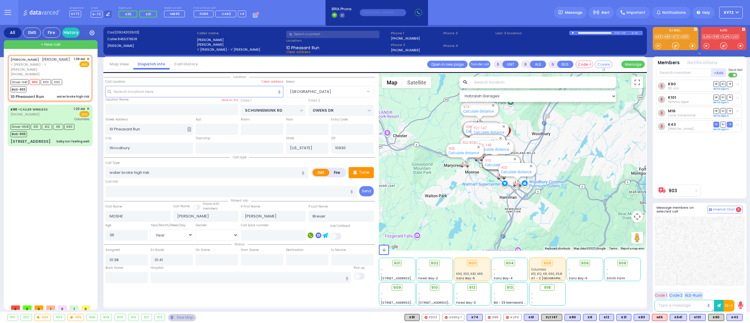
select select
radio input "true"
select select "Year"
select select "[DEMOGRAPHIC_DATA]"
select select "[GEOGRAPHIC_DATA]"
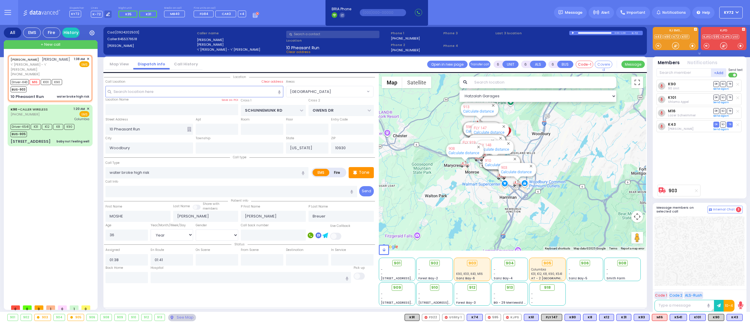
select select "Hatzalah Garages"
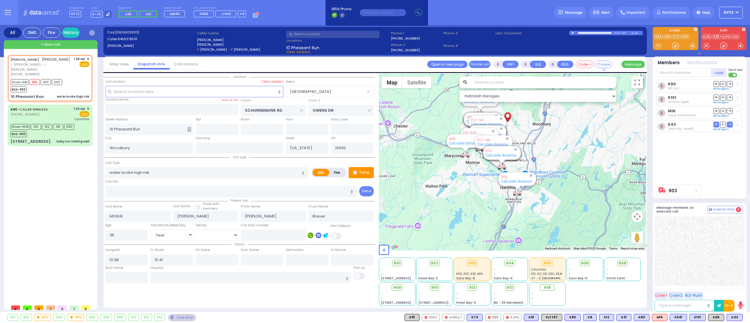
select select
radio input "true"
select select "Year"
select select "[DEMOGRAPHIC_DATA]"
select select "Hatzalah Garages"
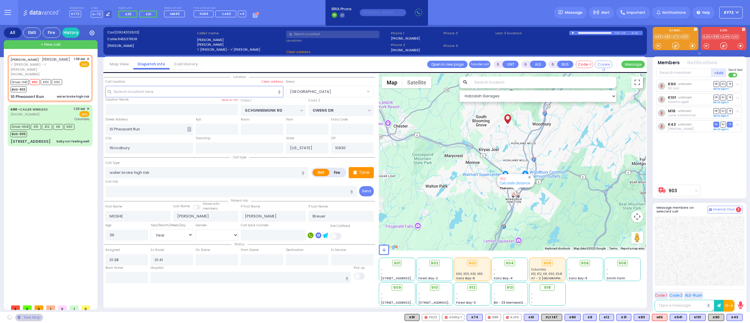
select select "[GEOGRAPHIC_DATA]"
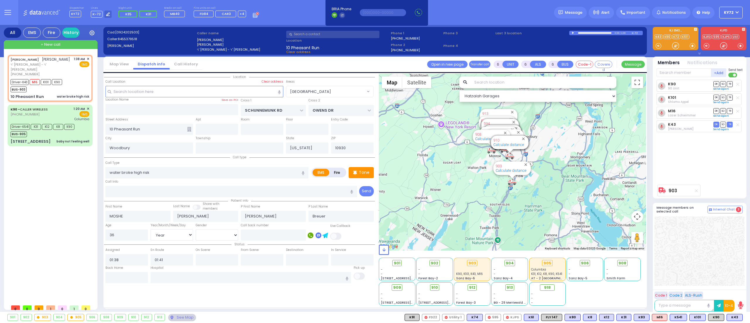
select select
radio input "true"
select select "Year"
select select "[DEMOGRAPHIC_DATA]"
select select "Hatzalah Garages"
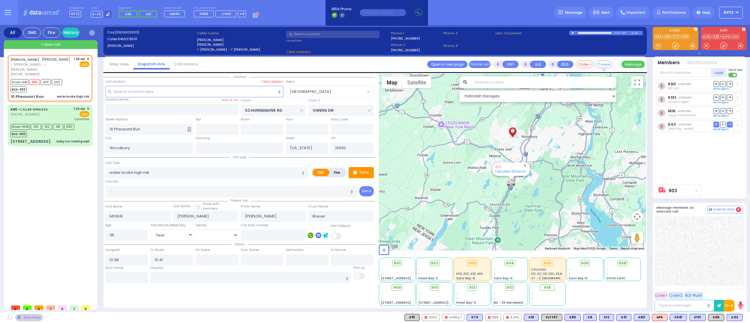
select select "[GEOGRAPHIC_DATA]"
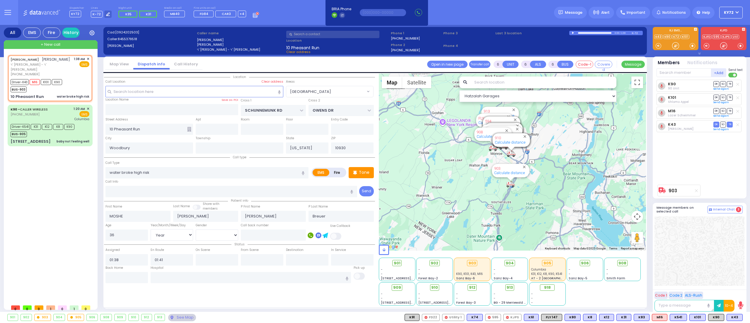
select select
radio input "true"
select select "Year"
select select "[DEMOGRAPHIC_DATA]"
type input "[US_STATE][GEOGRAPHIC_DATA]- [GEOGRAPHIC_DATA] [STREET_ADDRESS][US_STATE]"
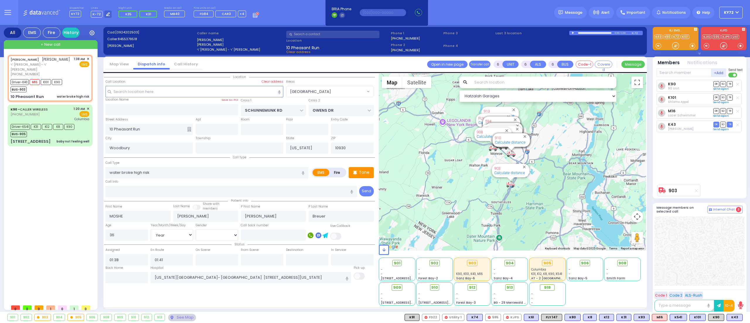
select select "Hatzalah Garages"
select select "[GEOGRAPHIC_DATA]"
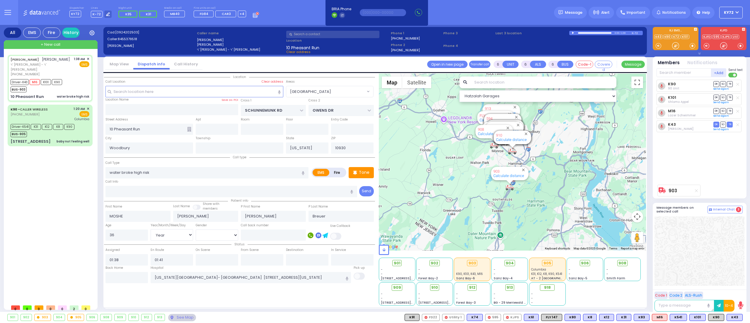
select select
radio input "true"
select select "Year"
select select "[DEMOGRAPHIC_DATA]"
type input "01:50"
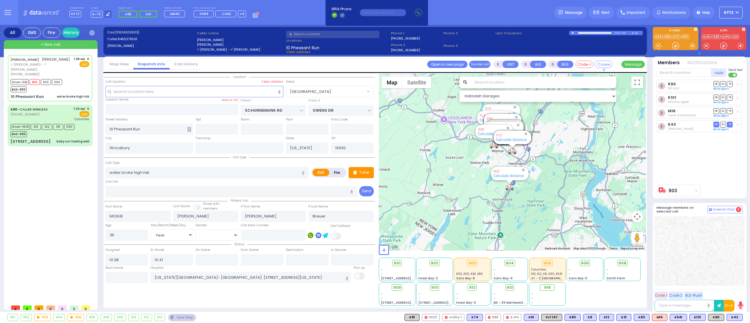
type input "02:00"
type input "02:45"
type input "02:59"
select select "Hatzalah Garages"
radio input "true"
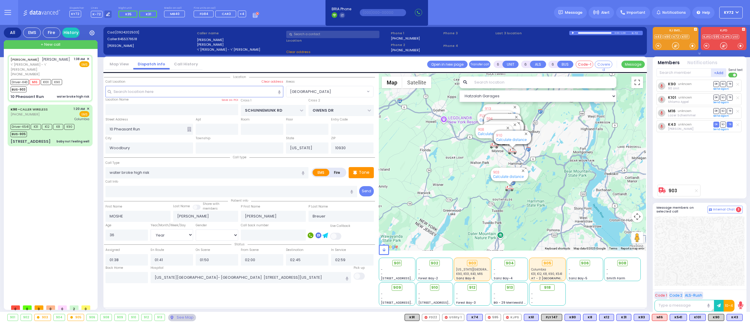
select select "Year"
select select "[DEMOGRAPHIC_DATA]"
select select
select select "Hatzalah Garages"
select select "[GEOGRAPHIC_DATA]"
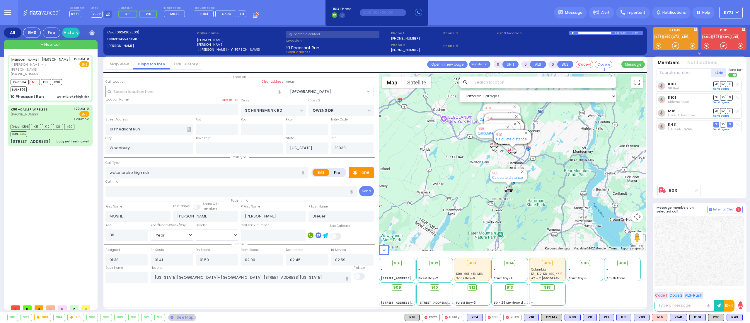
select select
radio input "true"
select select "Year"
select select "[DEMOGRAPHIC_DATA]"
select select "Hatzalah Garages"
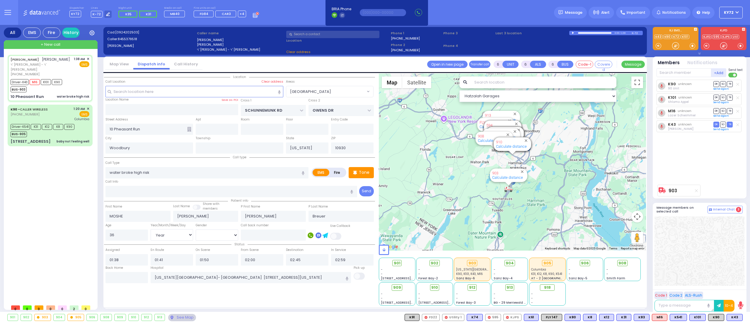
select select "[GEOGRAPHIC_DATA]"
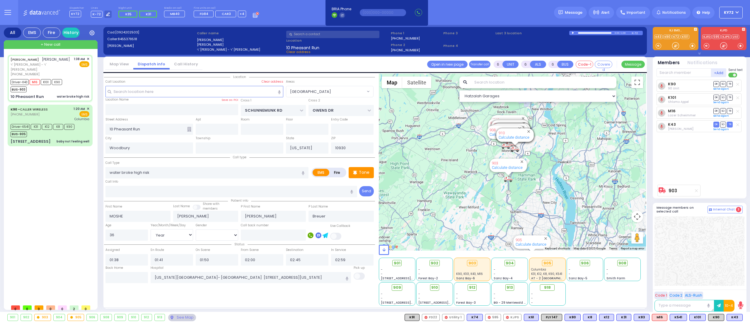
select select
radio input "true"
select select "Year"
select select "[DEMOGRAPHIC_DATA]"
select select "Hatzalah Garages"
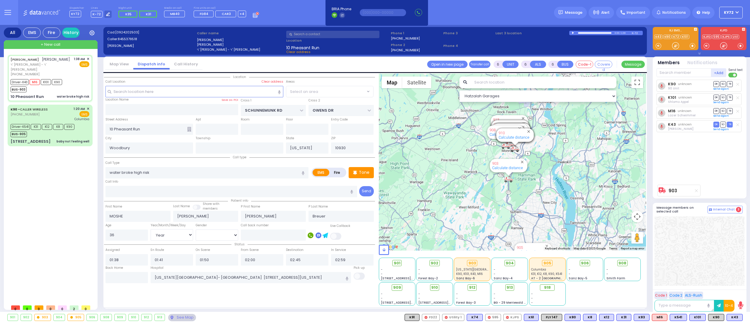
select select "[GEOGRAPHIC_DATA]"
select select
radio input "true"
select select "Year"
select select "[DEMOGRAPHIC_DATA]"
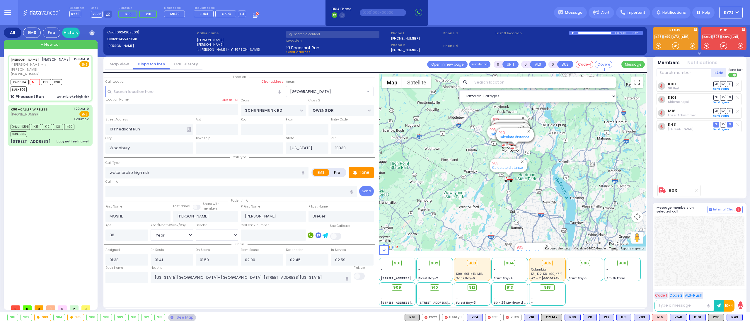
select select "Hatzalah Garages"
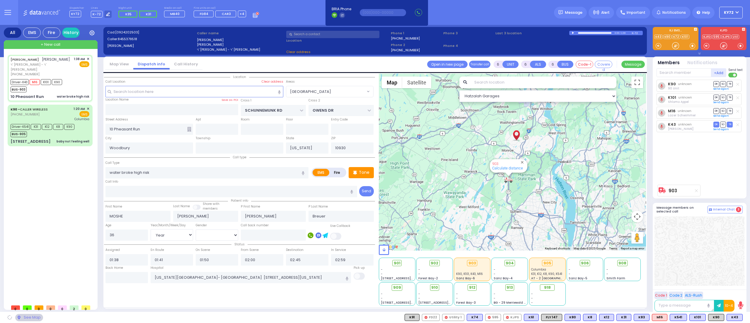
select select "[GEOGRAPHIC_DATA]"
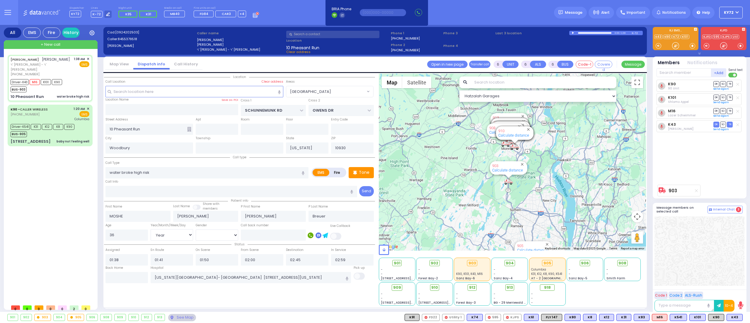
select select
radio input "true"
select select "Year"
select select "[DEMOGRAPHIC_DATA]"
select select "Hatzalah Garages"
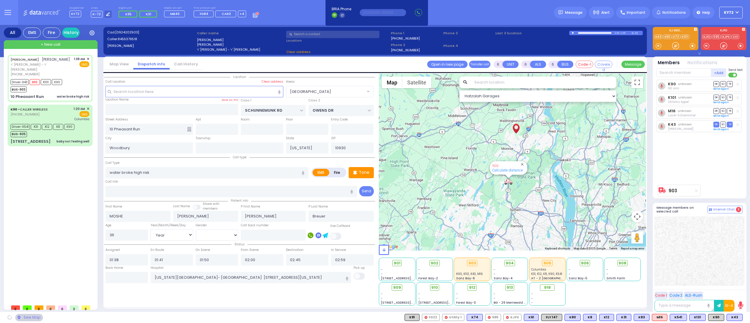
select select "[GEOGRAPHIC_DATA]"
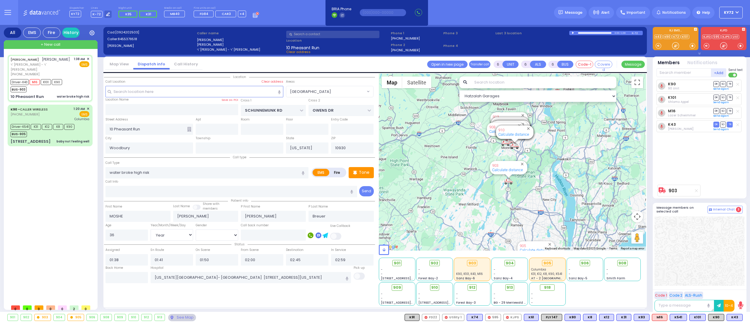
select select
radio input "true"
select select "Year"
select select "[DEMOGRAPHIC_DATA]"
select select "Hatzalah Garages"
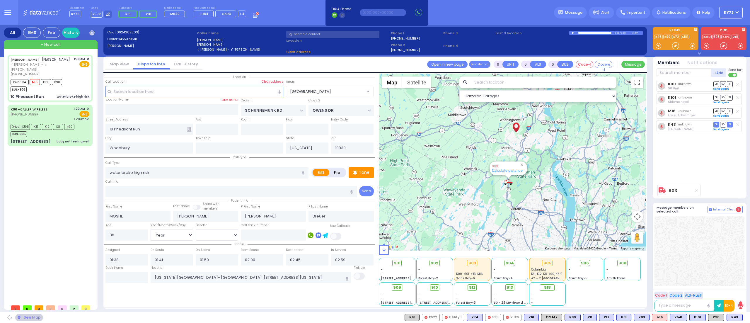
select select "[GEOGRAPHIC_DATA]"
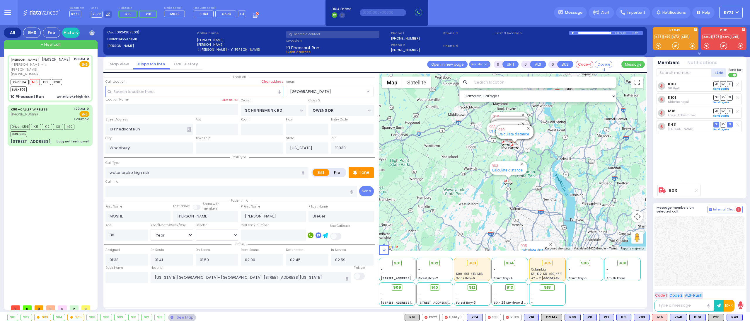
select select "[GEOGRAPHIC_DATA]"
select select "Year"
select select "[DEMOGRAPHIC_DATA]"
select select
radio input "true"
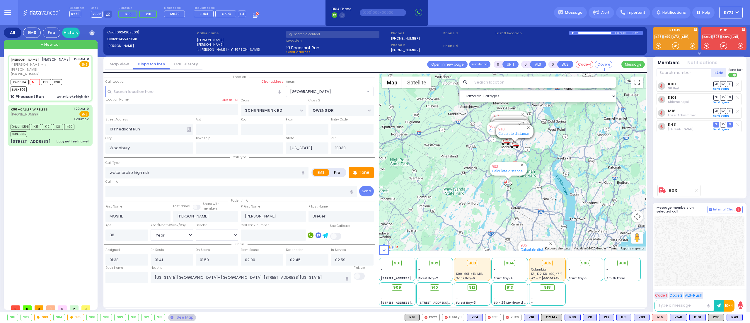
select select "Year"
select select "[DEMOGRAPHIC_DATA]"
select select "Hatzalah Garages"
select select "[GEOGRAPHIC_DATA]"
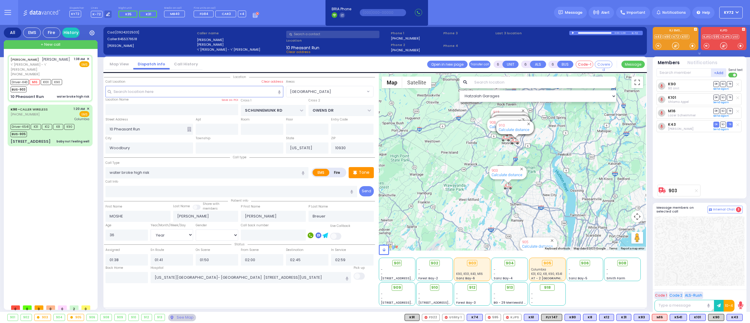
select select
radio input "true"
select select "Year"
select select "[DEMOGRAPHIC_DATA]"
select select "Hatzalah Garages"
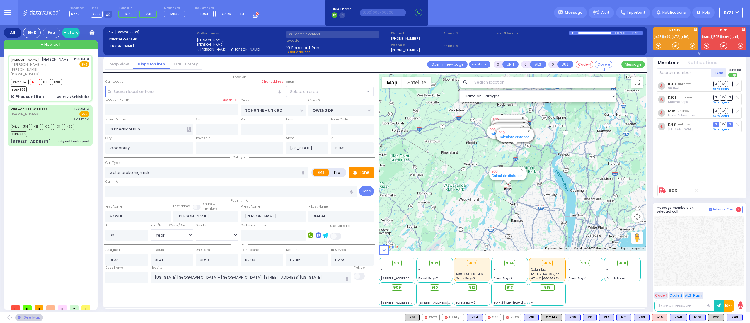
select select "[GEOGRAPHIC_DATA]"
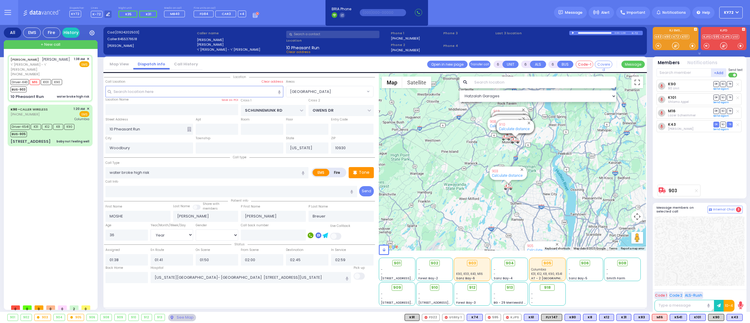
select select
radio input "true"
select select "Year"
select select "[DEMOGRAPHIC_DATA]"
select select "Hatzalah Garages"
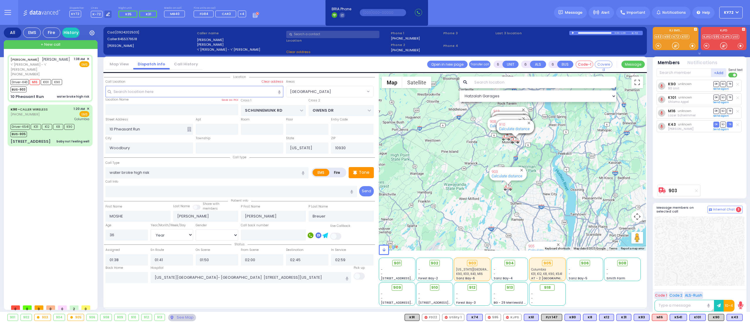
select select "[GEOGRAPHIC_DATA]"
select select
radio input "true"
select select "Year"
select select "[DEMOGRAPHIC_DATA]"
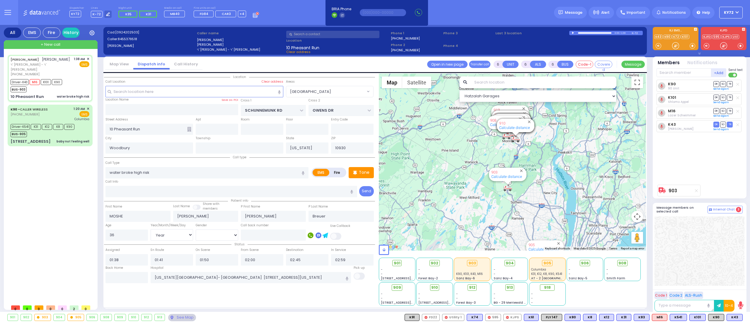
select select "Hatzalah Garages"
select select "[GEOGRAPHIC_DATA]"
select select
radio input "true"
select select "Year"
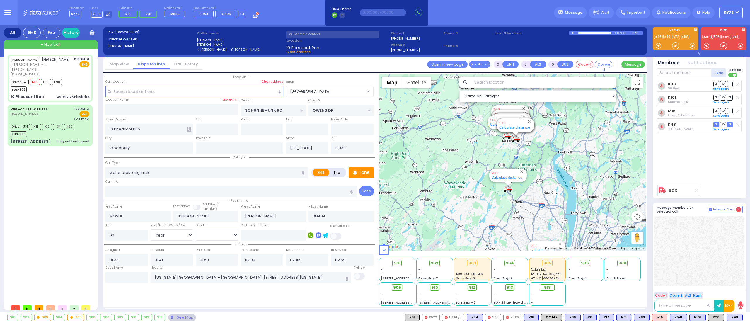
select select "[DEMOGRAPHIC_DATA]"
select select "[GEOGRAPHIC_DATA]"
select select "Hatzalah Garages"
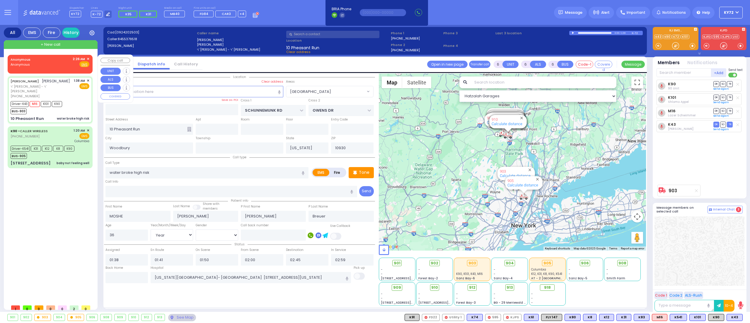
click at [41, 62] on div "[PERSON_NAME] 2:26 AM ✕ Fire EMS" at bounding box center [50, 62] width 79 height 11
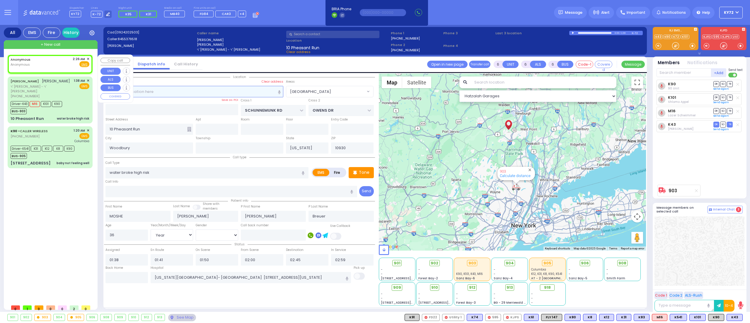
type input "2"
type input "1"
select select
radio input "true"
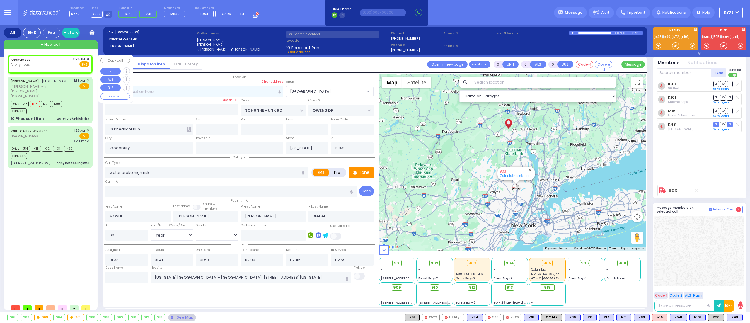
select select
type input "02:26"
select select "Hatzalah Garages"
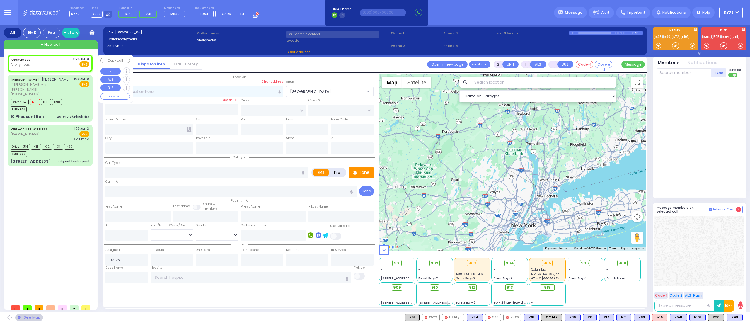
select select
radio input "true"
select select
select select "Hatzalah Garages"
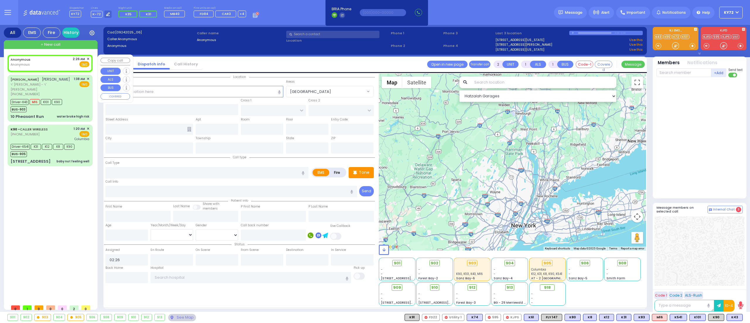
click at [62, 64] on div "[PERSON_NAME] 2:26 AM ✕ Fire EMS" at bounding box center [50, 62] width 79 height 11
select select
radio input "true"
select select
select select "Hatzalah Garages"
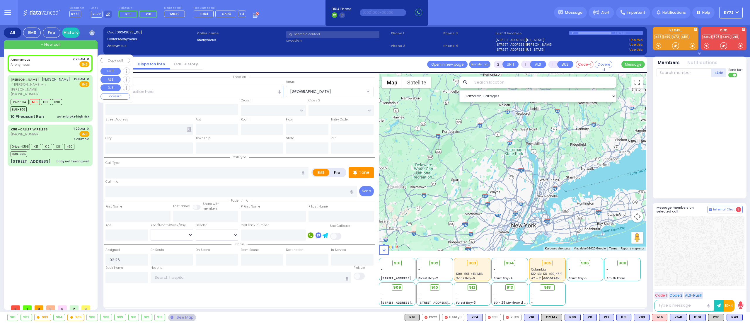
click at [90, 59] on div "[PERSON_NAME] 2:26 AM ✕ Fire EMS" at bounding box center [50, 63] width 83 height 15
select select
radio input "true"
select select
select select "Hatzalah Garages"
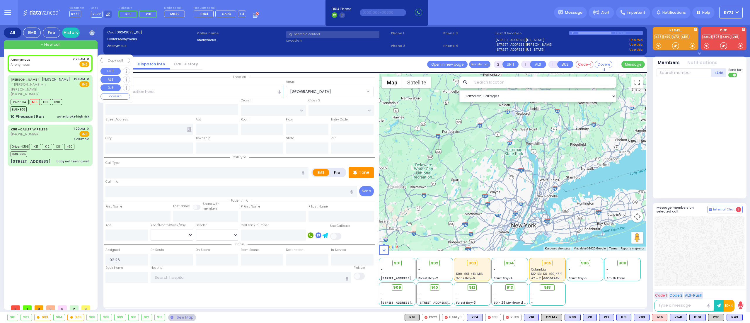
click at [87, 57] on span "✕" at bounding box center [88, 59] width 3 height 5
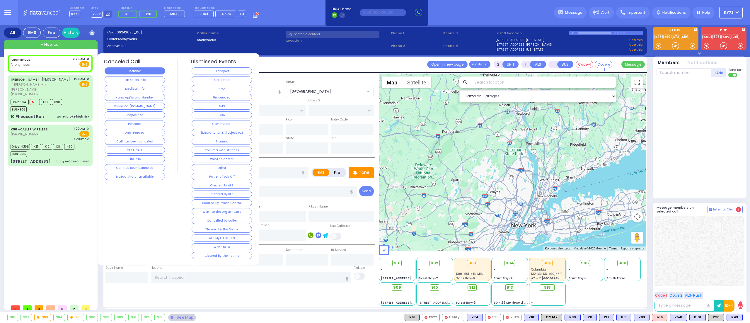
click at [135, 70] on button "Member" at bounding box center [135, 70] width 60 height 7
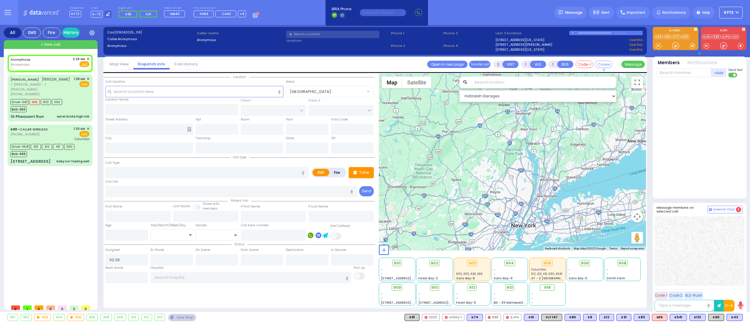
select select
radio input "true"
select select
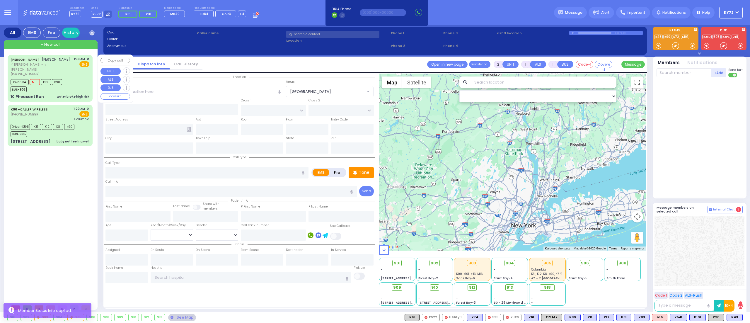
click at [85, 87] on div "Driver-K43 M16 K101 K90 BUS-903" at bounding box center [50, 85] width 79 height 15
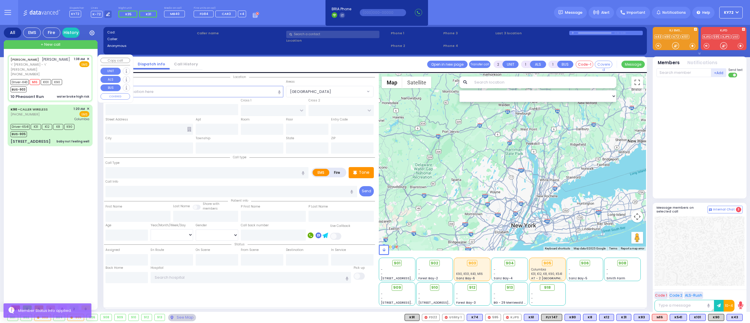
type input "6"
select select
type input "water broke high risk"
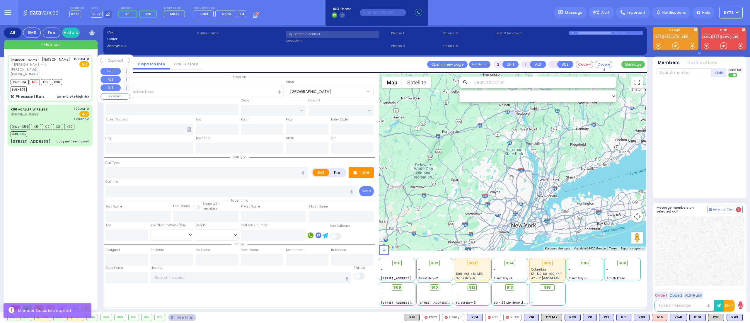
radio input "true"
type input "MOSHE"
type input "[PERSON_NAME]"
type input "Breuer"
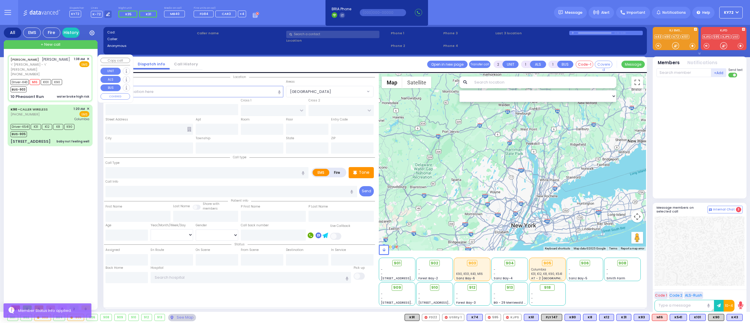
type input "36"
select select "Year"
select select "[DEMOGRAPHIC_DATA]"
type input "01:38"
type input "01:41"
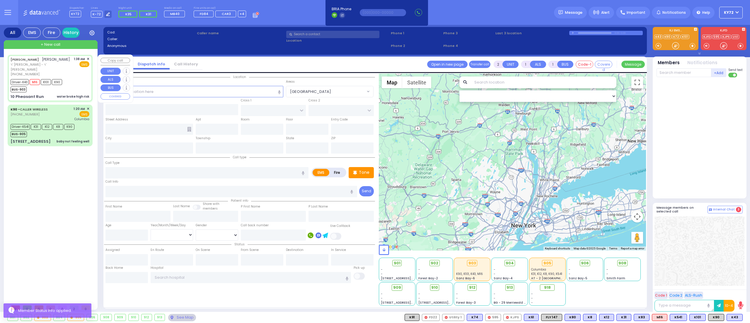
type input "01:50"
type input "02:00"
type input "02:45"
type input "02:59"
type input "[US_STATE][GEOGRAPHIC_DATA]- [GEOGRAPHIC_DATA] [STREET_ADDRESS][US_STATE]"
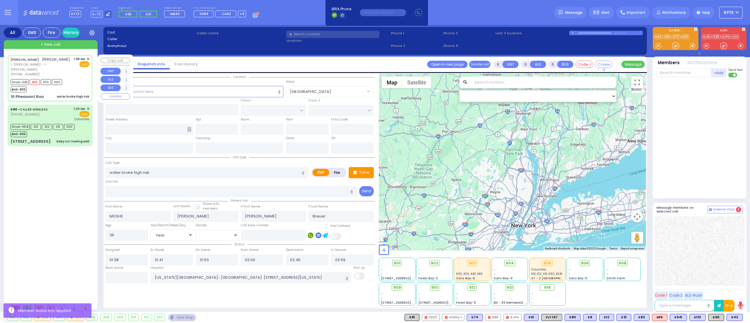
select select "Hatzalah Garages"
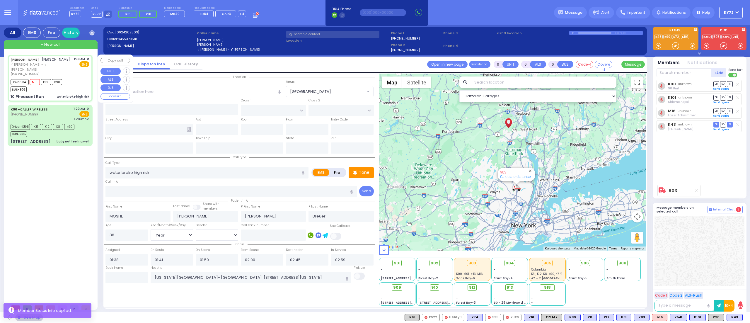
type input "SCHUNNEMUNK RD"
type input "OWENS DR"
type input "10 Pheasant Run"
type input "Woodbury"
type input "[US_STATE]"
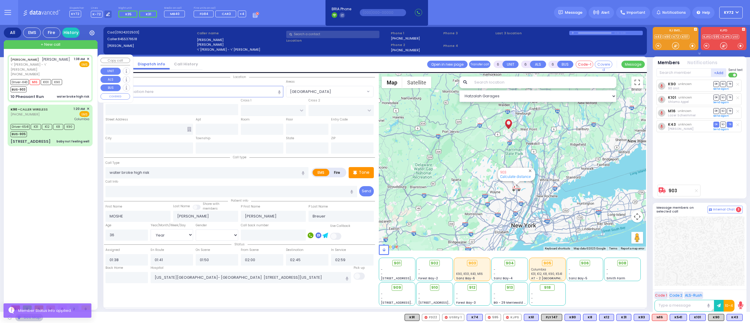
type input "10930"
select select "[GEOGRAPHIC_DATA]"
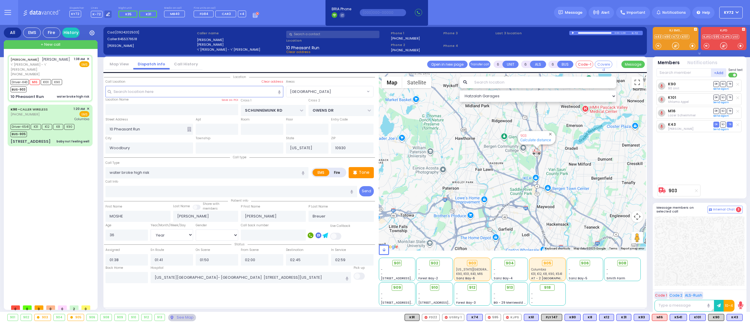
click at [34, 178] on div "[PERSON_NAME] [PERSON_NAME] ר' [PERSON_NAME] - ר' [PERSON_NAME] [PHONE_NUMBER] …" at bounding box center [51, 178] width 87 height 247
click at [106, 15] on icon at bounding box center [108, 14] width 4 height 4
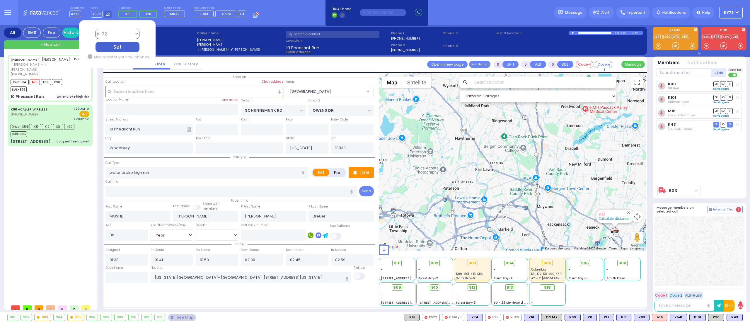
click at [116, 31] on select "Bay K-14 K-16 K-18 K-40 K-6 K-61 K-63 K-67 K-72 Medic 7 K-68 K-48 D-801 D-802 D…" at bounding box center [117, 34] width 44 height 10
select select "7"
click at [95, 29] on select "Bay K-14 K-16 K-18 K-40 K-6 K-61 K-63 K-67 K-72 Medic 7 K-68 K-48 D-801 D-802 D…" at bounding box center [117, 34] width 44 height 10
click at [120, 47] on div "Set" at bounding box center [117, 47] width 44 height 10
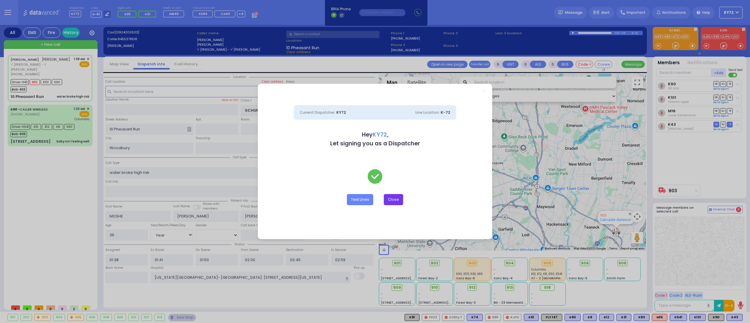
click at [393, 201] on button "Close" at bounding box center [393, 199] width 19 height 11
